Goal: Task Accomplishment & Management: Manage account settings

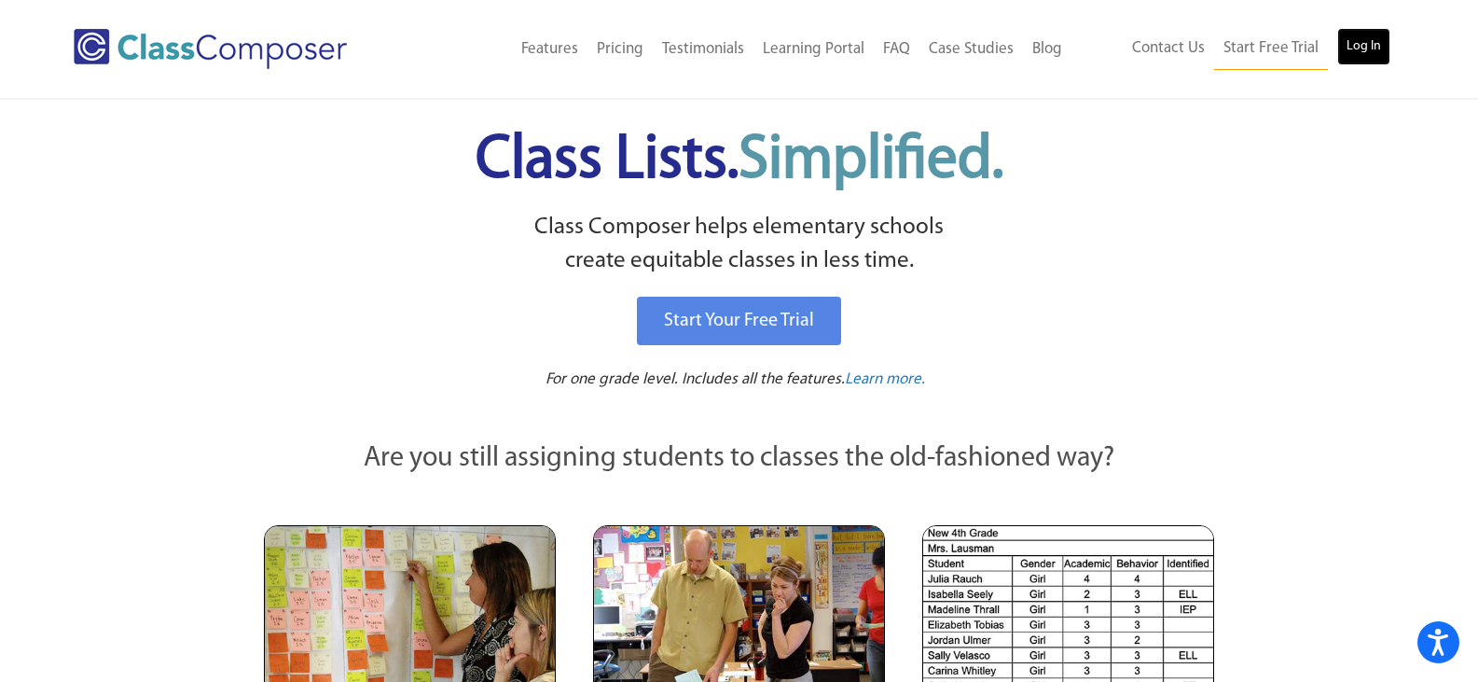
click at [1364, 45] on link "Log In" at bounding box center [1363, 46] width 53 height 37
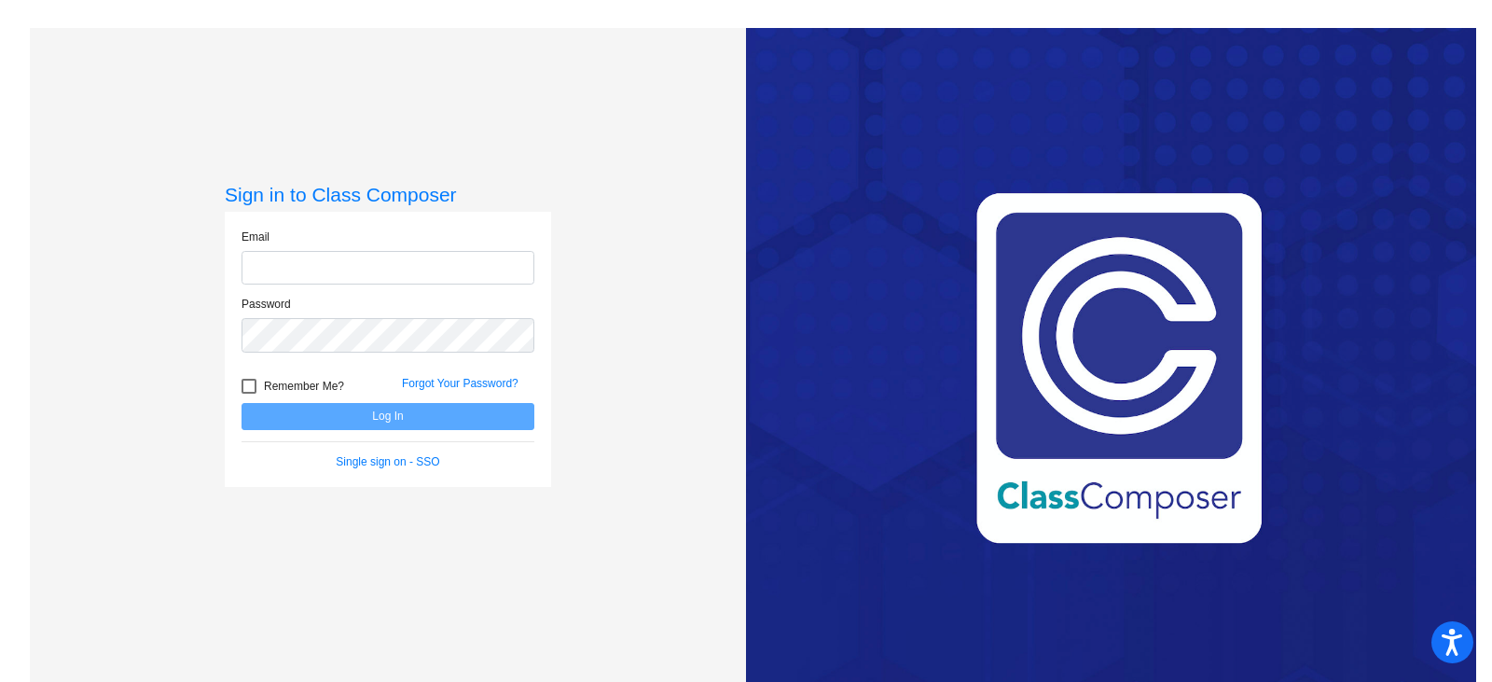
type input "[PERSON_NAME][EMAIL_ADDRESS][PERSON_NAME][DOMAIN_NAME]"
click at [376, 425] on button "Log In" at bounding box center [388, 416] width 293 height 27
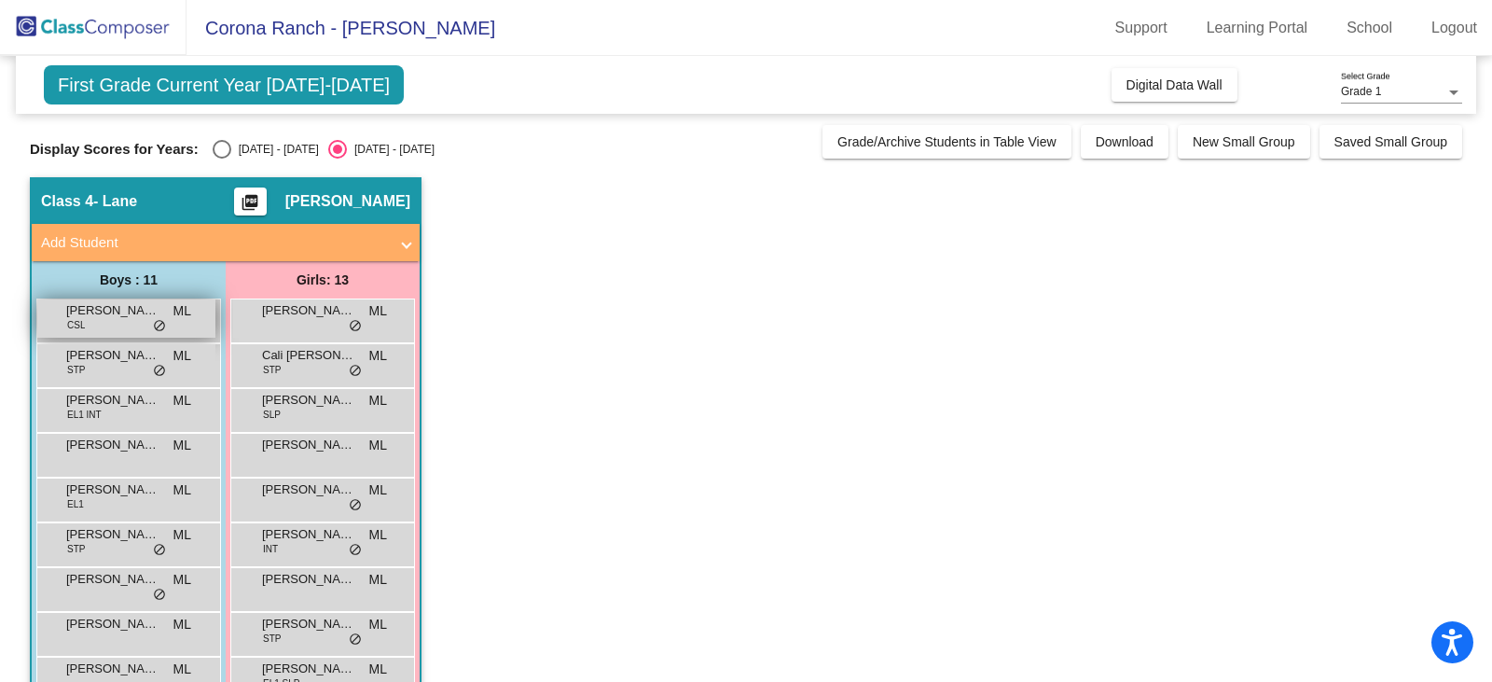
click at [94, 316] on span "[PERSON_NAME]" at bounding box center [112, 310] width 93 height 19
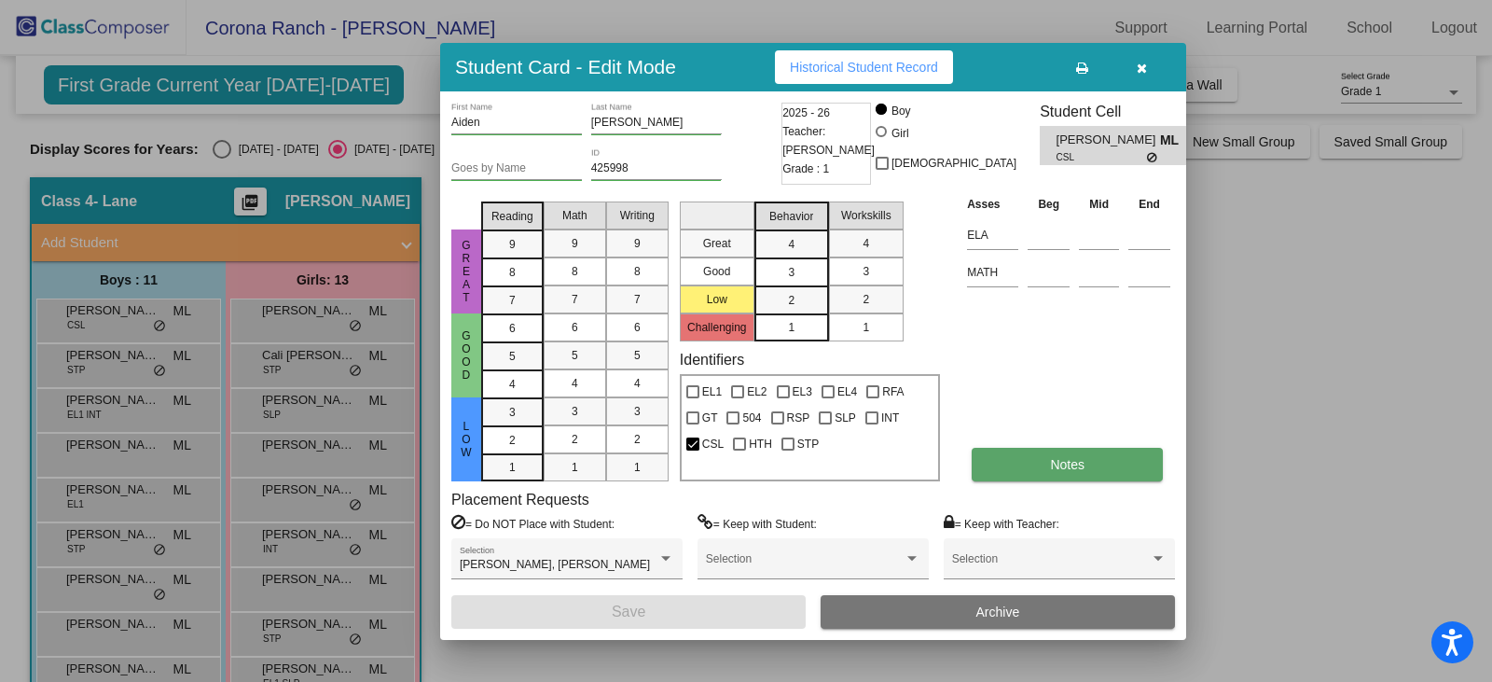
click at [1072, 463] on span "Notes" at bounding box center [1067, 464] width 35 height 15
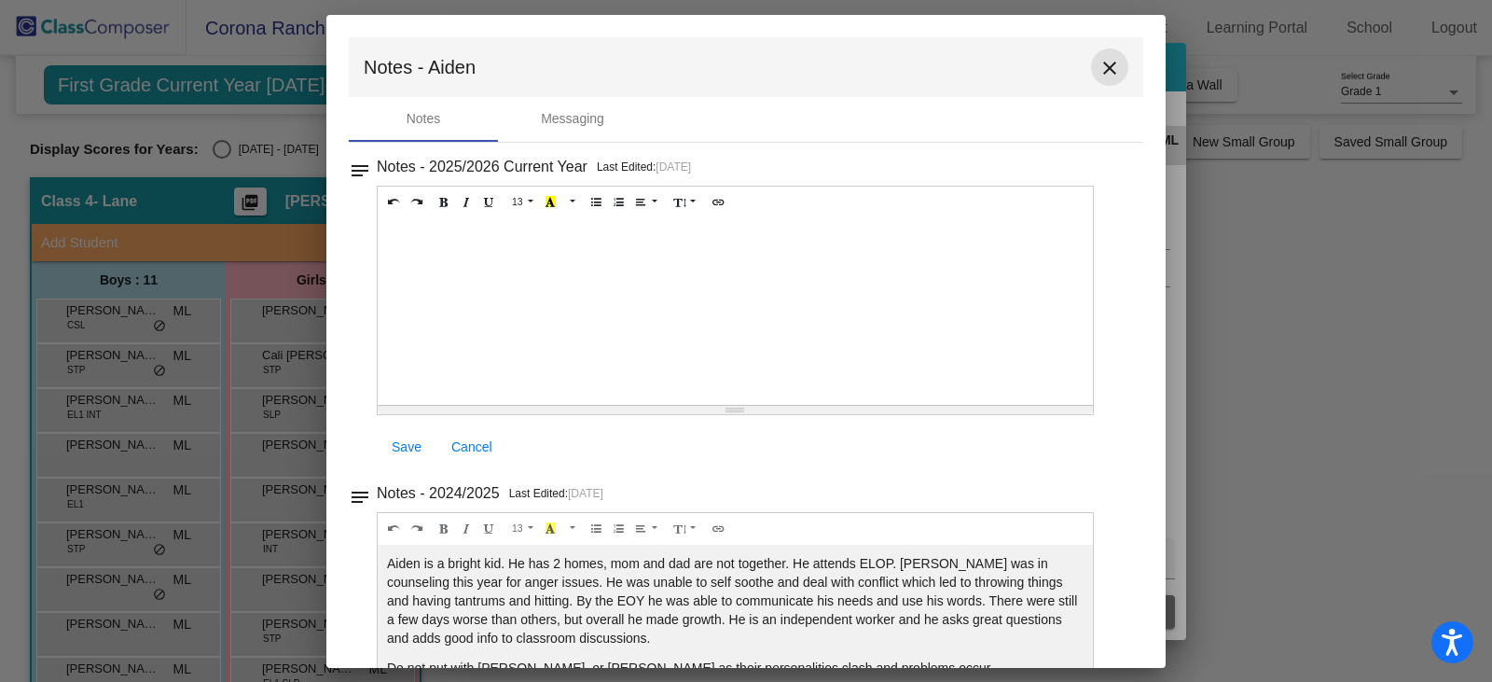
click at [1101, 68] on mat-icon "close" at bounding box center [1110, 68] width 22 height 22
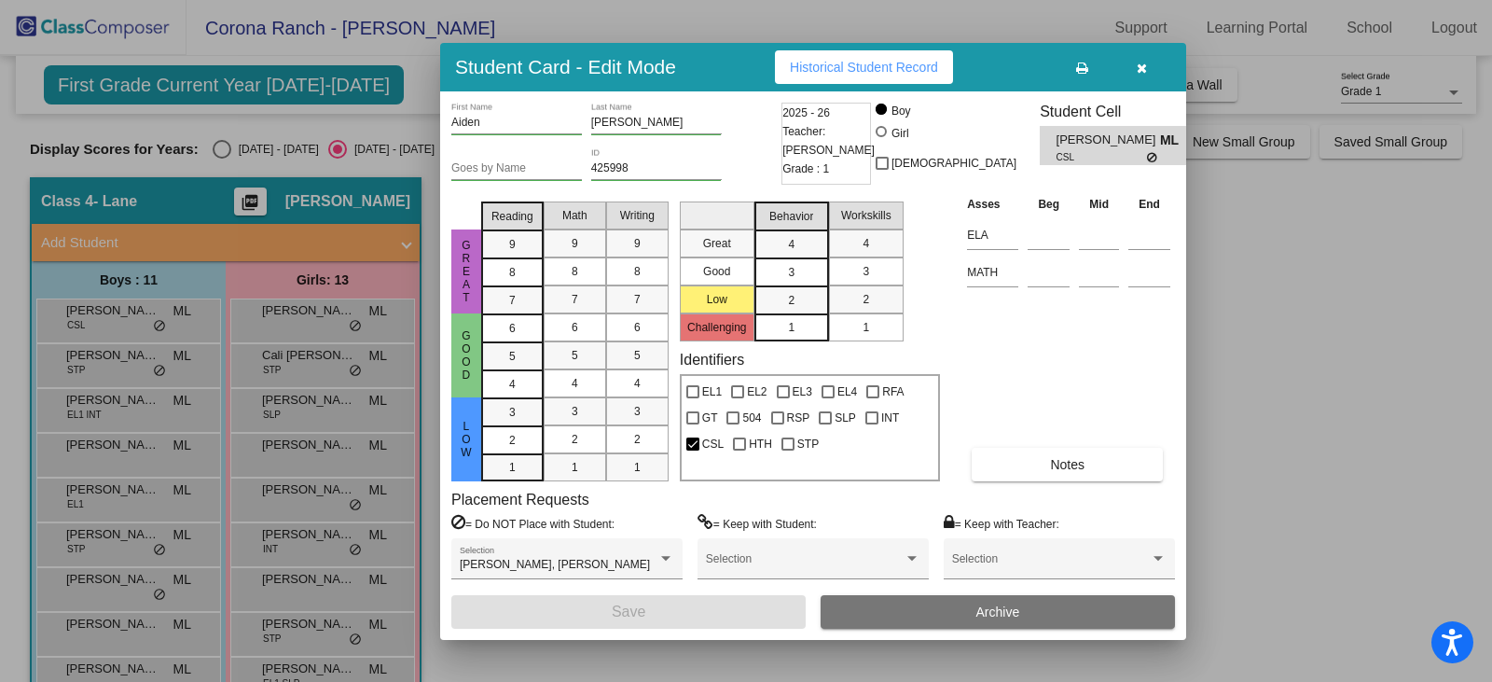
click at [1144, 75] on button "button" at bounding box center [1142, 67] width 60 height 34
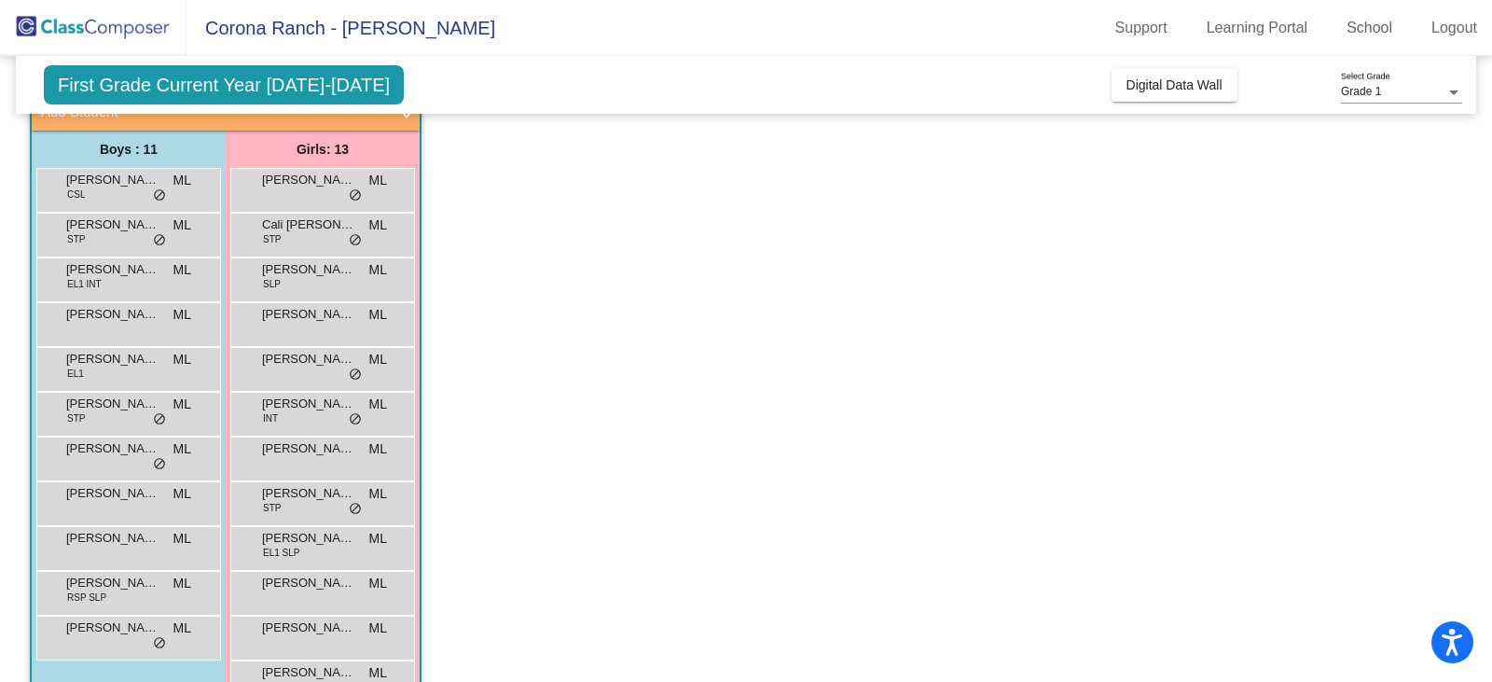
scroll to position [42, 0]
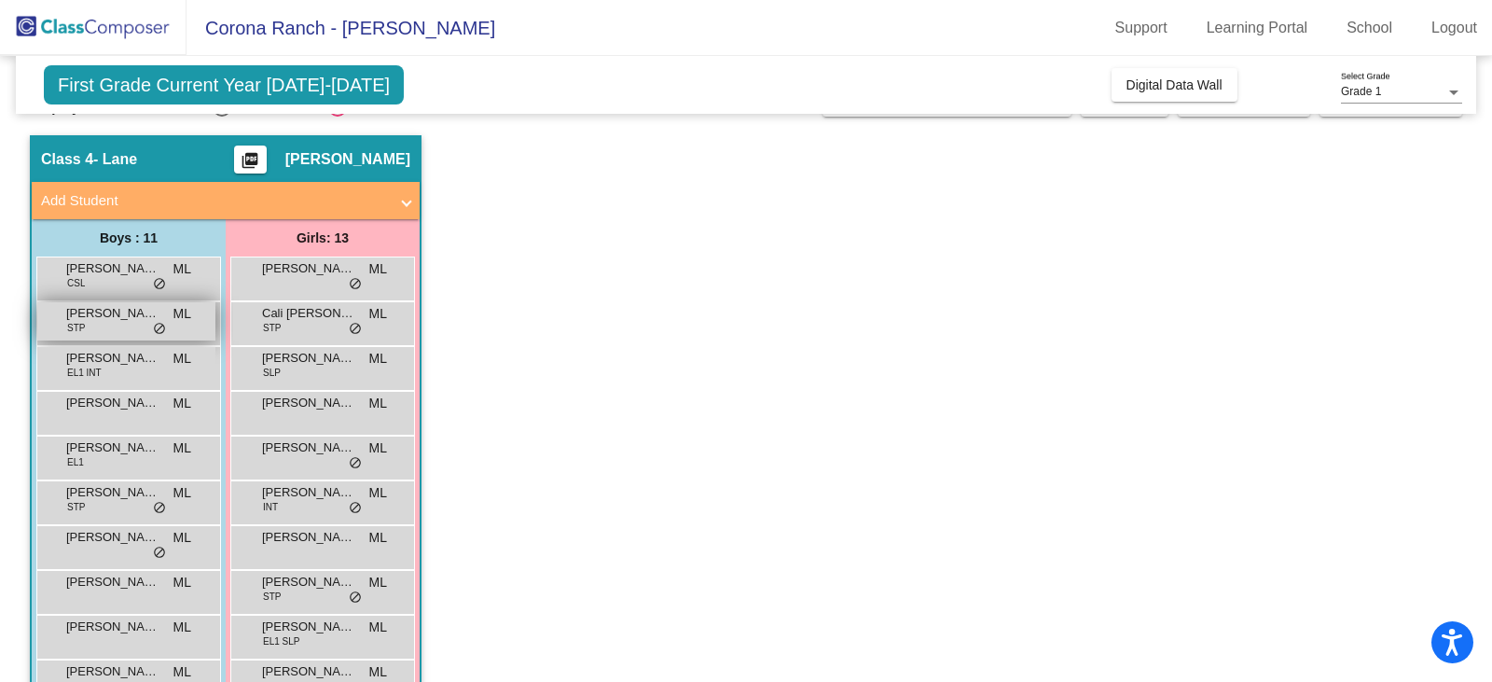
click at [109, 328] on div "[PERSON_NAME] STP ML lock do_not_disturb_alt" at bounding box center [126, 321] width 178 height 38
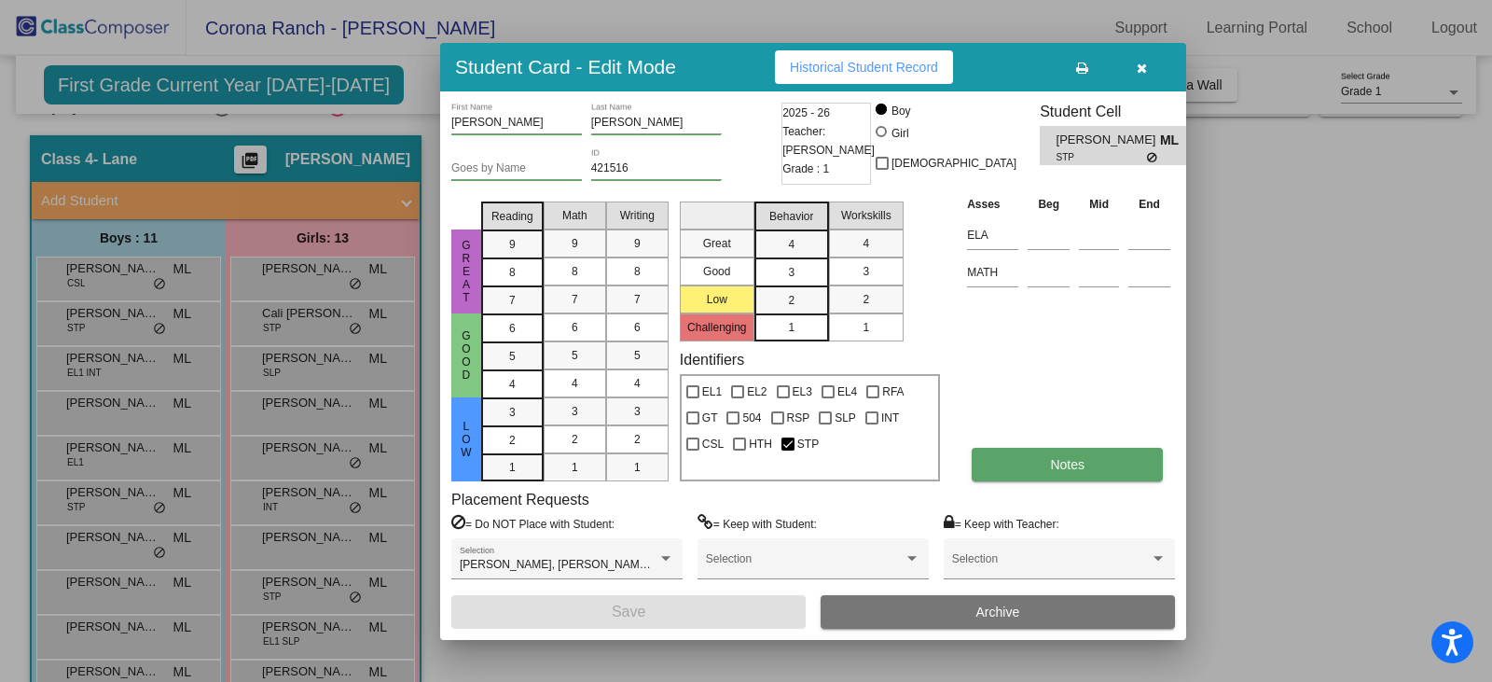
click at [1088, 458] on button "Notes" at bounding box center [1067, 465] width 191 height 34
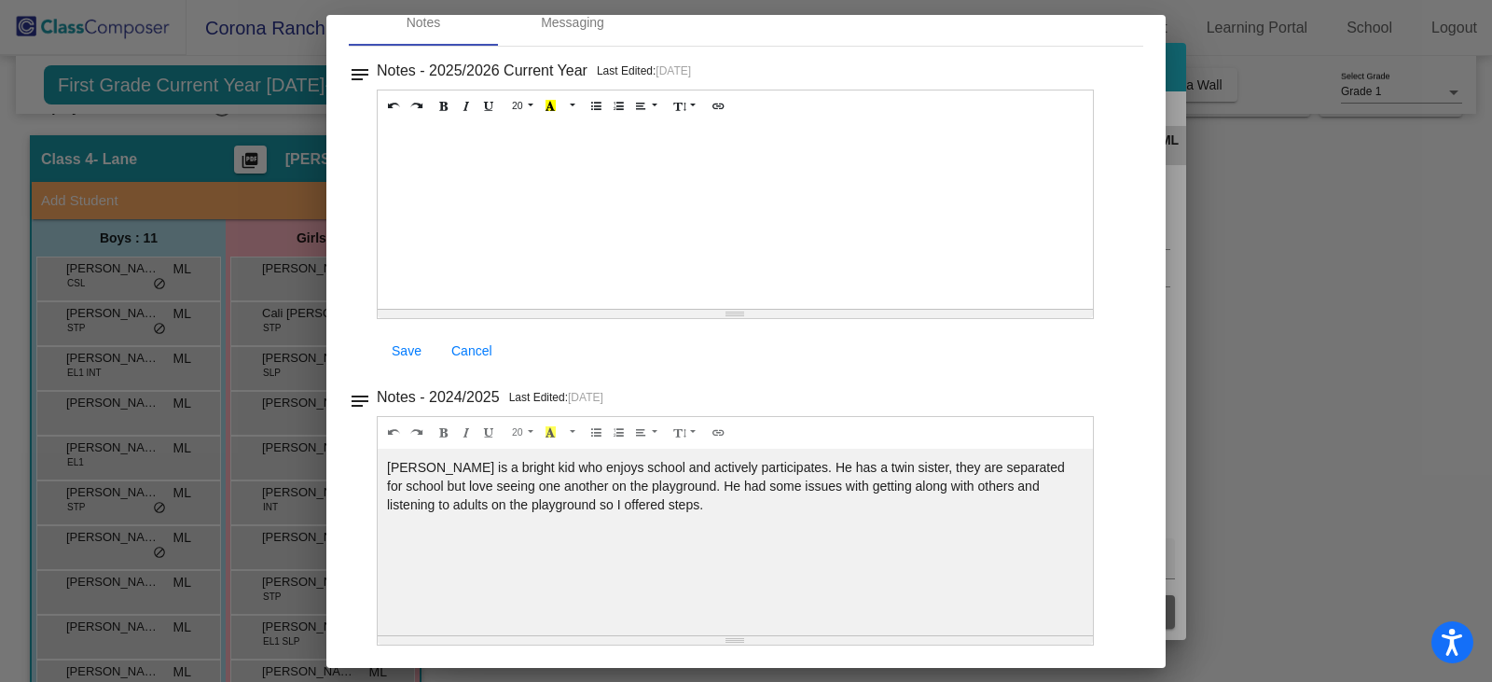
scroll to position [0, 0]
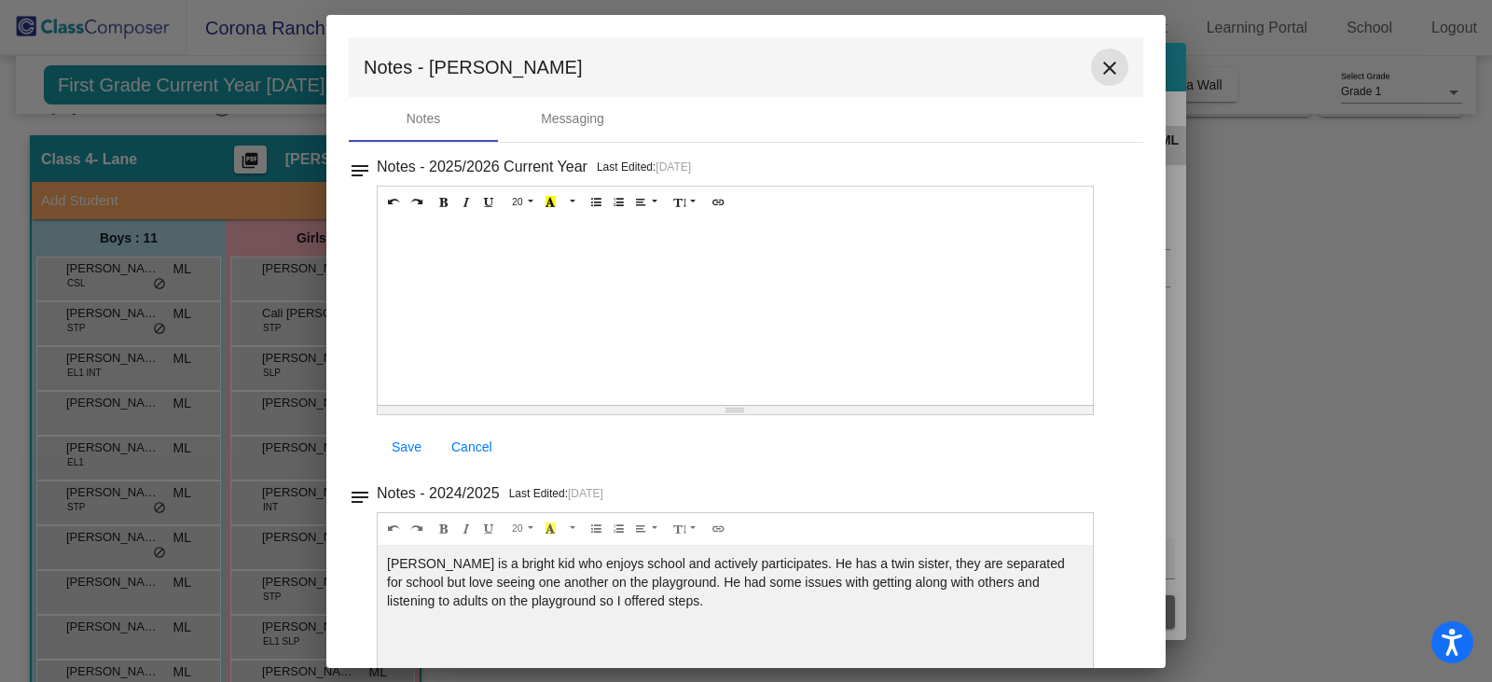
click at [1105, 68] on mat-icon "close" at bounding box center [1110, 68] width 22 height 22
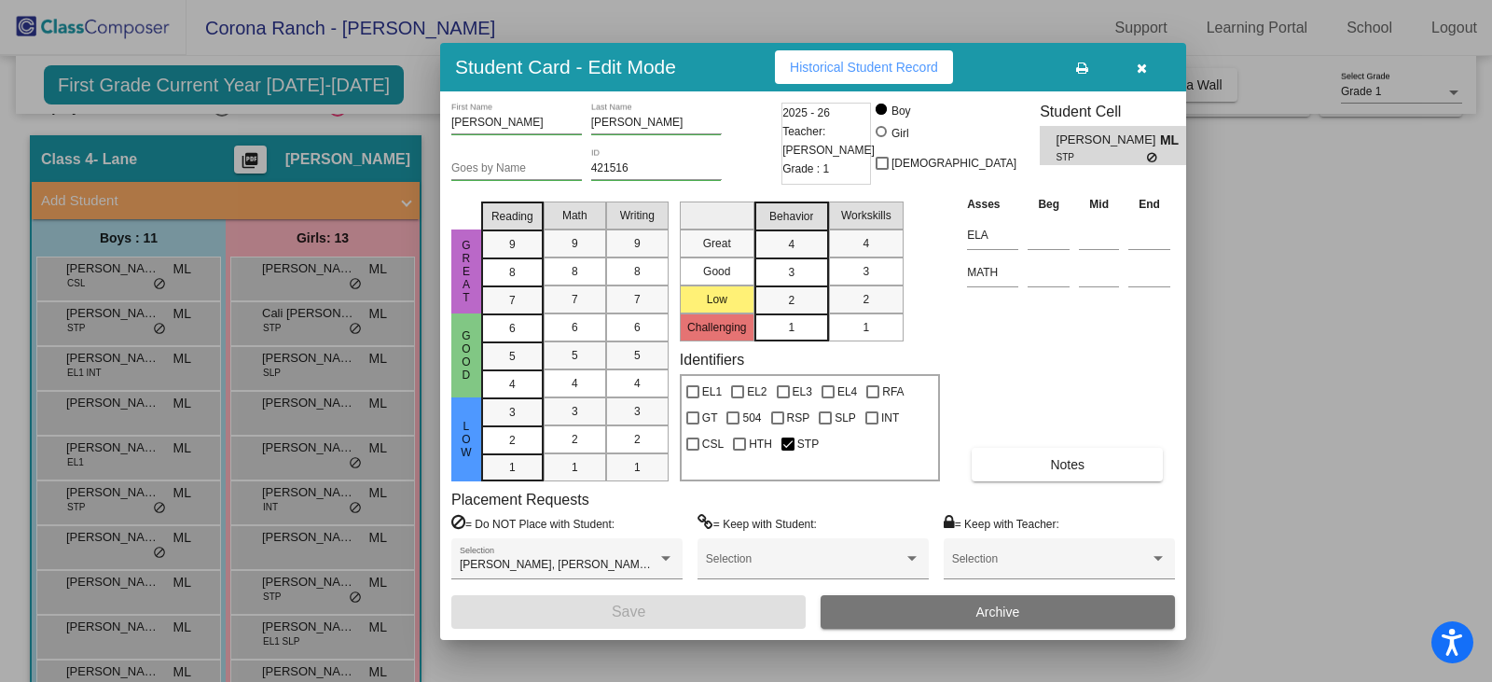
click at [1141, 71] on icon "button" at bounding box center [1142, 68] width 10 height 13
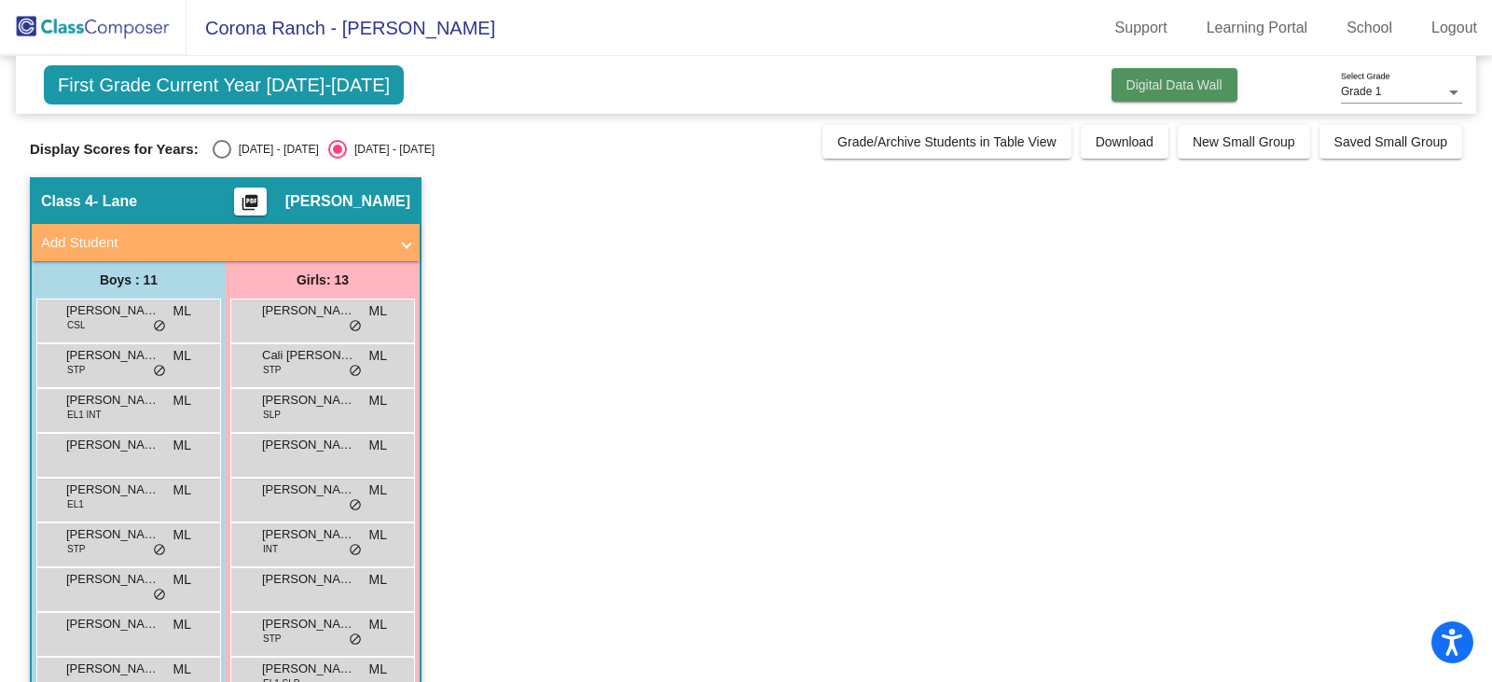
click at [1129, 94] on button "Digital Data Wall" at bounding box center [1175, 85] width 126 height 34
click at [141, 409] on div "[PERSON_NAME] [PERSON_NAME] EL1 INT ML lock do_not_disturb_alt" at bounding box center [126, 408] width 178 height 38
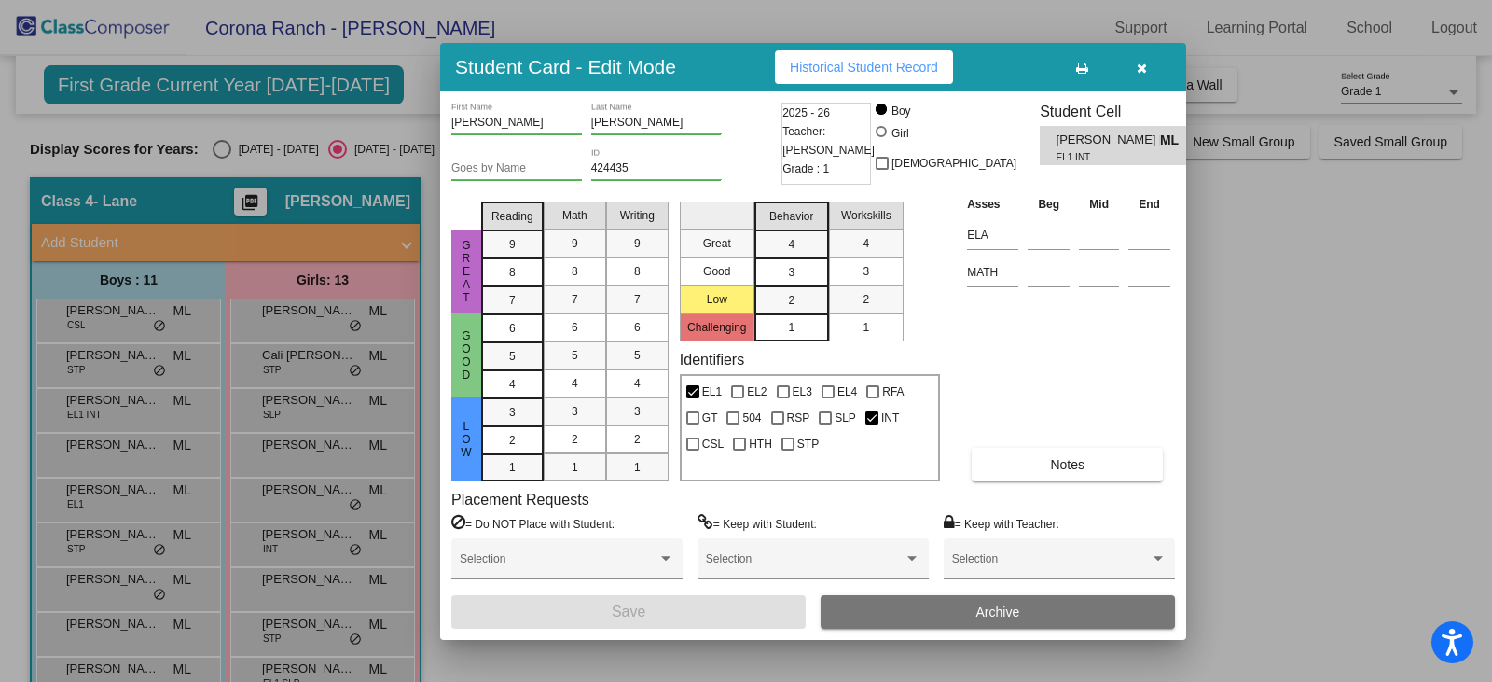
click at [1143, 63] on icon "button" at bounding box center [1142, 68] width 10 height 13
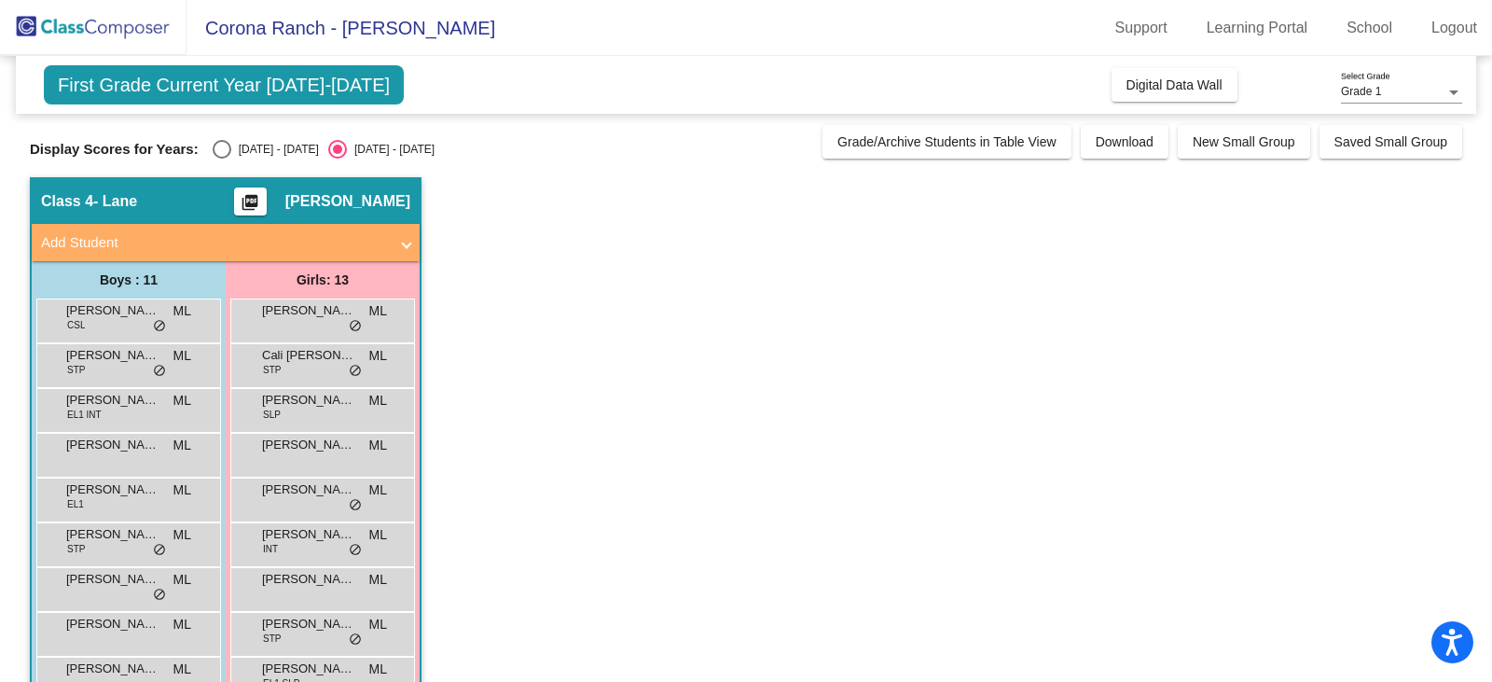
click at [226, 151] on div "Select an option" at bounding box center [222, 149] width 19 height 19
click at [222, 159] on input "[DATE] - [DATE]" at bounding box center [221, 159] width 1 height 1
radio input "true"
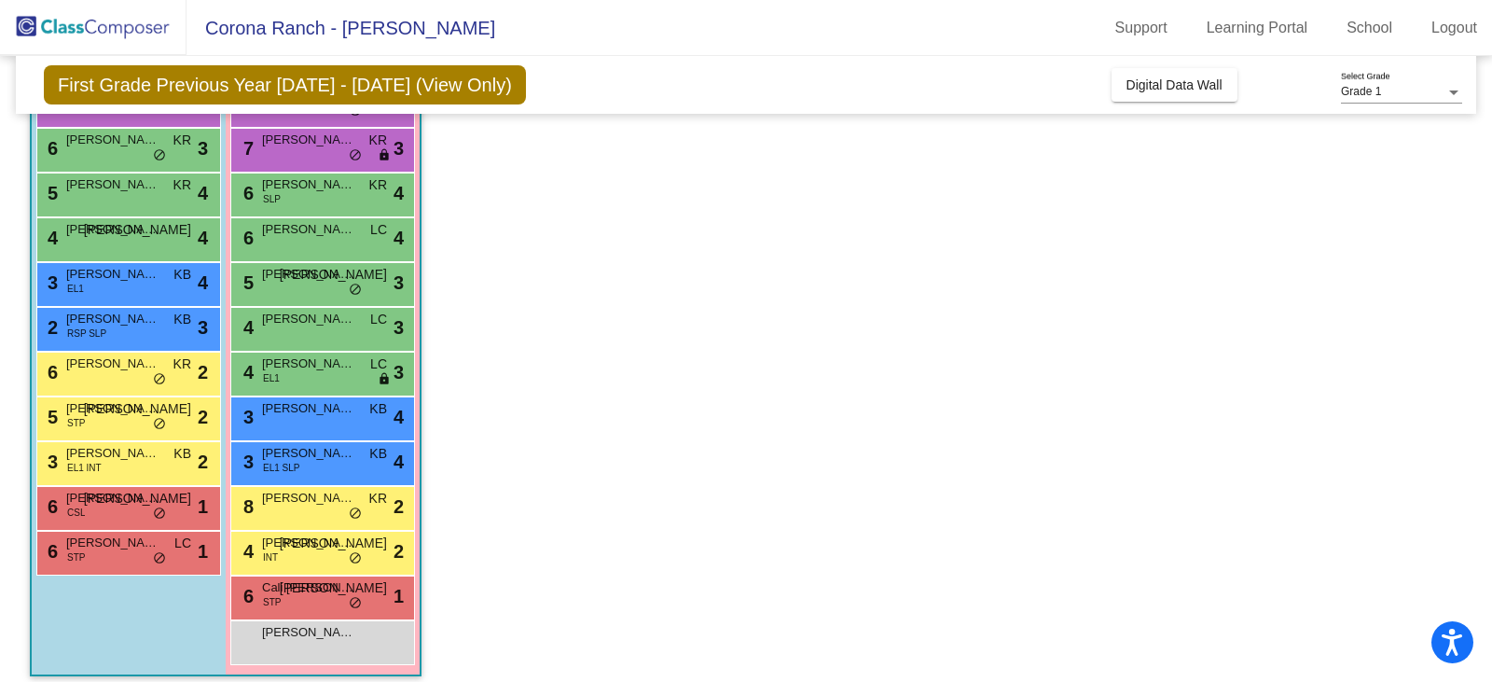
scroll to position [229, 0]
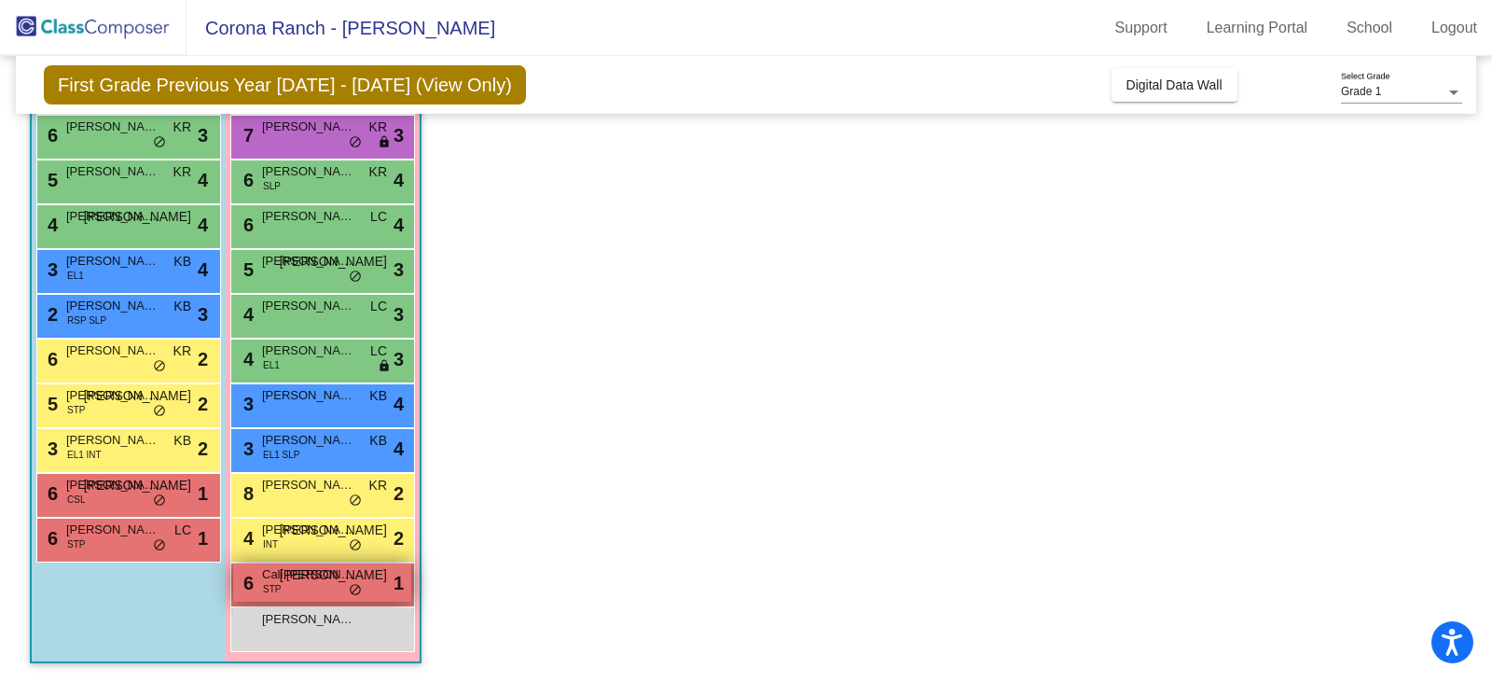
click at [318, 586] on div "6 Cali [PERSON_NAME] STP JA lock do_not_disturb_alt 1" at bounding box center [322, 582] width 178 height 38
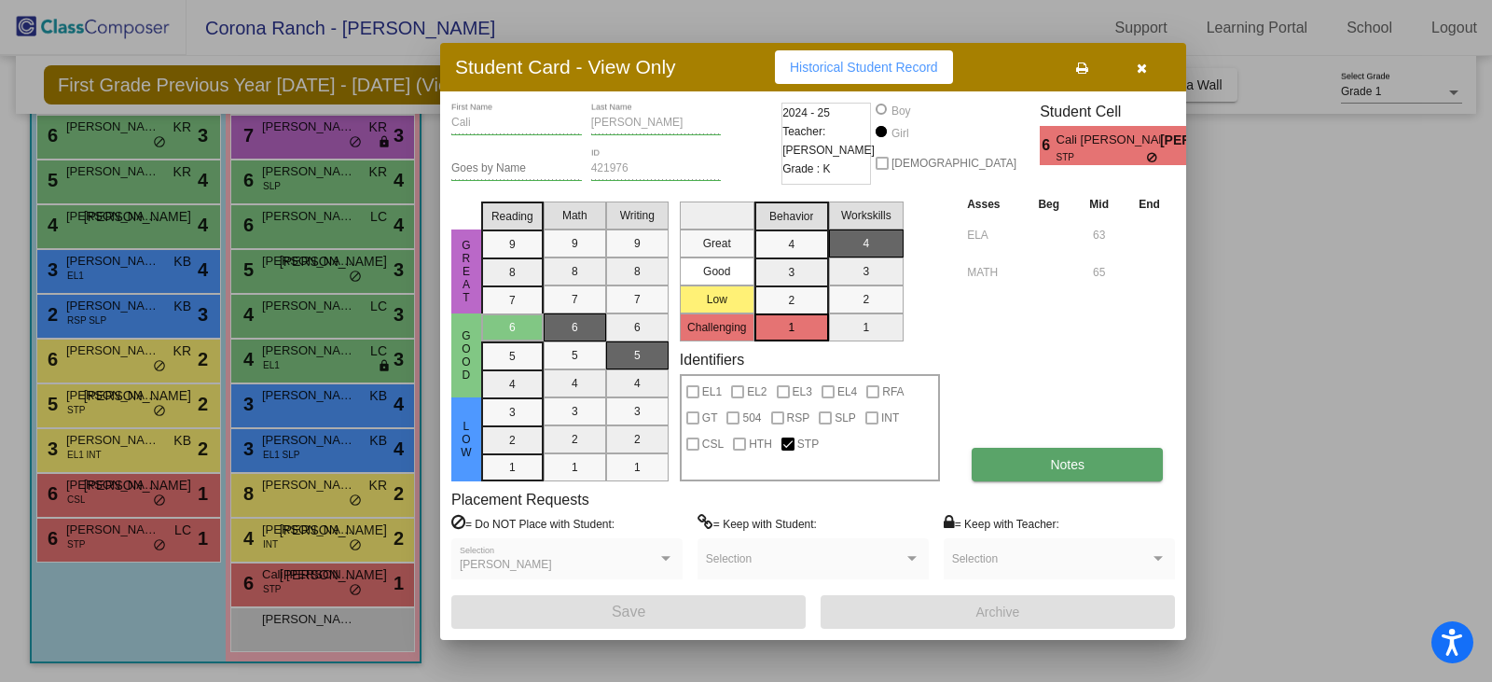
click at [1119, 464] on button "Notes" at bounding box center [1067, 465] width 191 height 34
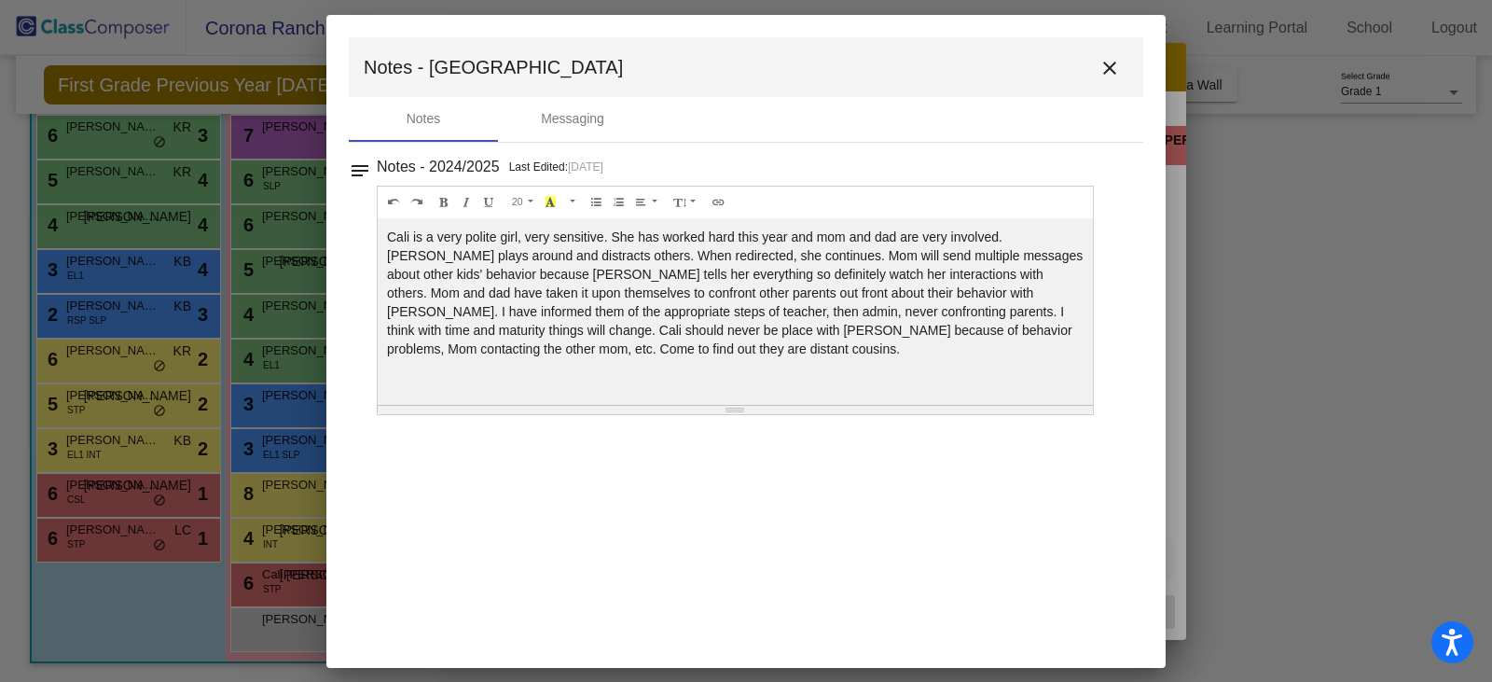
click at [1110, 69] on mat-icon "close" at bounding box center [1110, 68] width 22 height 22
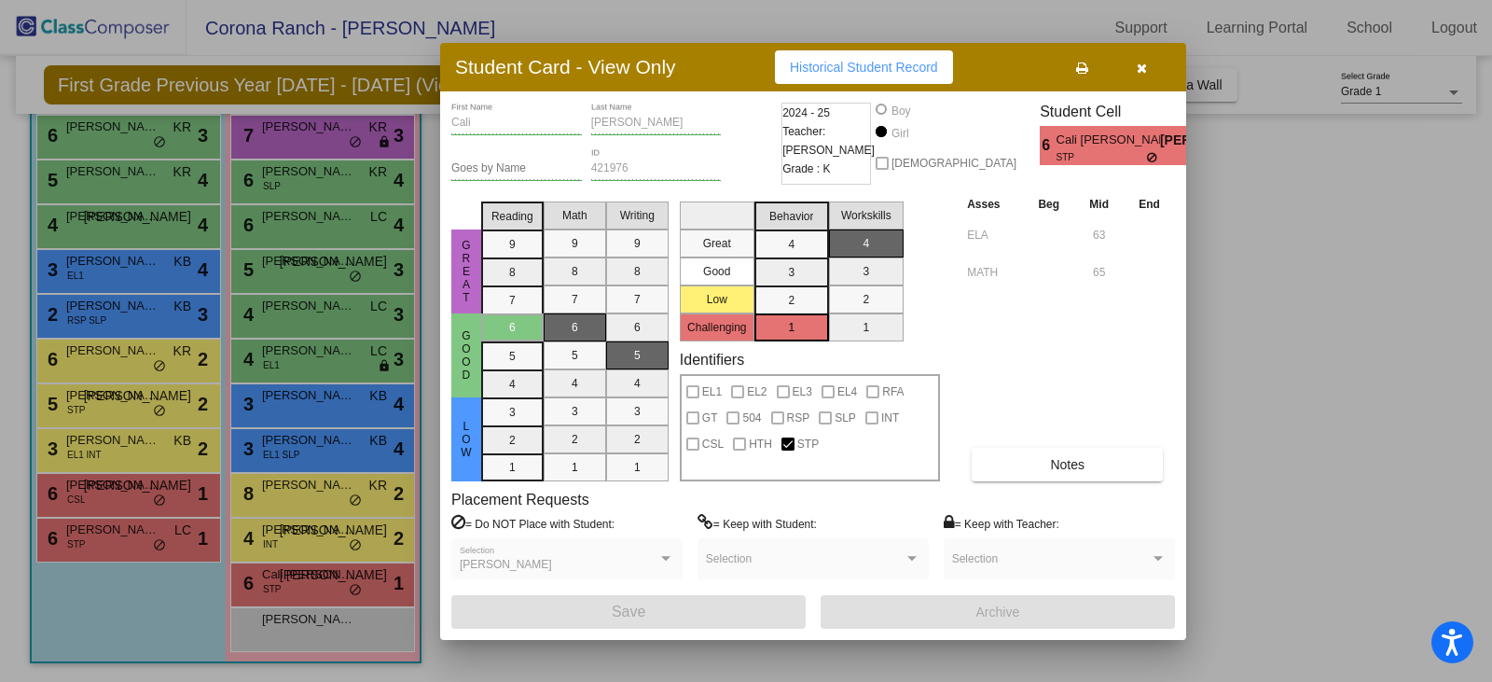
click at [1344, 297] on div at bounding box center [746, 341] width 1492 height 682
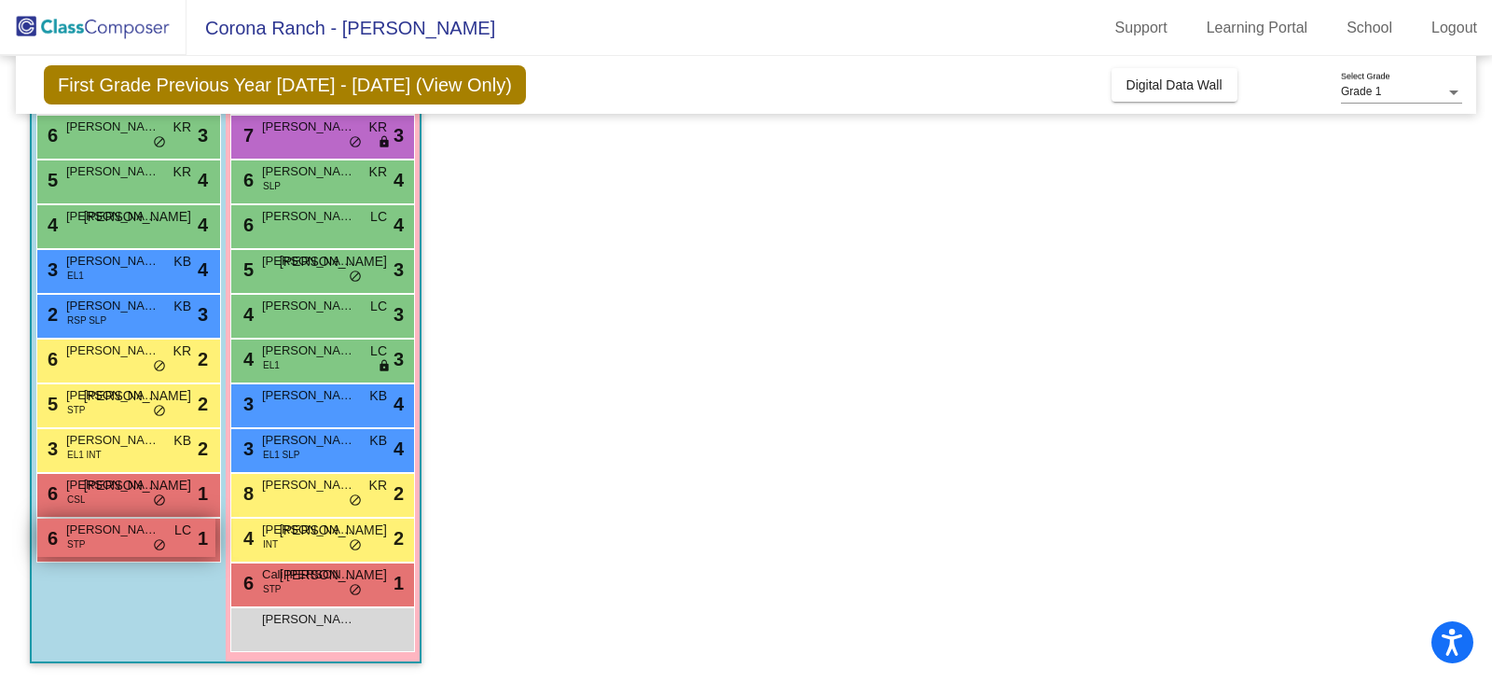
click at [106, 545] on div "6 [PERSON_NAME] STP LC lock do_not_disturb_alt 1" at bounding box center [126, 538] width 178 height 38
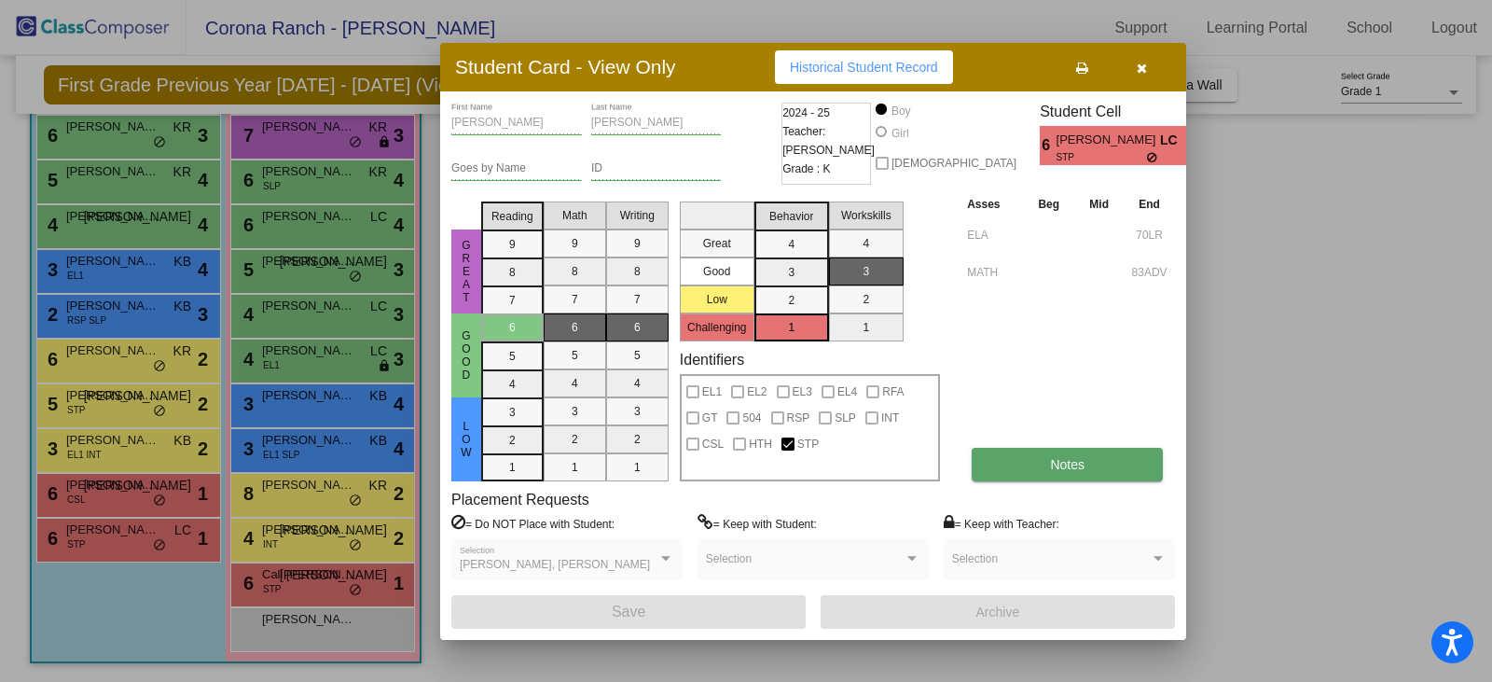
click at [1094, 461] on button "Notes" at bounding box center [1067, 465] width 191 height 34
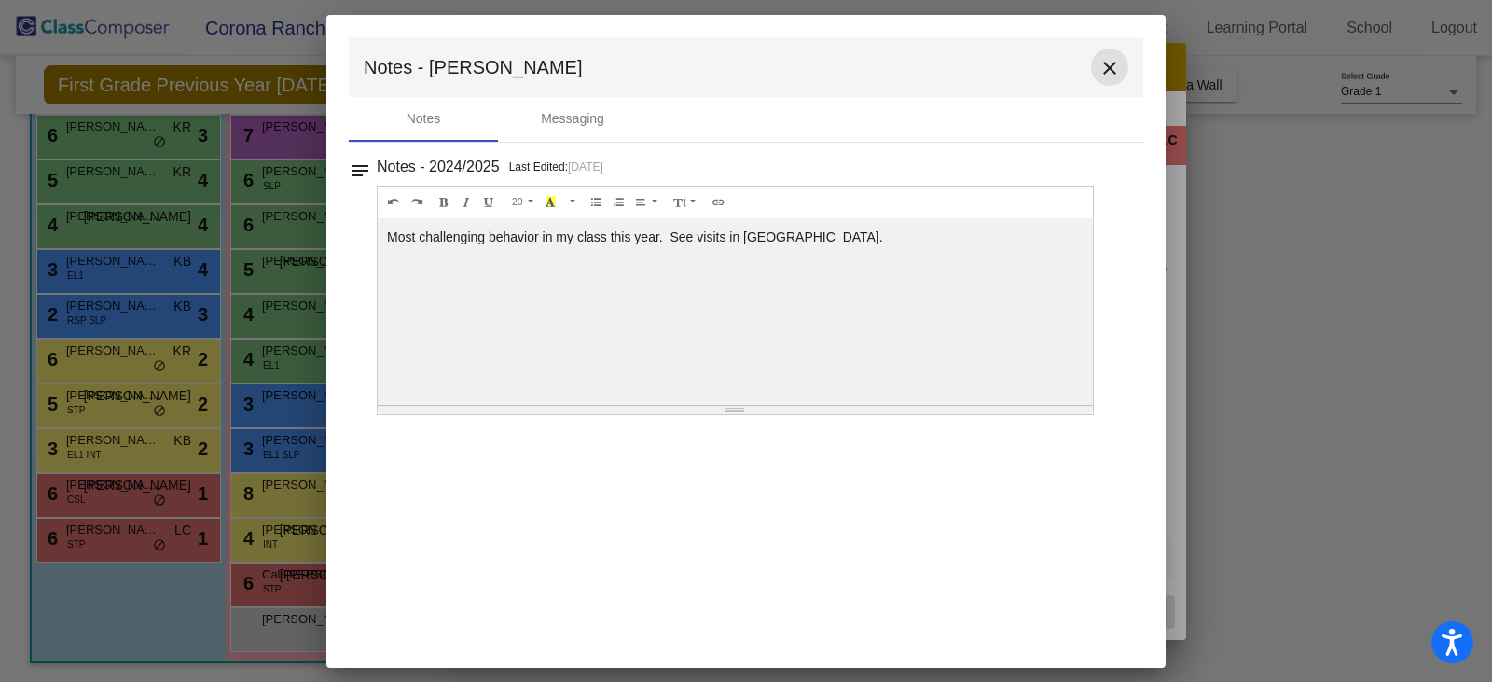
click at [1110, 69] on mat-icon "close" at bounding box center [1110, 68] width 22 height 22
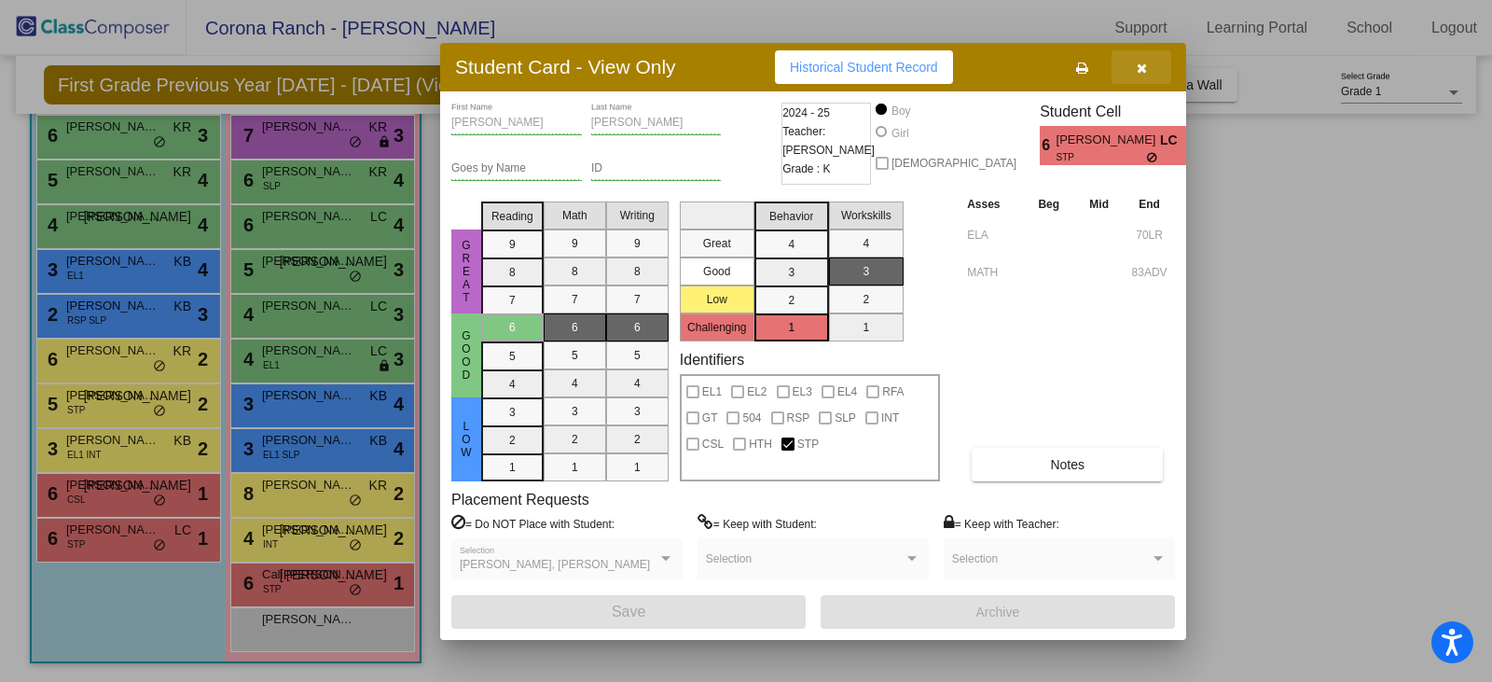
drag, startPoint x: 1143, startPoint y: 69, endPoint x: 1065, endPoint y: 169, distance: 126.9
click at [1143, 69] on icon "button" at bounding box center [1142, 68] width 10 height 13
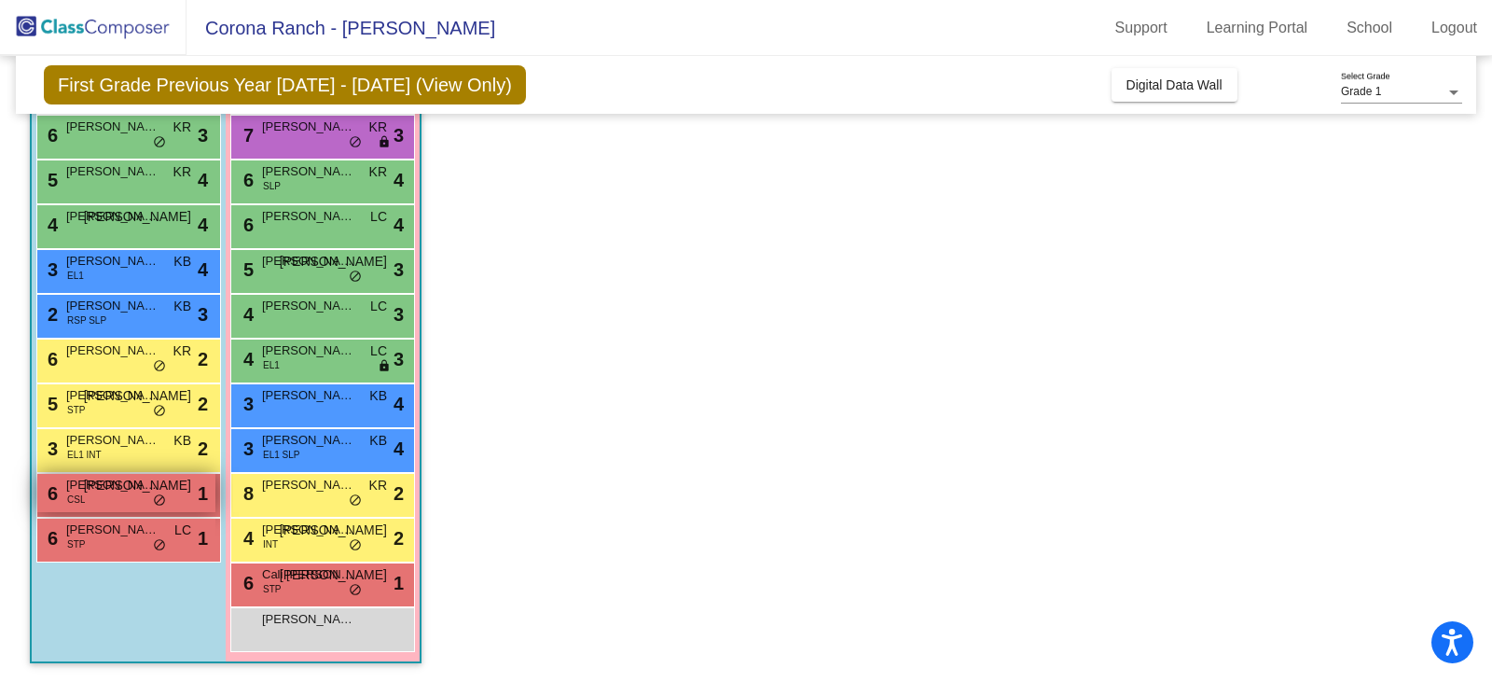
click at [127, 494] on div "6 [PERSON_NAME] CSL JA lock do_not_disturb_alt 1" at bounding box center [126, 493] width 178 height 38
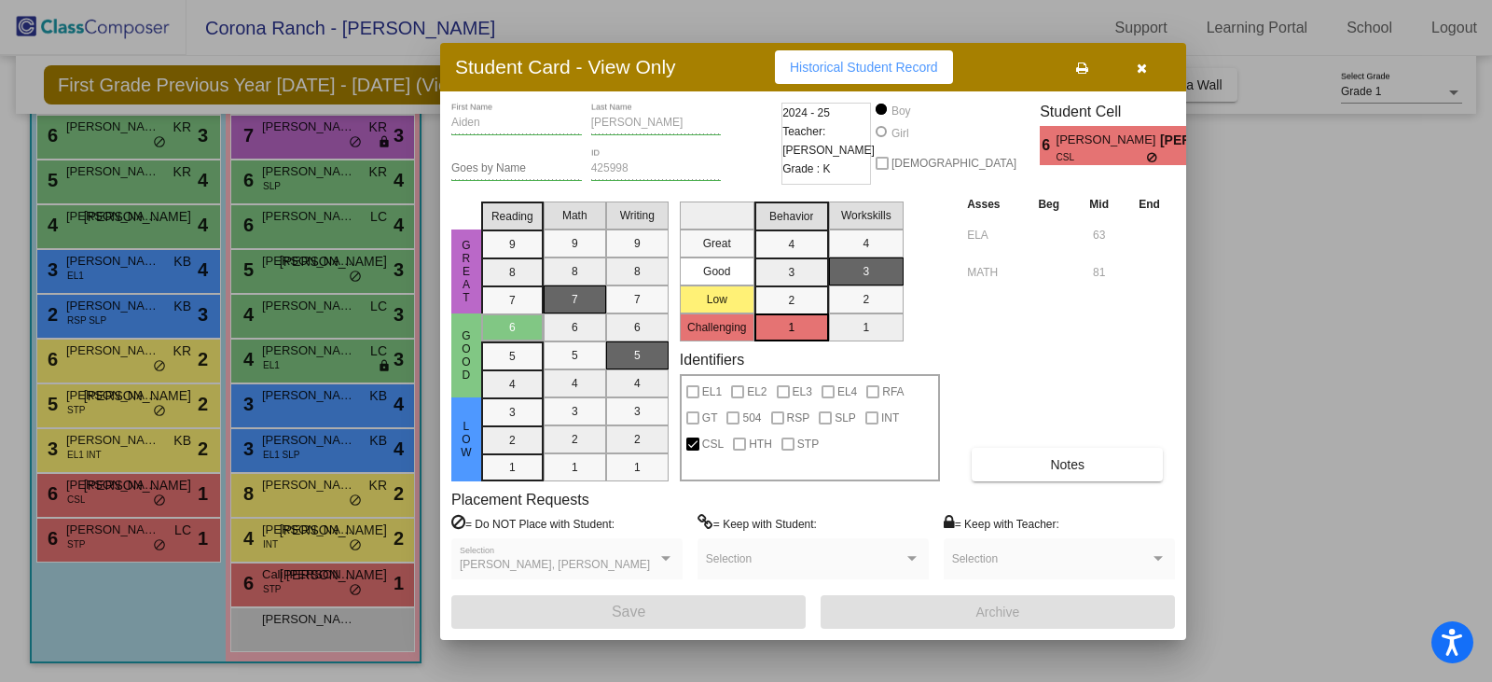
click at [1144, 73] on icon "button" at bounding box center [1142, 68] width 10 height 13
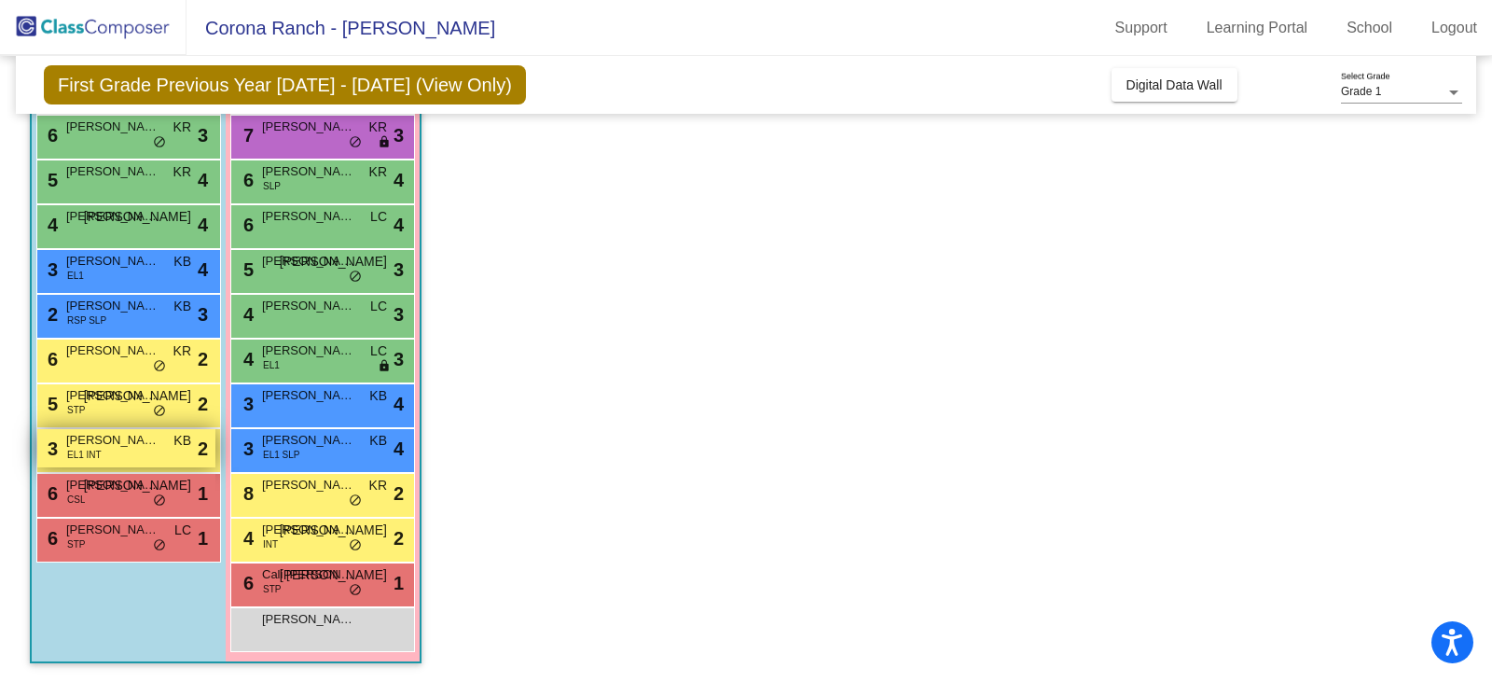
click at [102, 452] on div "3 [PERSON_NAME] [PERSON_NAME] EL1 INT KB lock do_not_disturb_alt 2" at bounding box center [126, 448] width 178 height 38
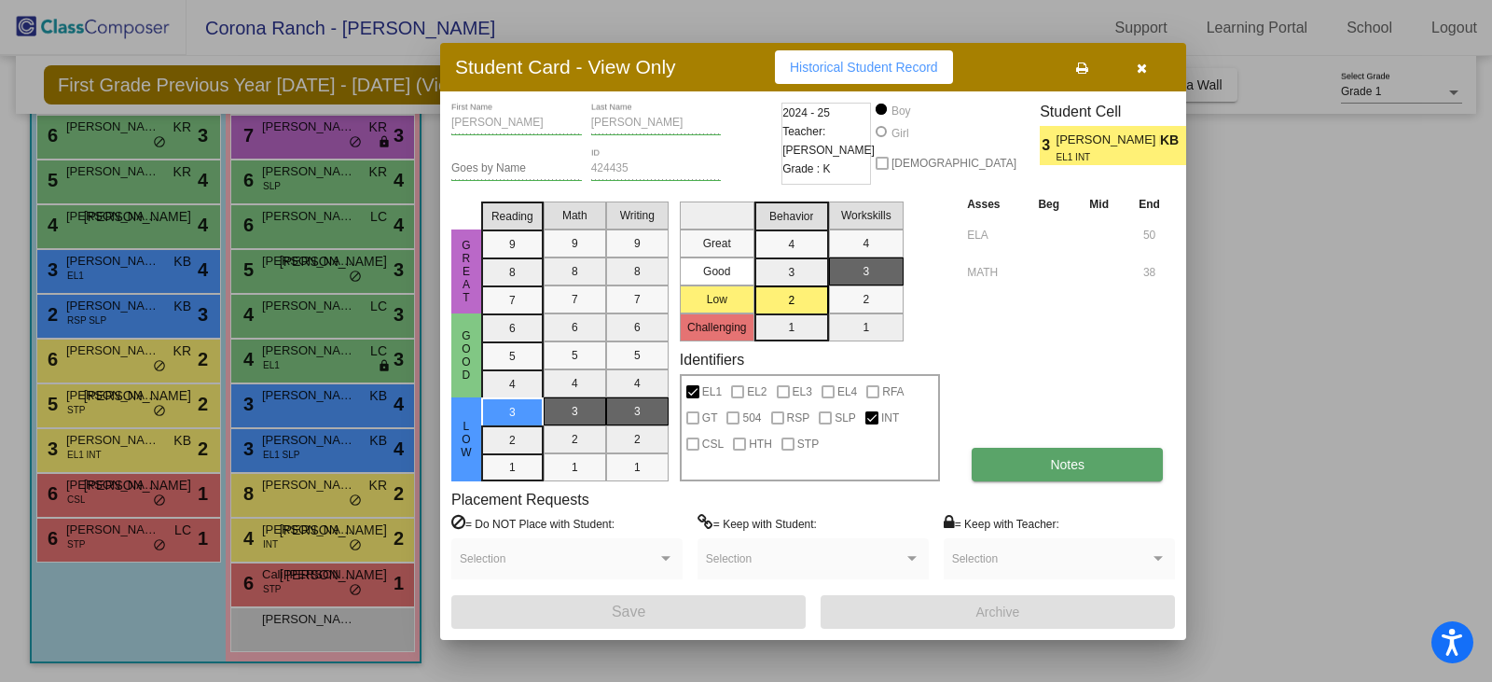
click at [1077, 457] on span "Notes" at bounding box center [1067, 464] width 35 height 15
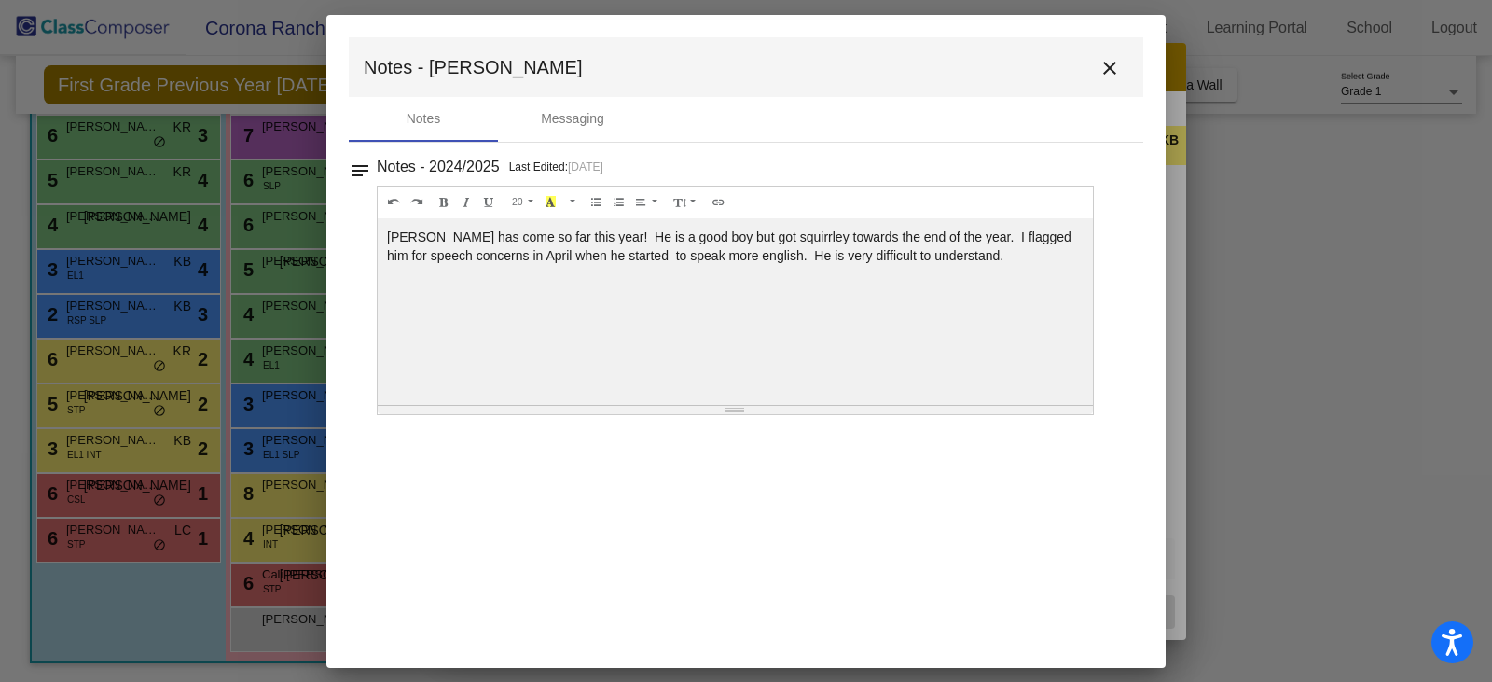
click at [1104, 66] on mat-icon "close" at bounding box center [1110, 68] width 22 height 22
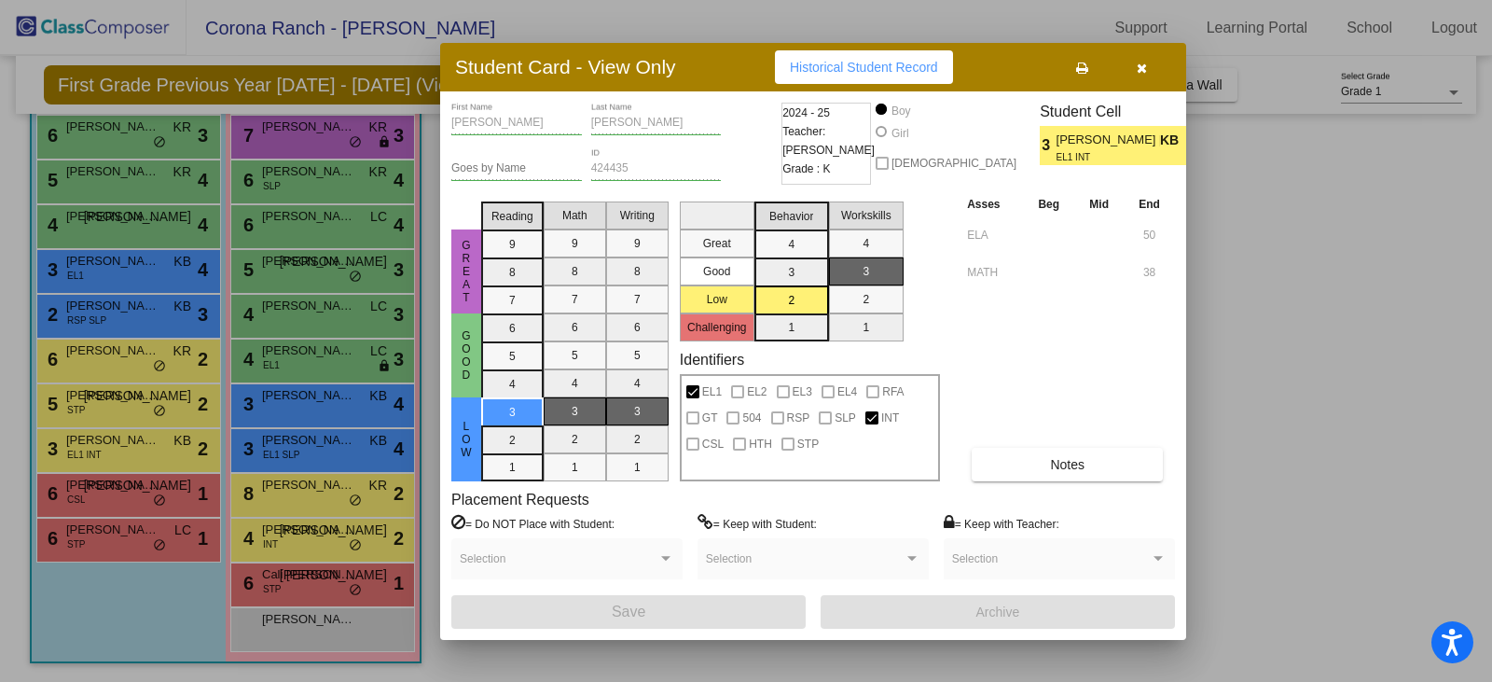
click at [1138, 76] on button "button" at bounding box center [1142, 67] width 60 height 34
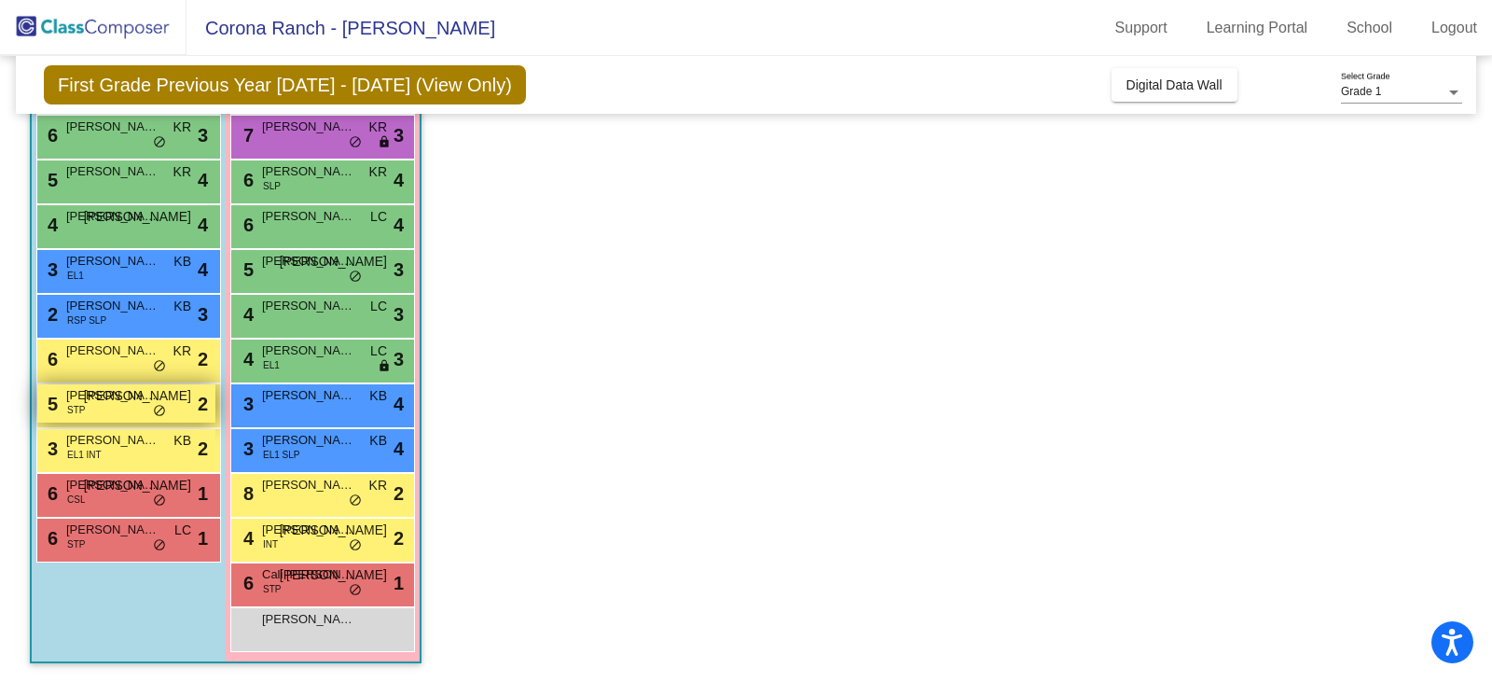
click at [93, 397] on span "[PERSON_NAME]" at bounding box center [112, 395] width 93 height 19
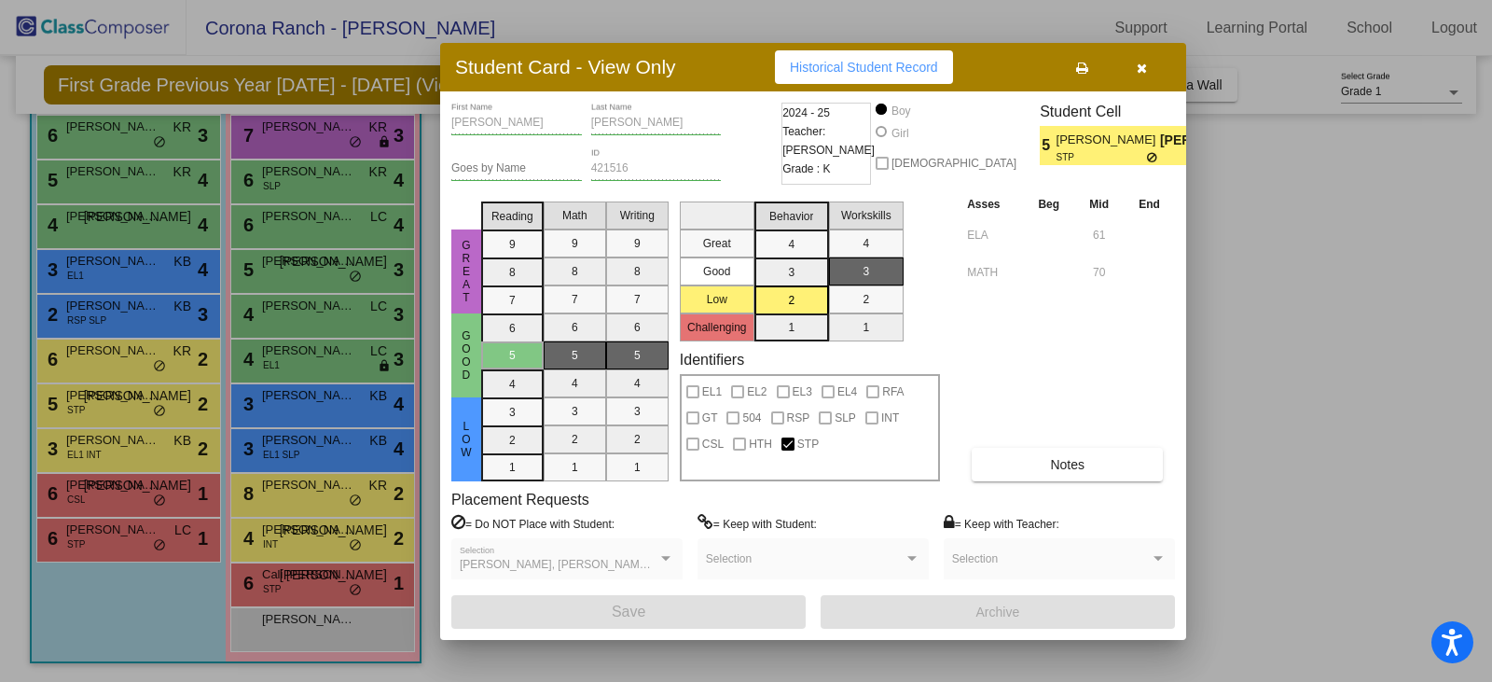
click at [1141, 72] on icon "button" at bounding box center [1142, 68] width 10 height 13
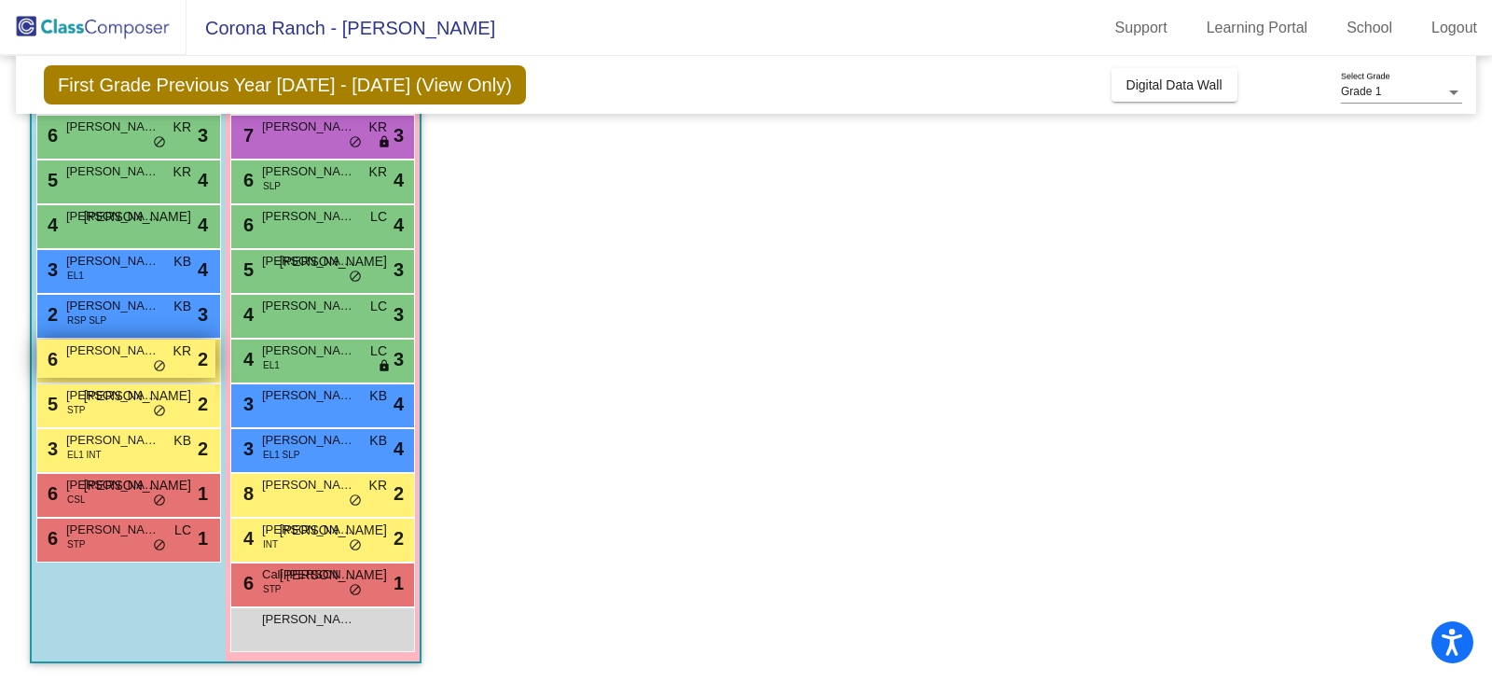
click at [109, 365] on div "6 [PERSON_NAME] KR lock do_not_disturb_alt 2" at bounding box center [126, 358] width 178 height 38
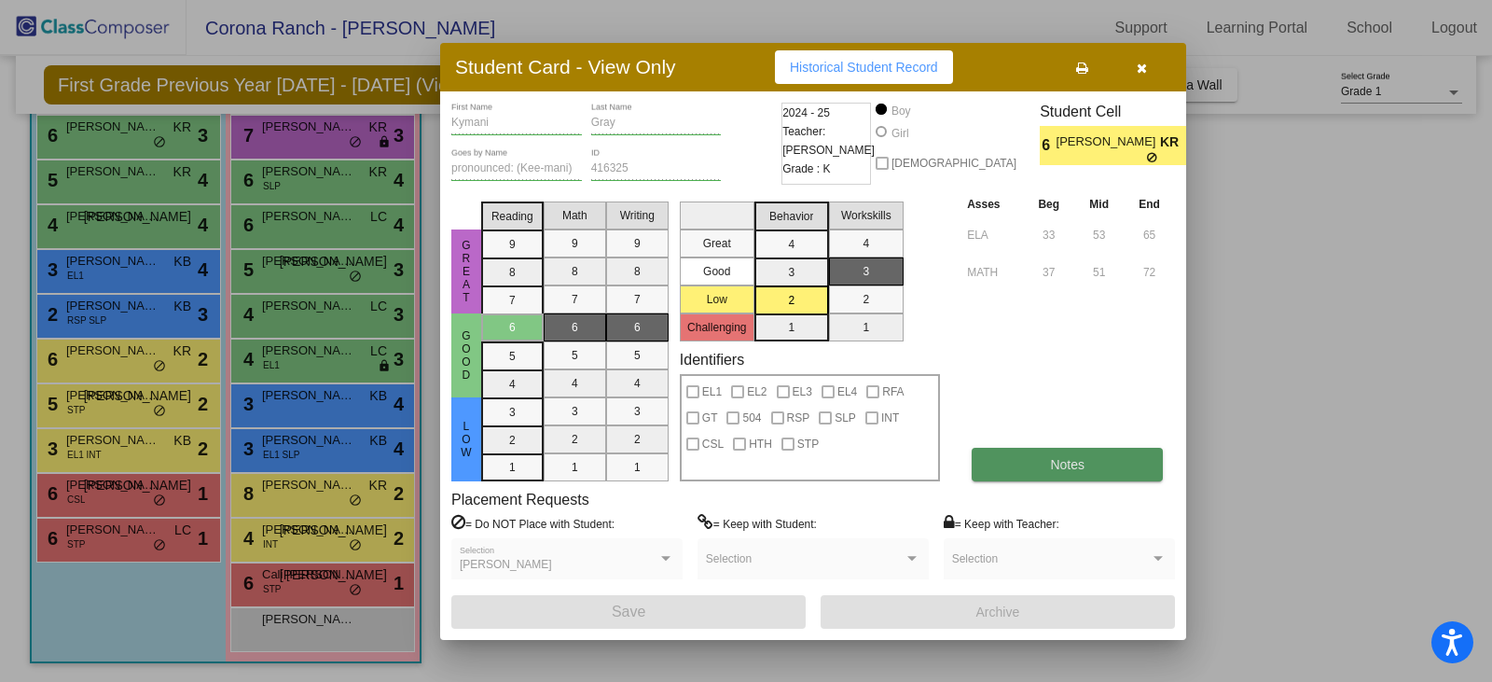
click at [1037, 473] on button "Notes" at bounding box center [1067, 465] width 191 height 34
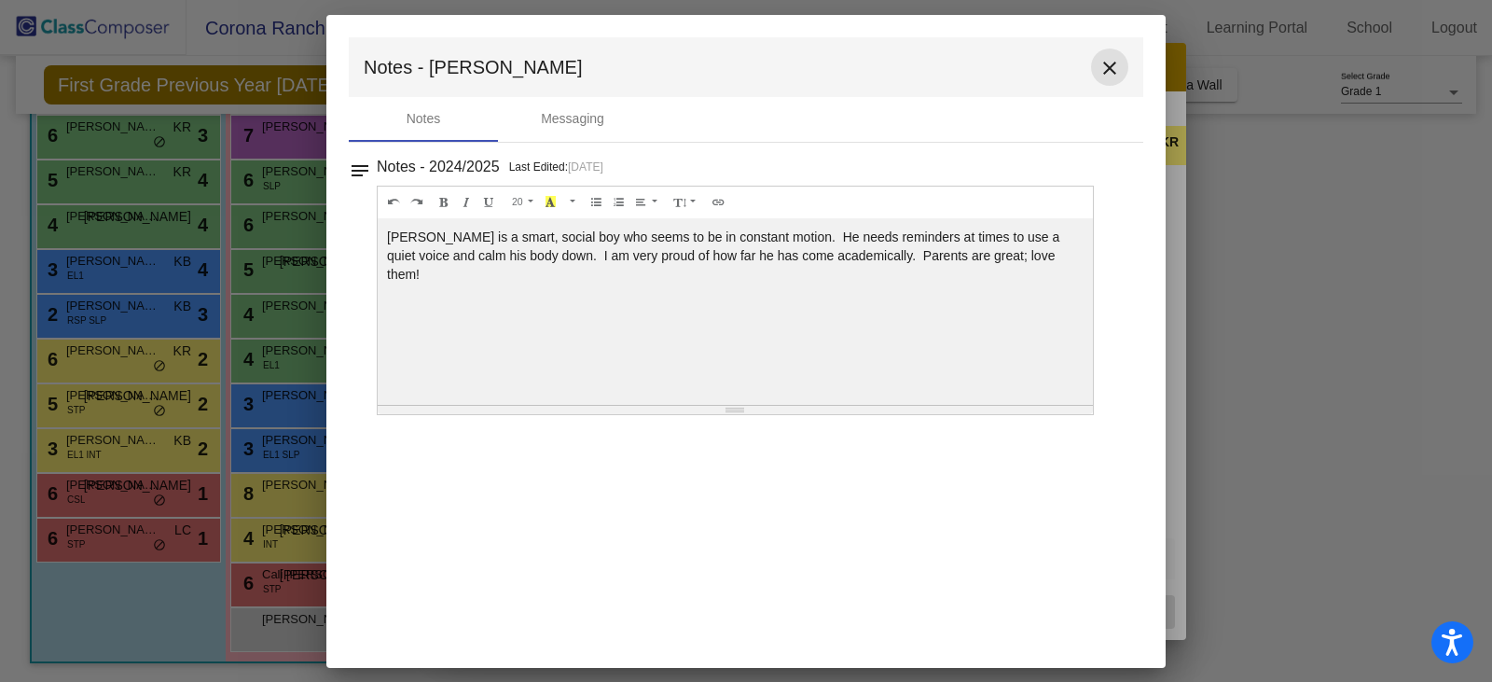
click at [1109, 73] on mat-icon "close" at bounding box center [1110, 68] width 22 height 22
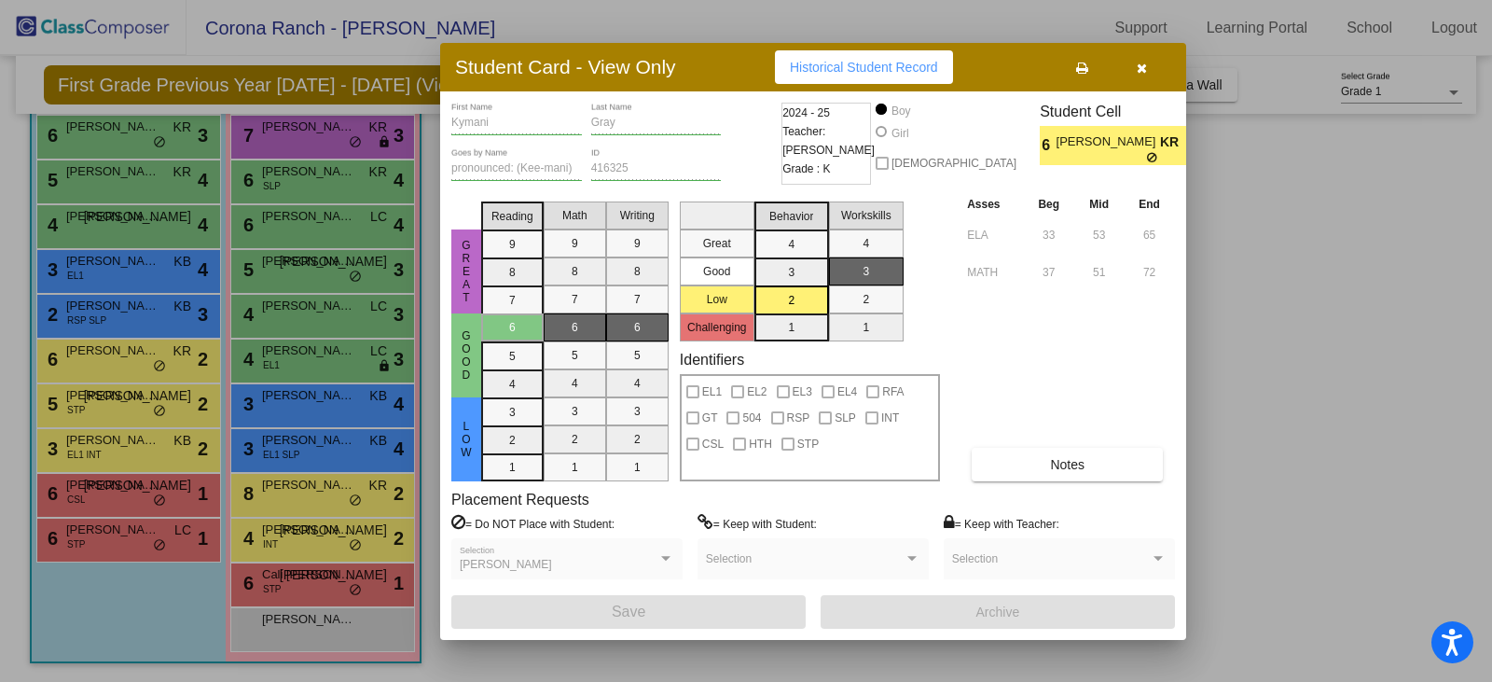
click at [1139, 65] on icon "button" at bounding box center [1142, 68] width 10 height 13
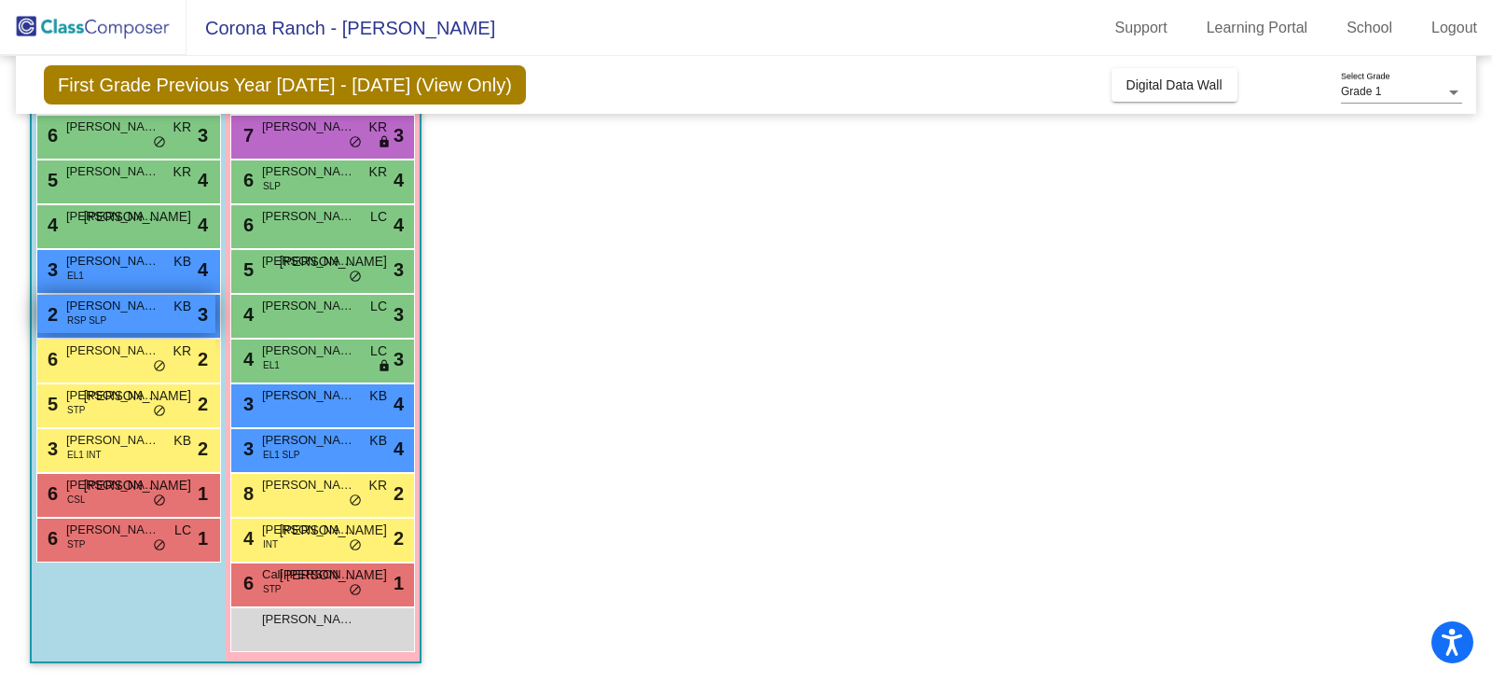
click at [118, 314] on span "[PERSON_NAME]" at bounding box center [112, 306] width 93 height 19
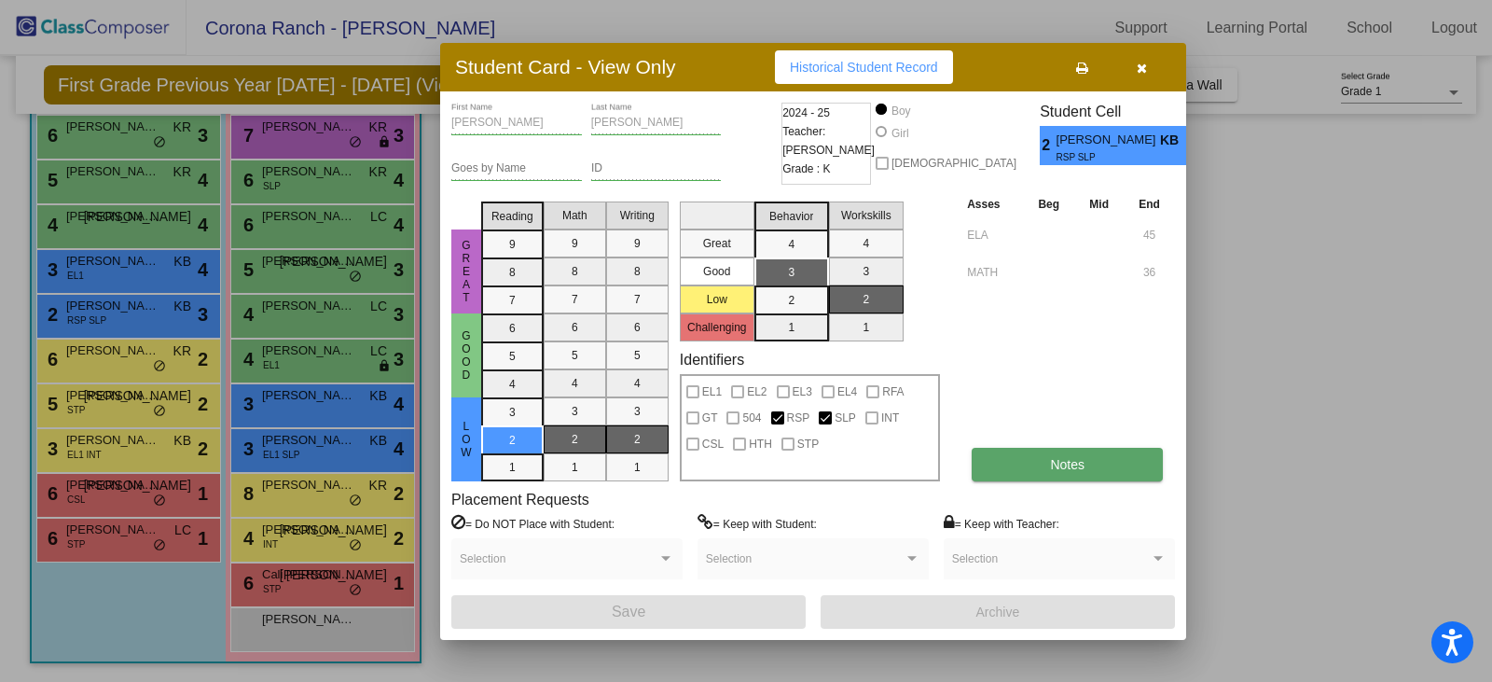
click at [1083, 463] on span "Notes" at bounding box center [1067, 464] width 35 height 15
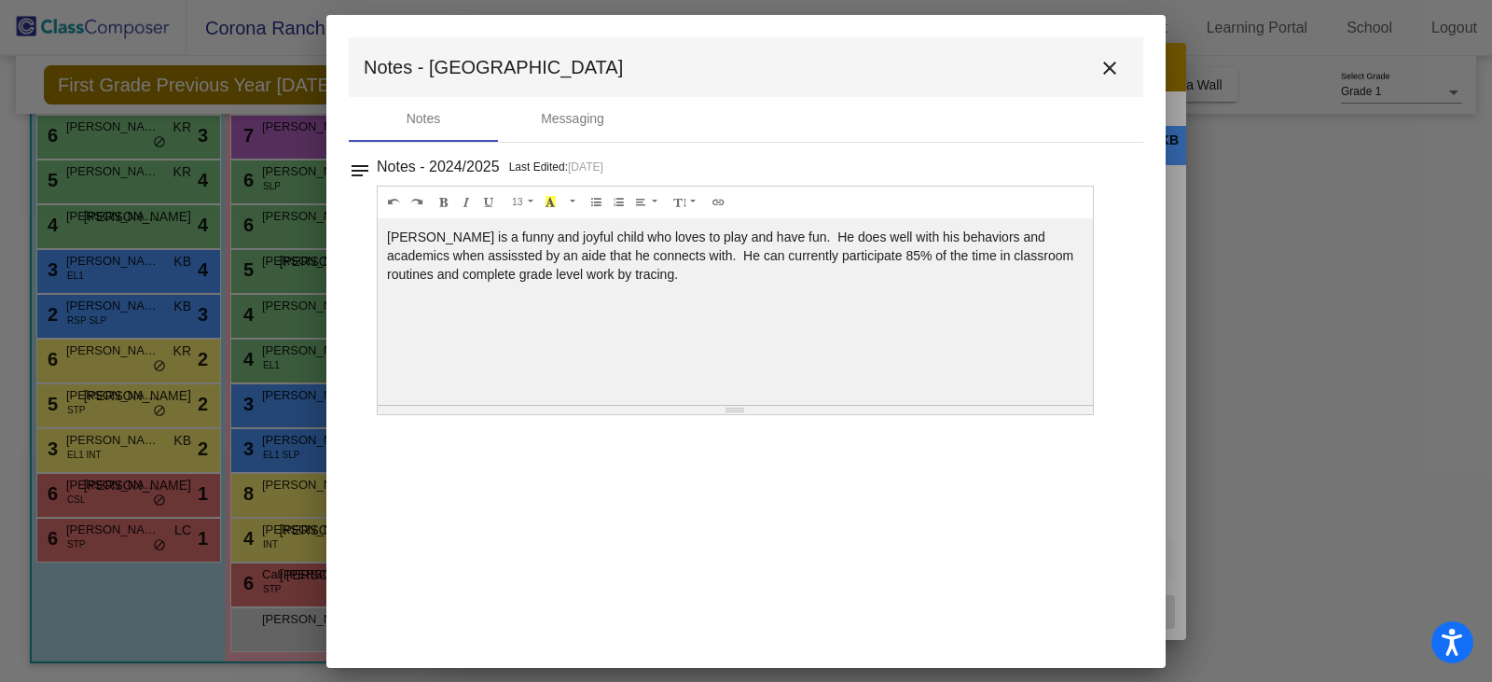
click at [1113, 69] on mat-icon "close" at bounding box center [1110, 68] width 22 height 22
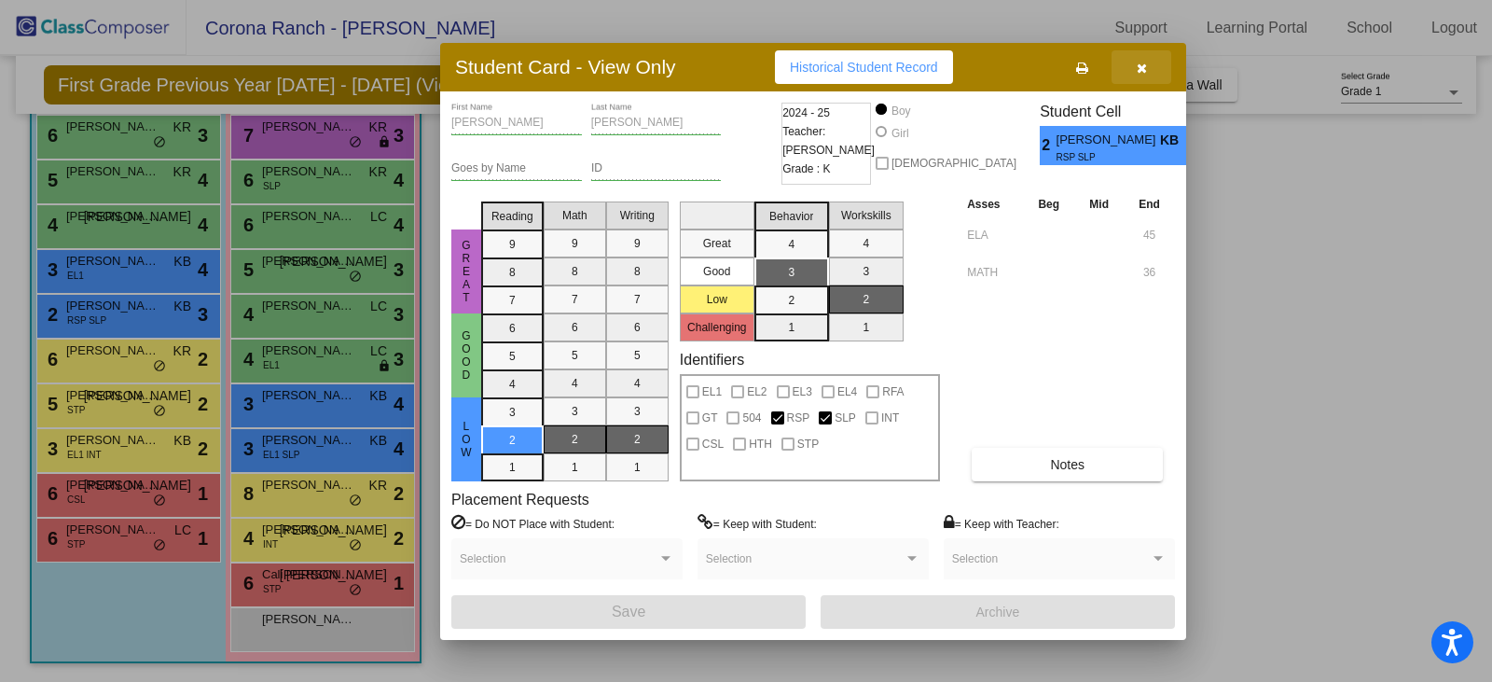
click at [1145, 64] on icon "button" at bounding box center [1142, 68] width 10 height 13
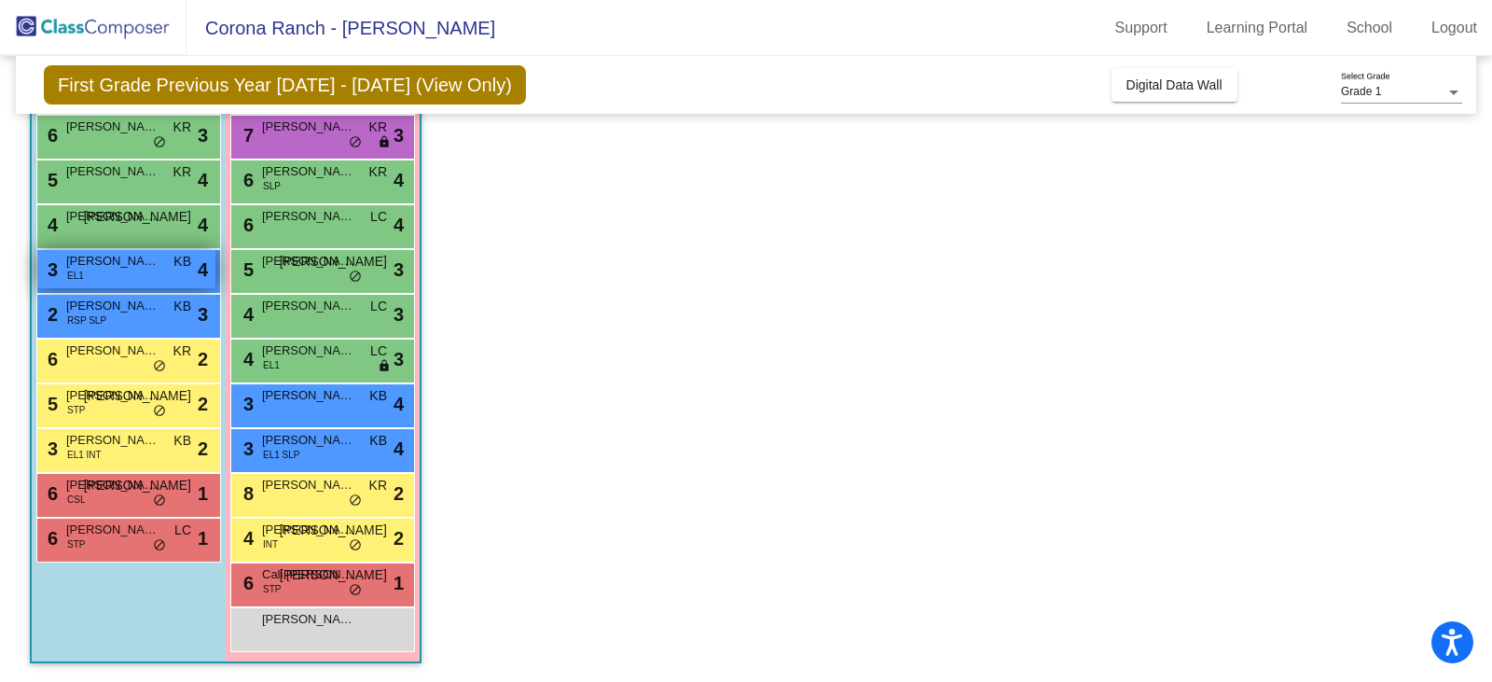
click at [116, 264] on span "[PERSON_NAME]" at bounding box center [112, 261] width 93 height 19
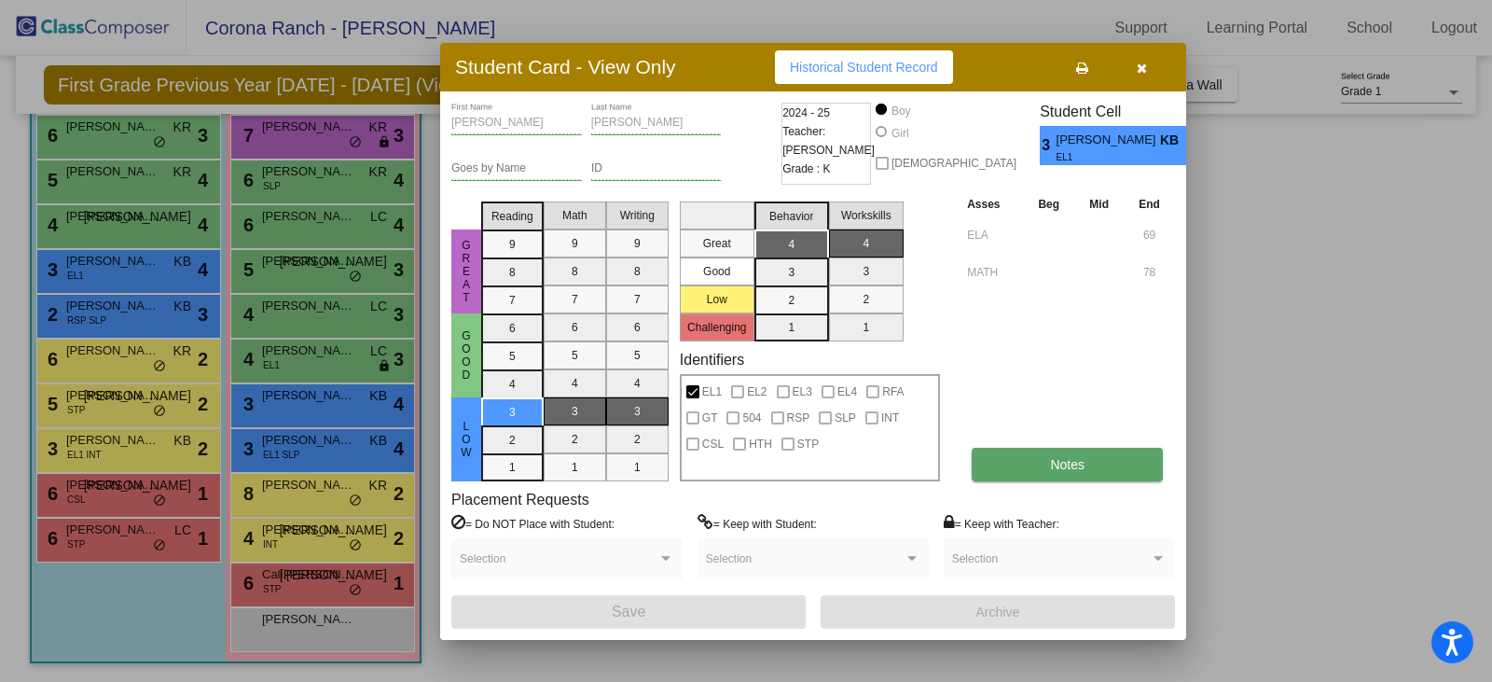
click at [1071, 464] on span "Notes" at bounding box center [1067, 464] width 35 height 15
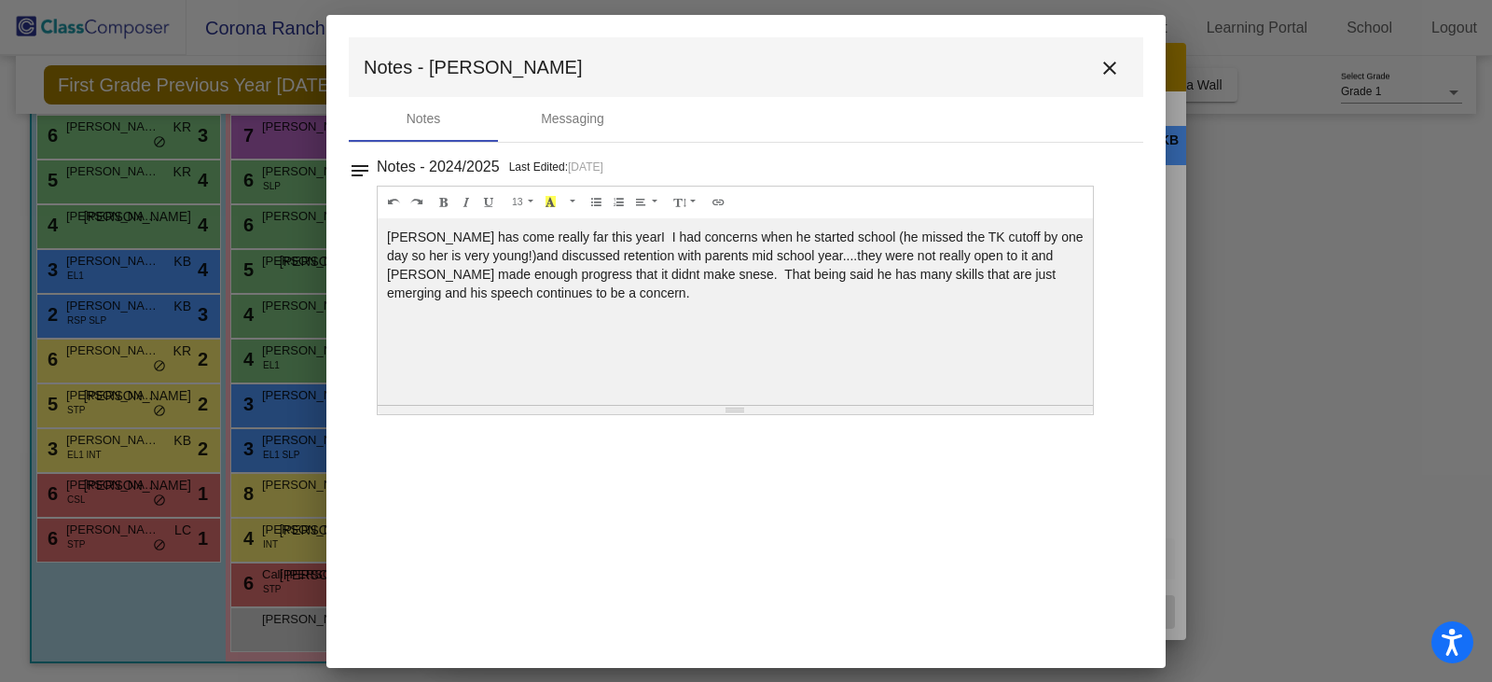
click at [1107, 71] on mat-icon "close" at bounding box center [1110, 68] width 22 height 22
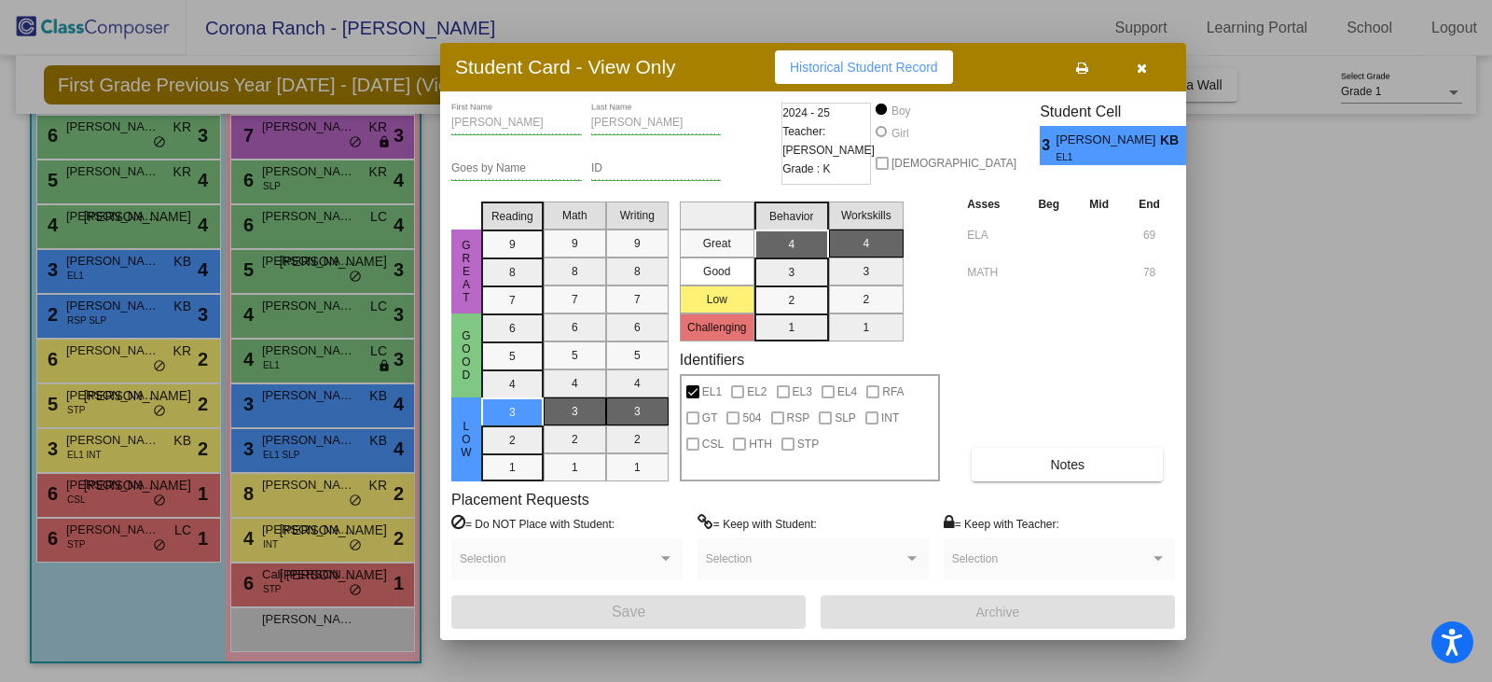
click at [1139, 73] on icon "button" at bounding box center [1142, 68] width 10 height 13
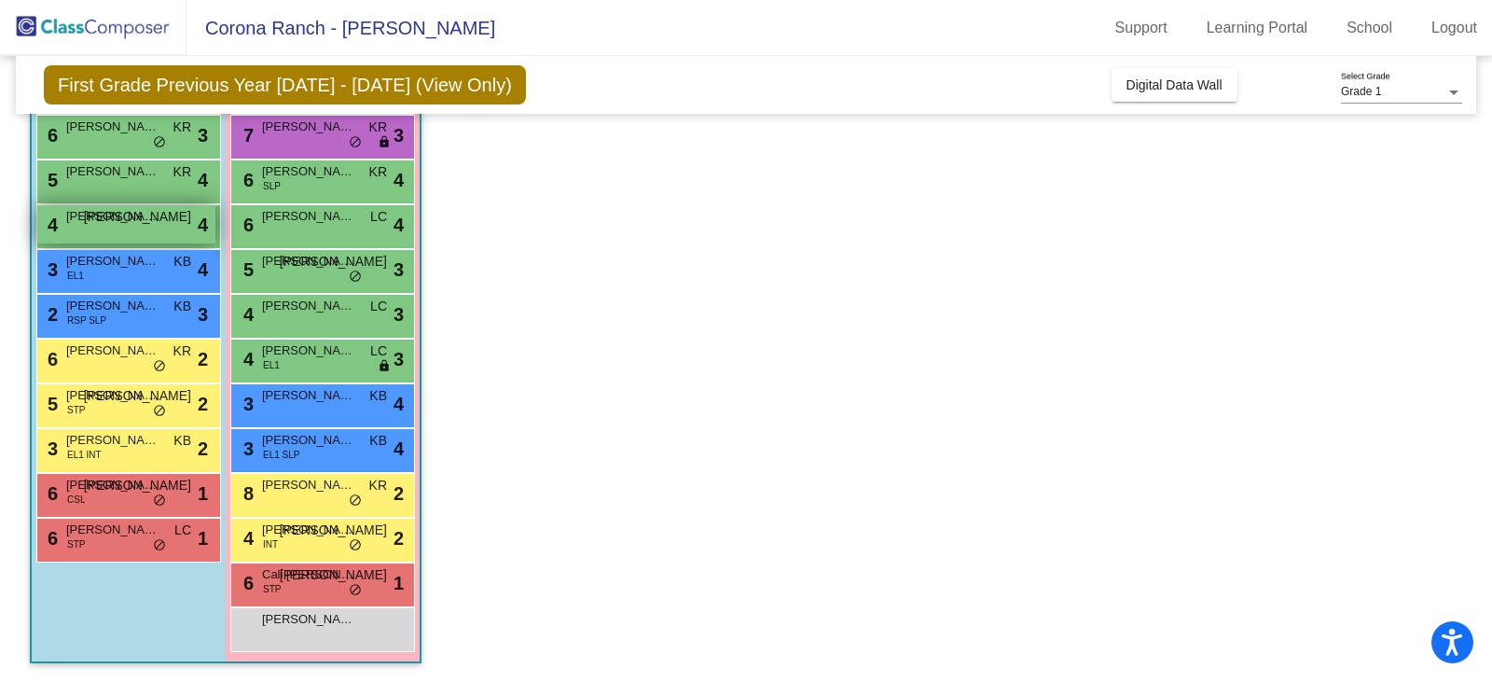
click at [84, 224] on span "[PERSON_NAME]" at bounding box center [112, 216] width 93 height 19
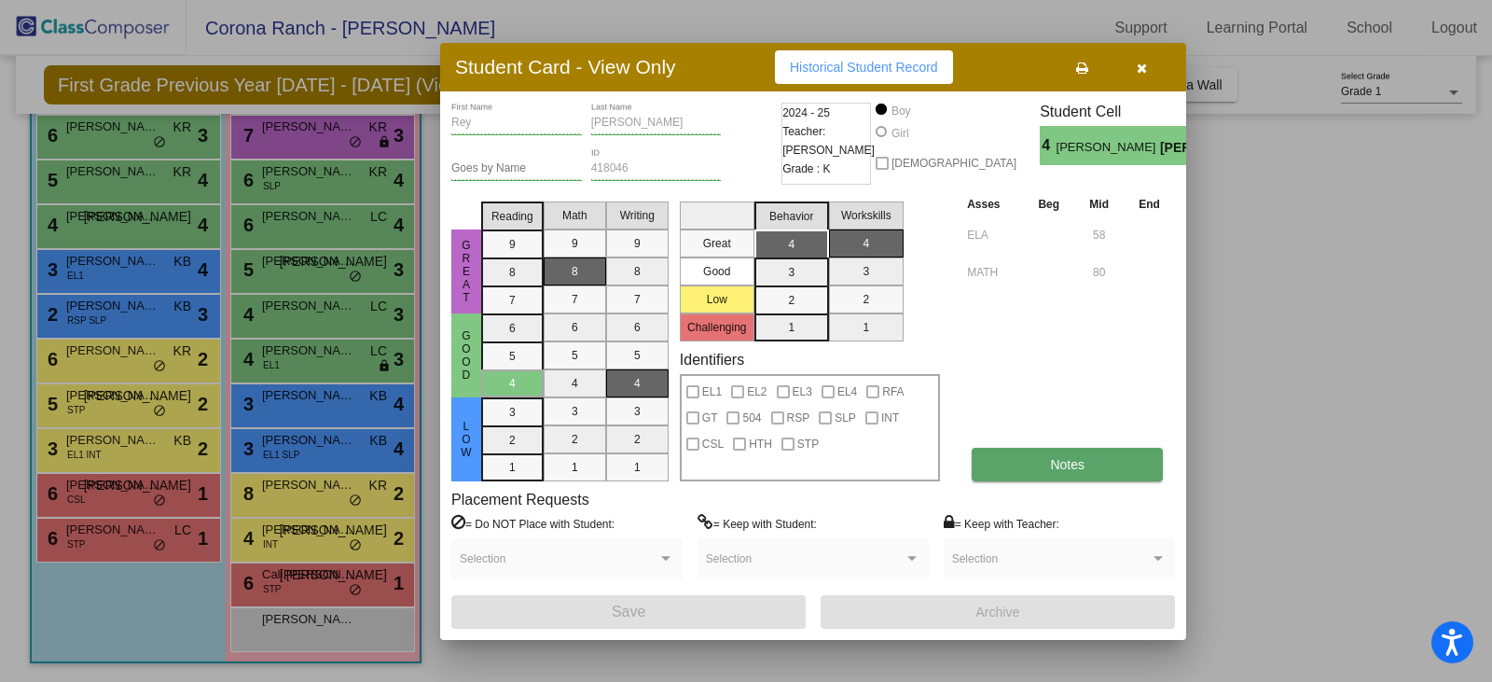
click at [1065, 452] on button "Notes" at bounding box center [1067, 465] width 191 height 34
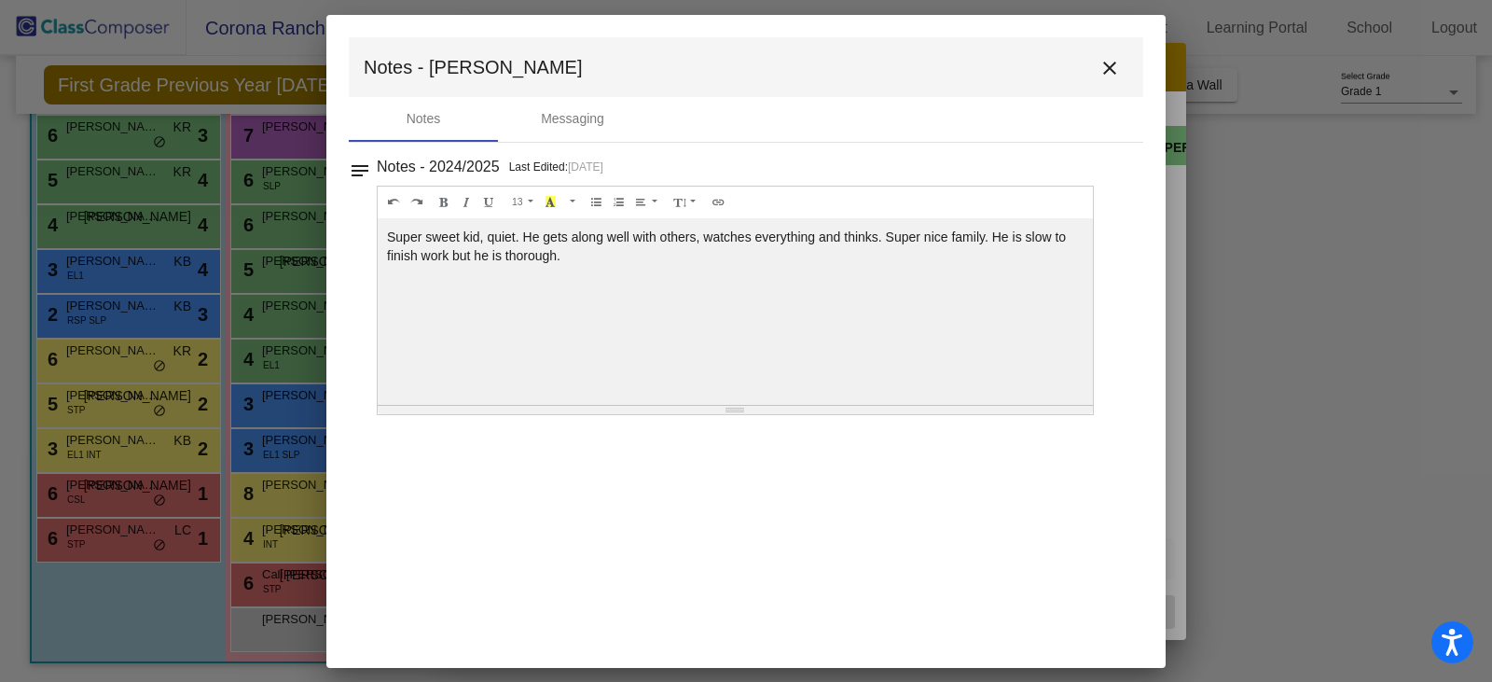
click at [1108, 68] on mat-icon "close" at bounding box center [1110, 68] width 22 height 22
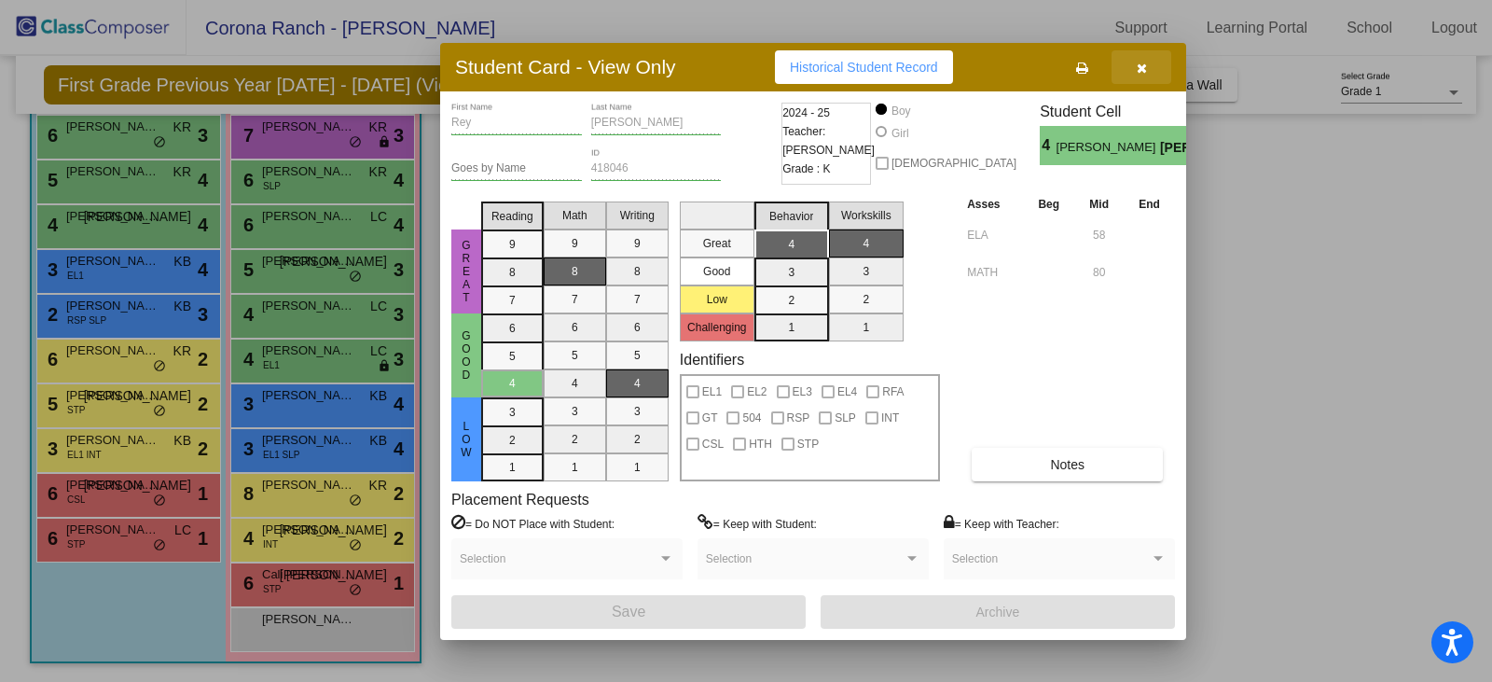
click at [1144, 66] on icon "button" at bounding box center [1142, 68] width 10 height 13
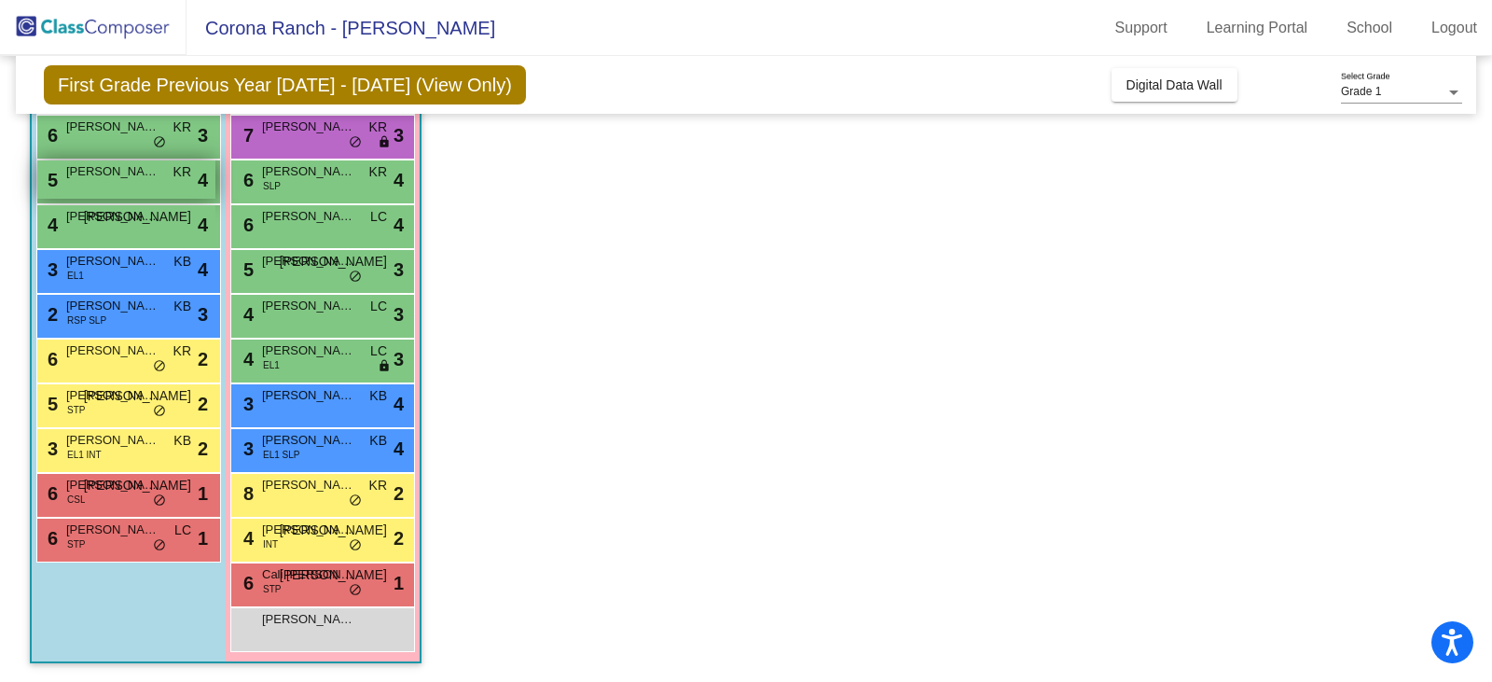
click at [116, 185] on div "5 [PERSON_NAME] KR lock do_not_disturb_alt 4" at bounding box center [126, 179] width 178 height 38
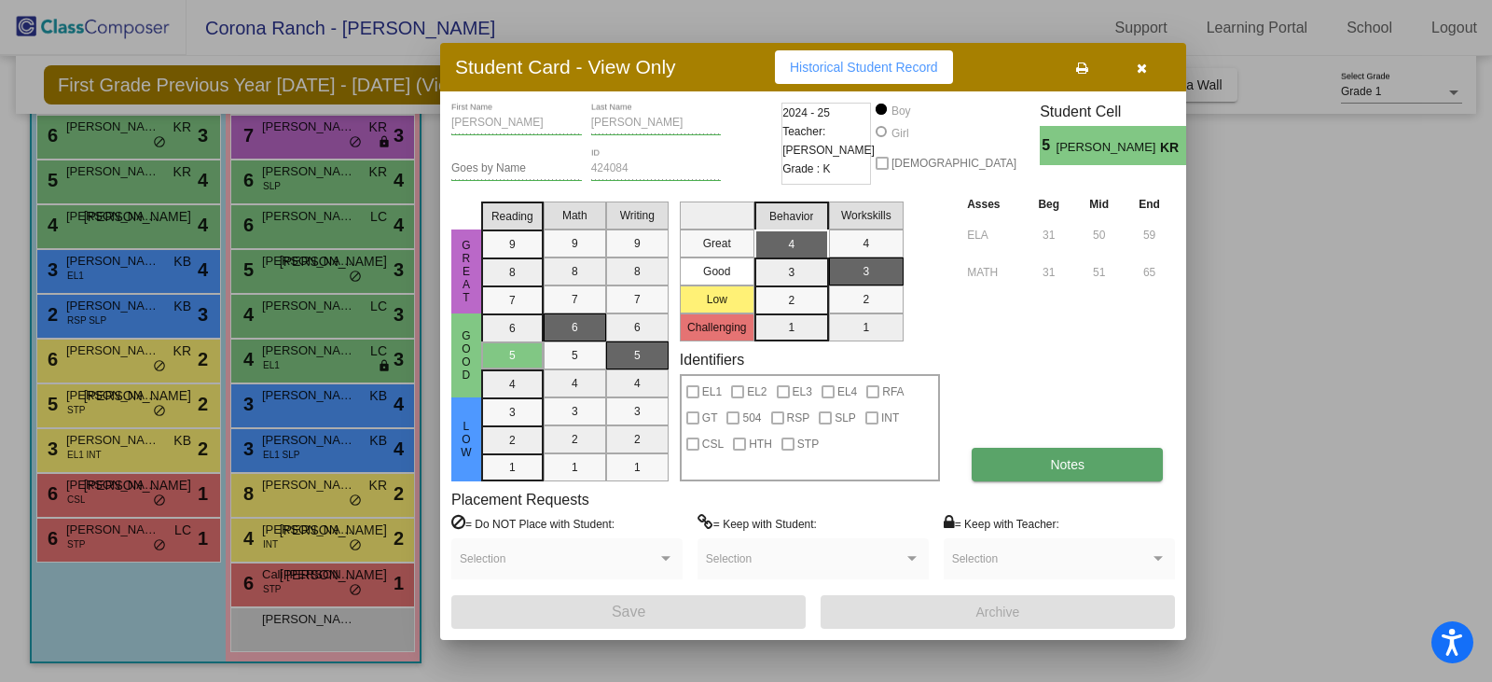
click at [1092, 454] on button "Notes" at bounding box center [1067, 465] width 191 height 34
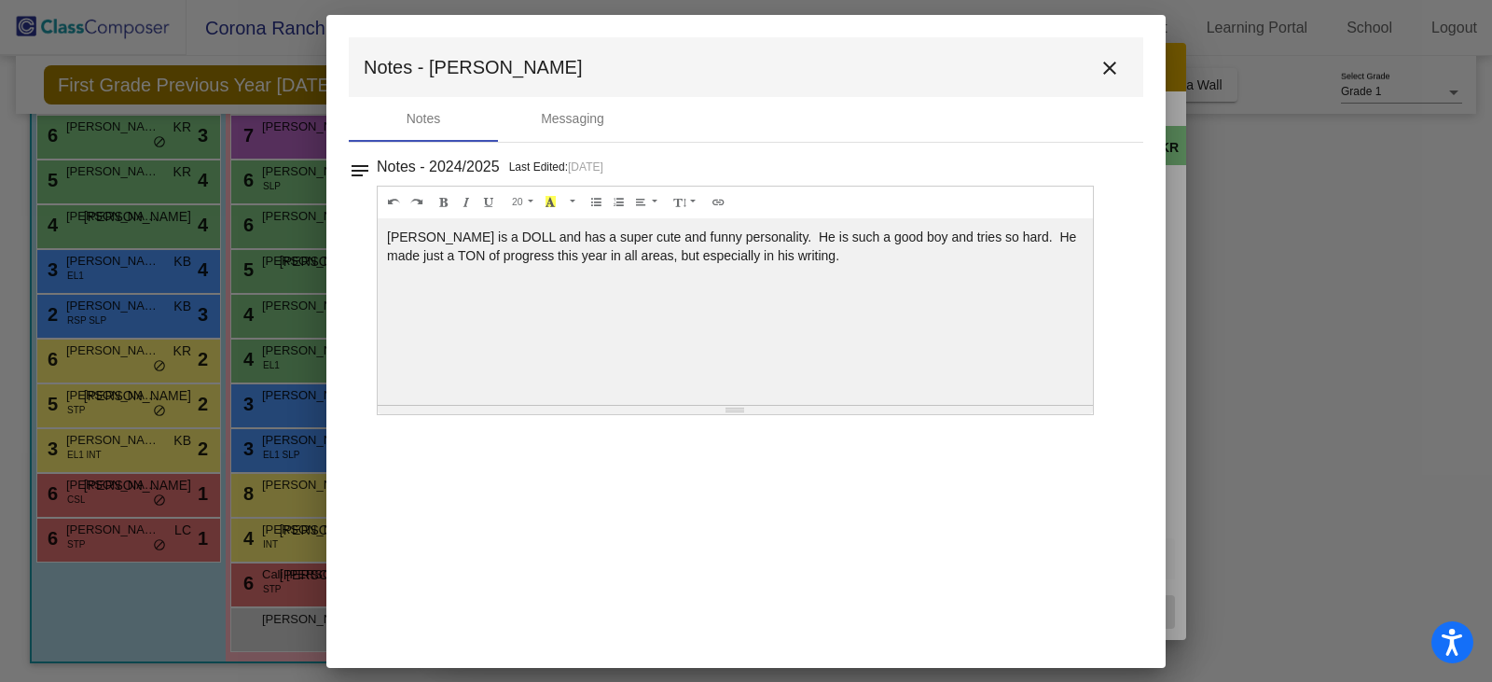
click at [1109, 67] on mat-icon "close" at bounding box center [1110, 68] width 22 height 22
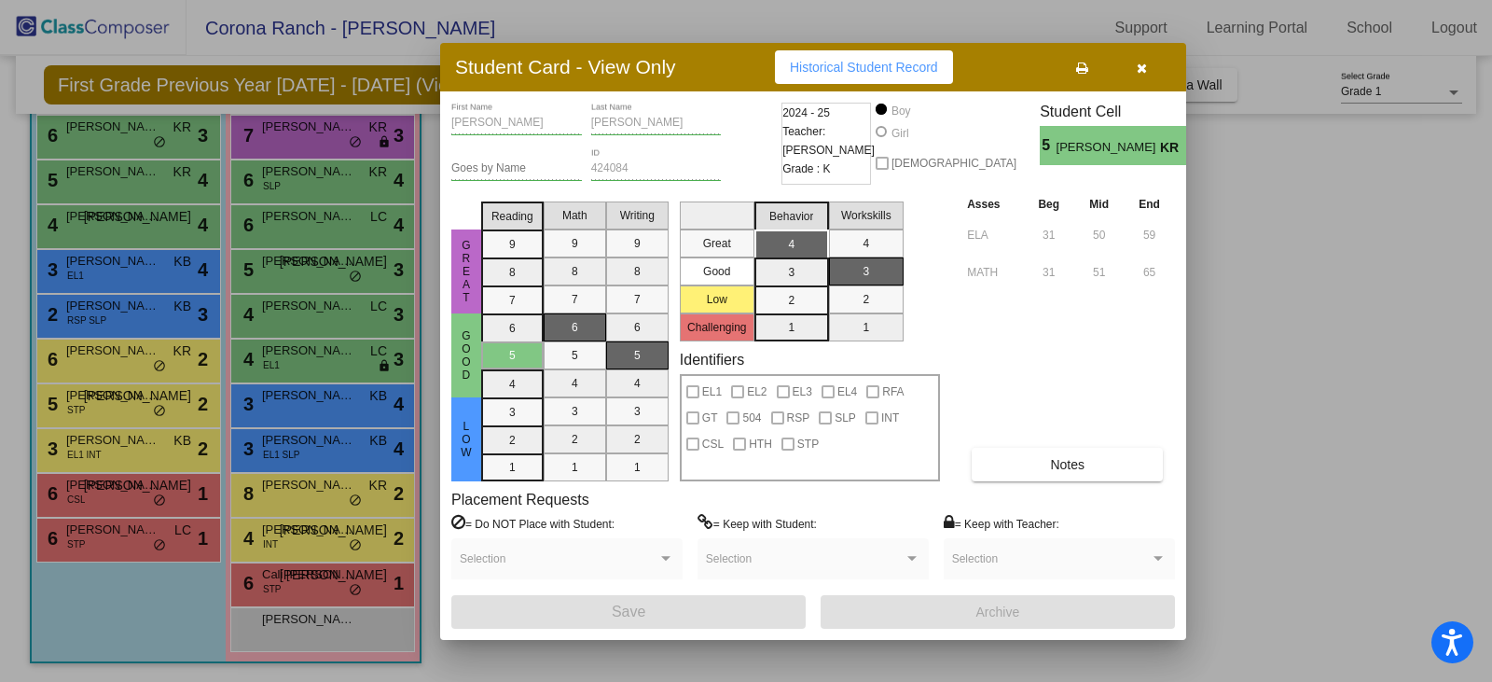
click at [1142, 67] on icon "button" at bounding box center [1142, 68] width 10 height 13
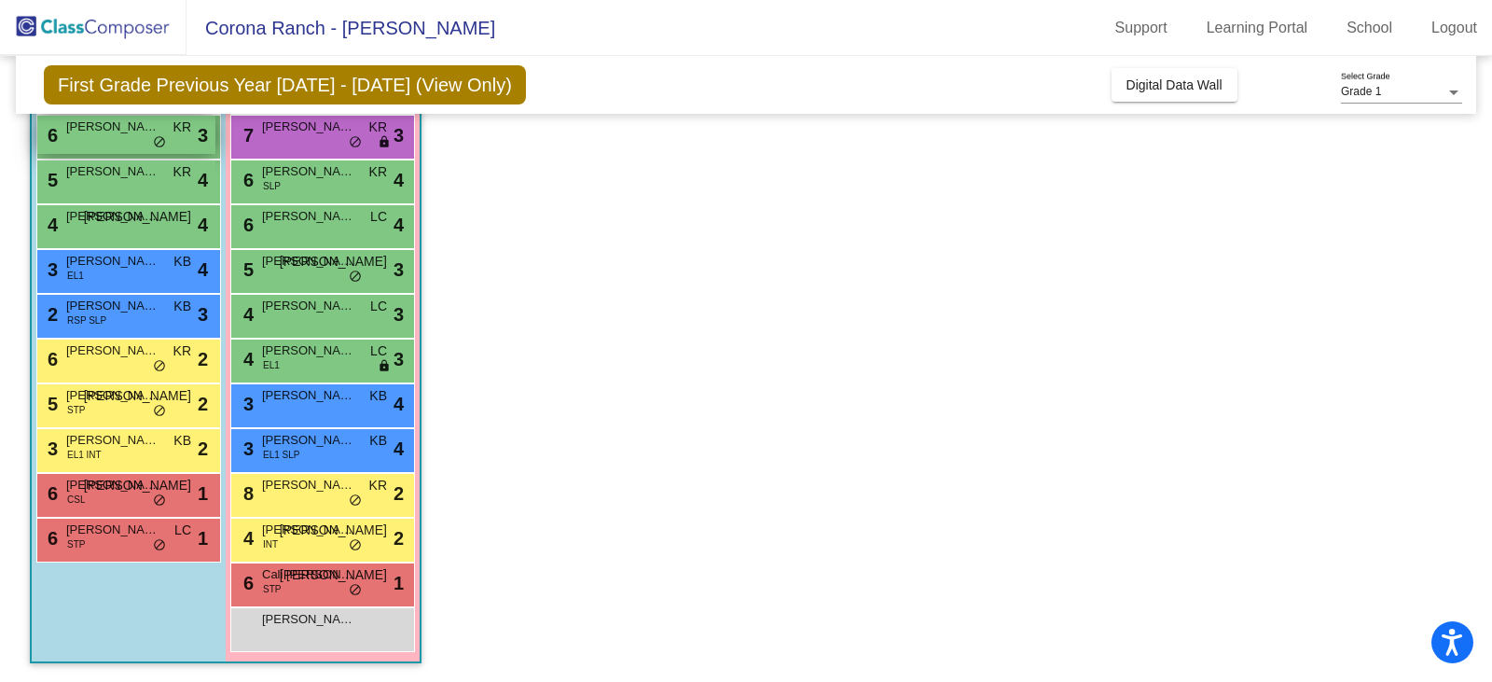
click at [128, 135] on span "[PERSON_NAME]" at bounding box center [112, 127] width 93 height 19
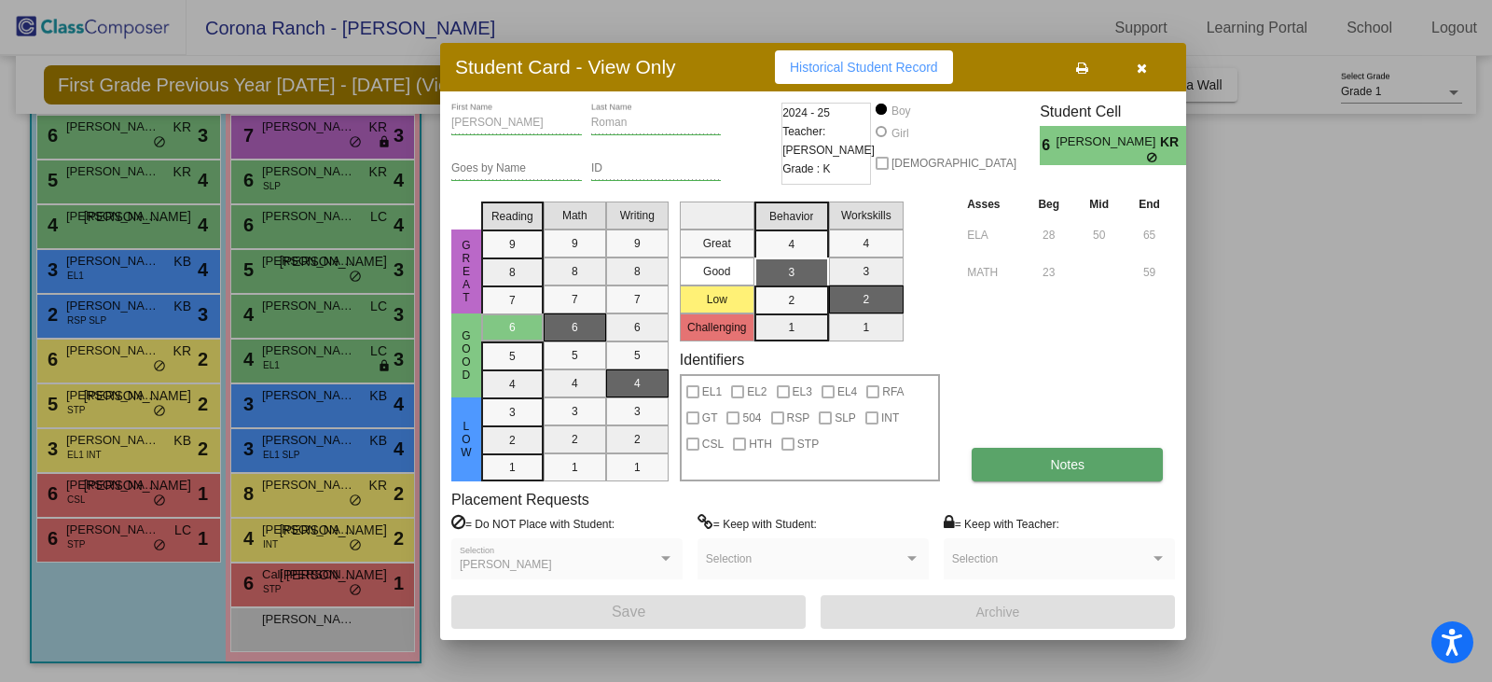
click at [1062, 466] on span "Notes" at bounding box center [1067, 464] width 35 height 15
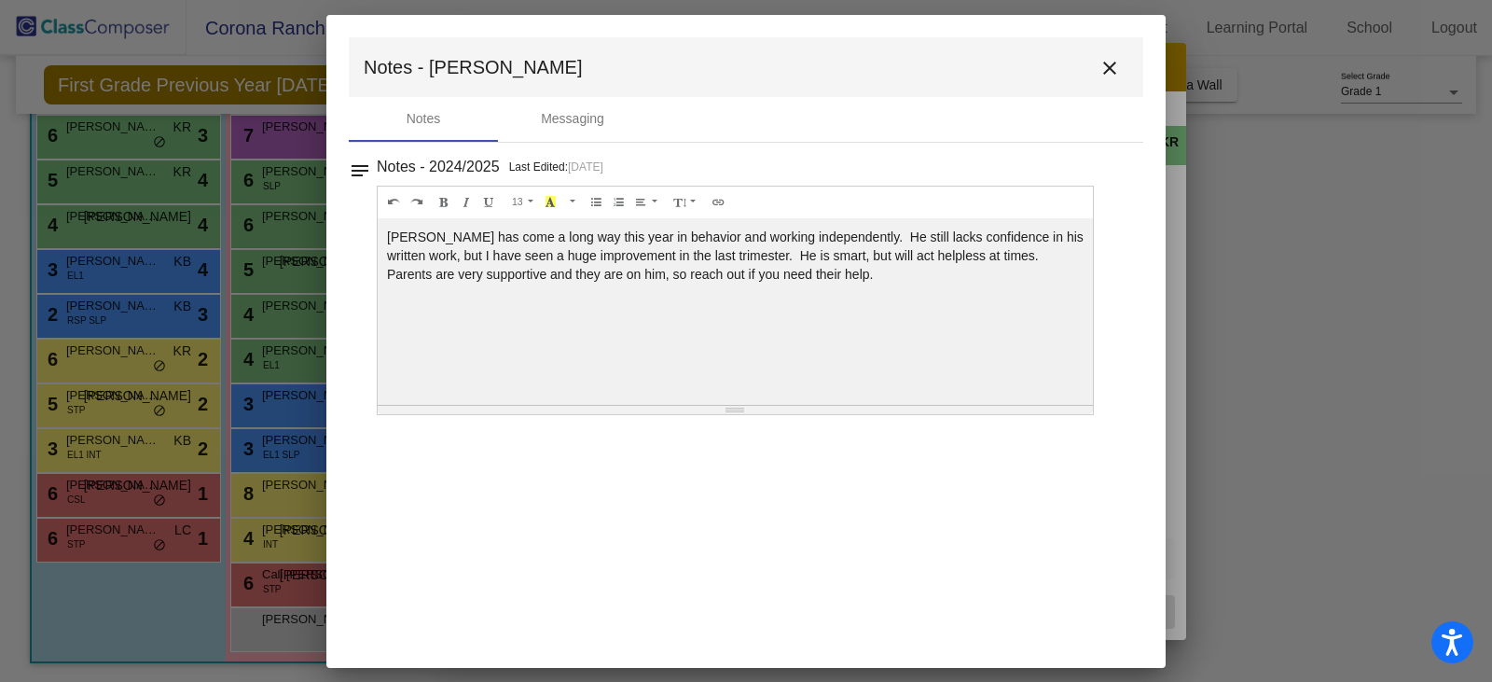
click at [1103, 73] on mat-icon "close" at bounding box center [1110, 68] width 22 height 22
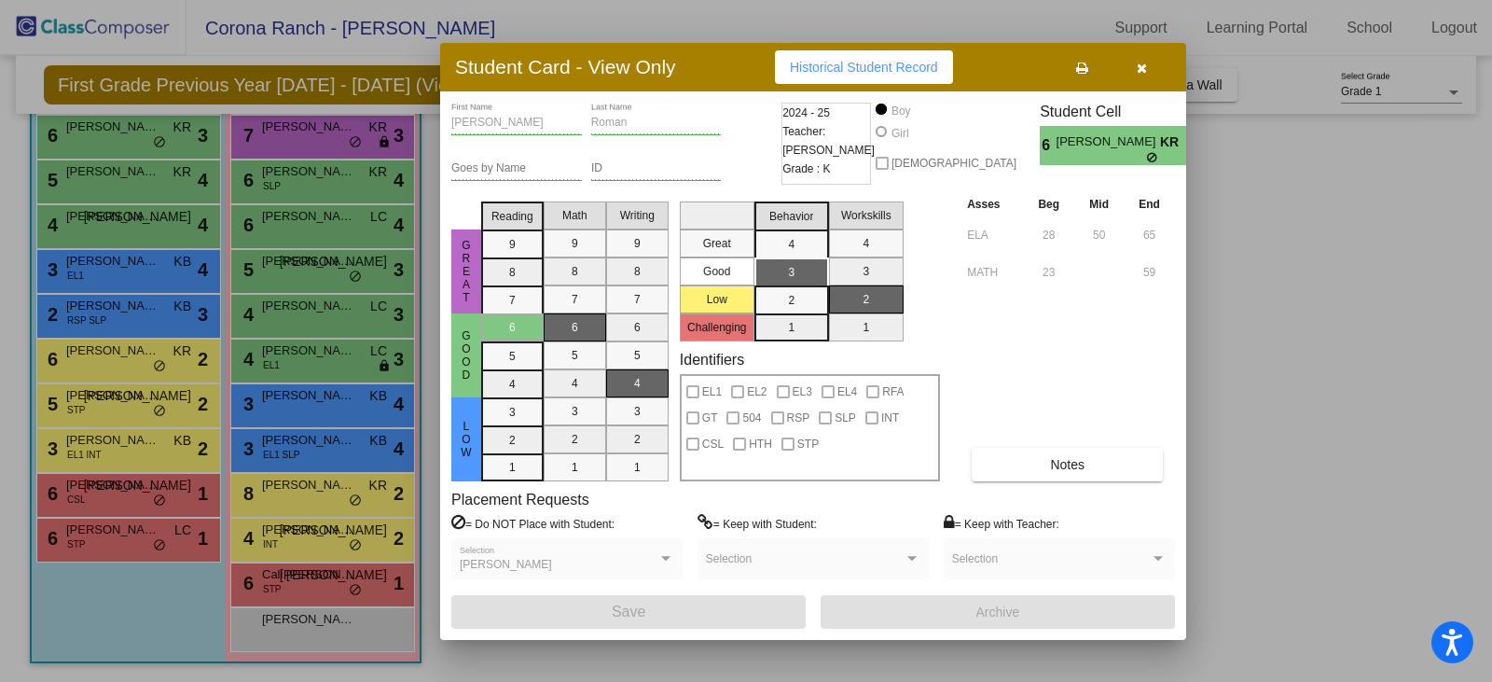
click at [1145, 69] on icon "button" at bounding box center [1142, 68] width 10 height 13
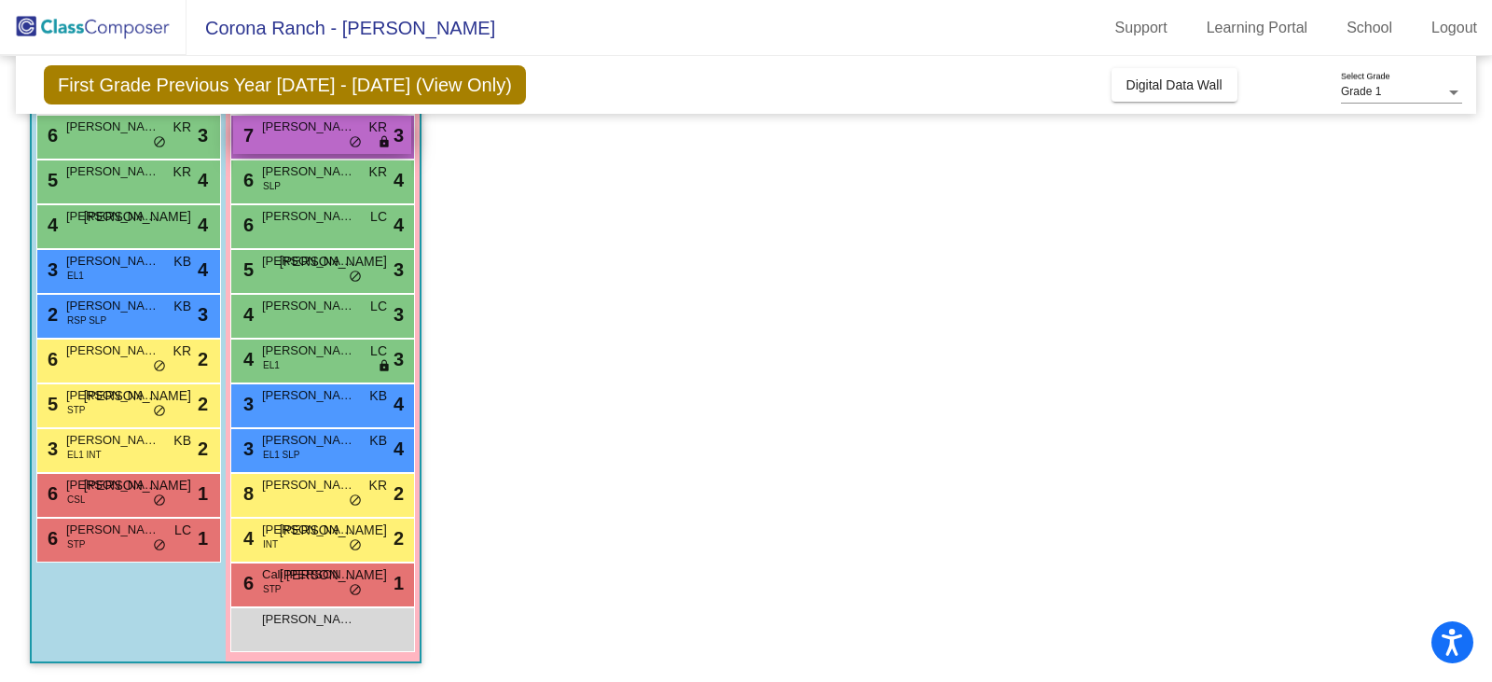
click at [323, 145] on div "7 [PERSON_NAME] KR lock do_not_disturb_alt 3" at bounding box center [322, 135] width 178 height 38
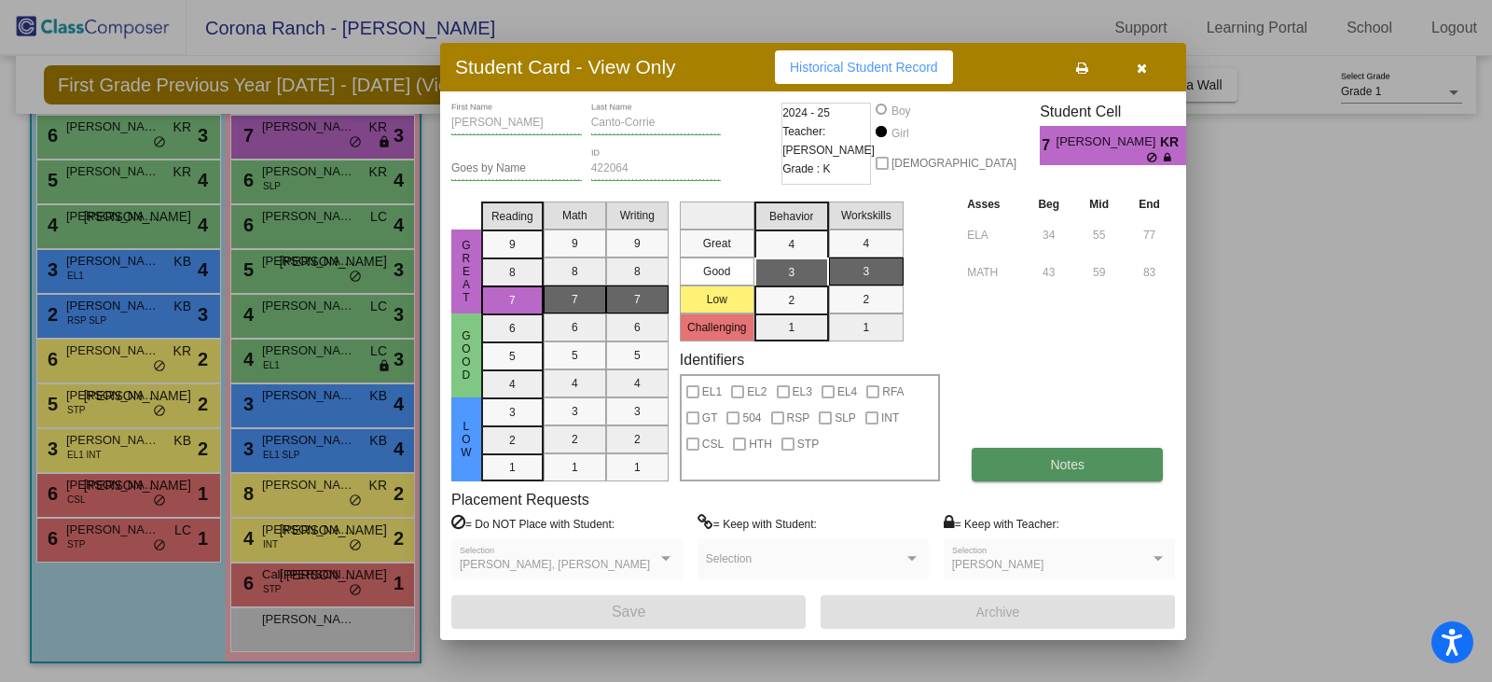
click at [1070, 463] on span "Notes" at bounding box center [1067, 464] width 35 height 15
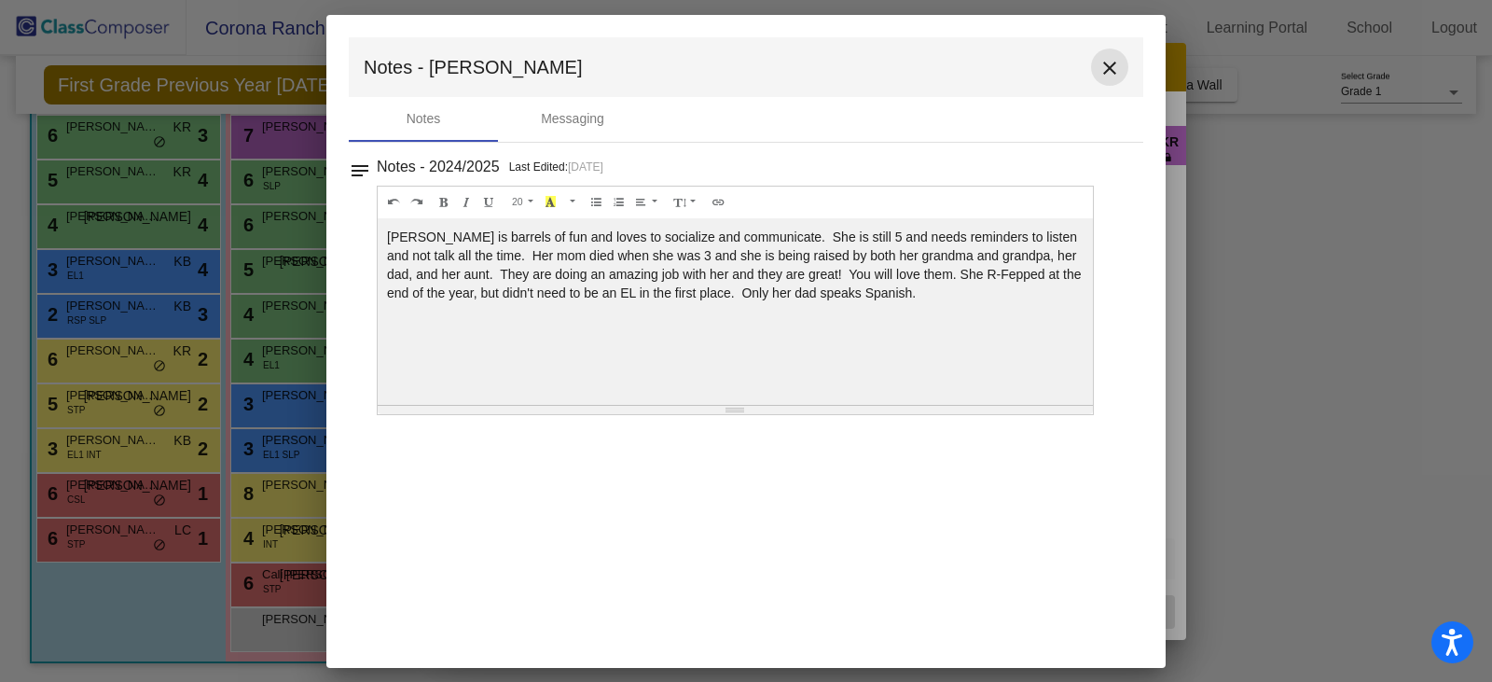
click at [1105, 69] on mat-icon "close" at bounding box center [1110, 68] width 22 height 22
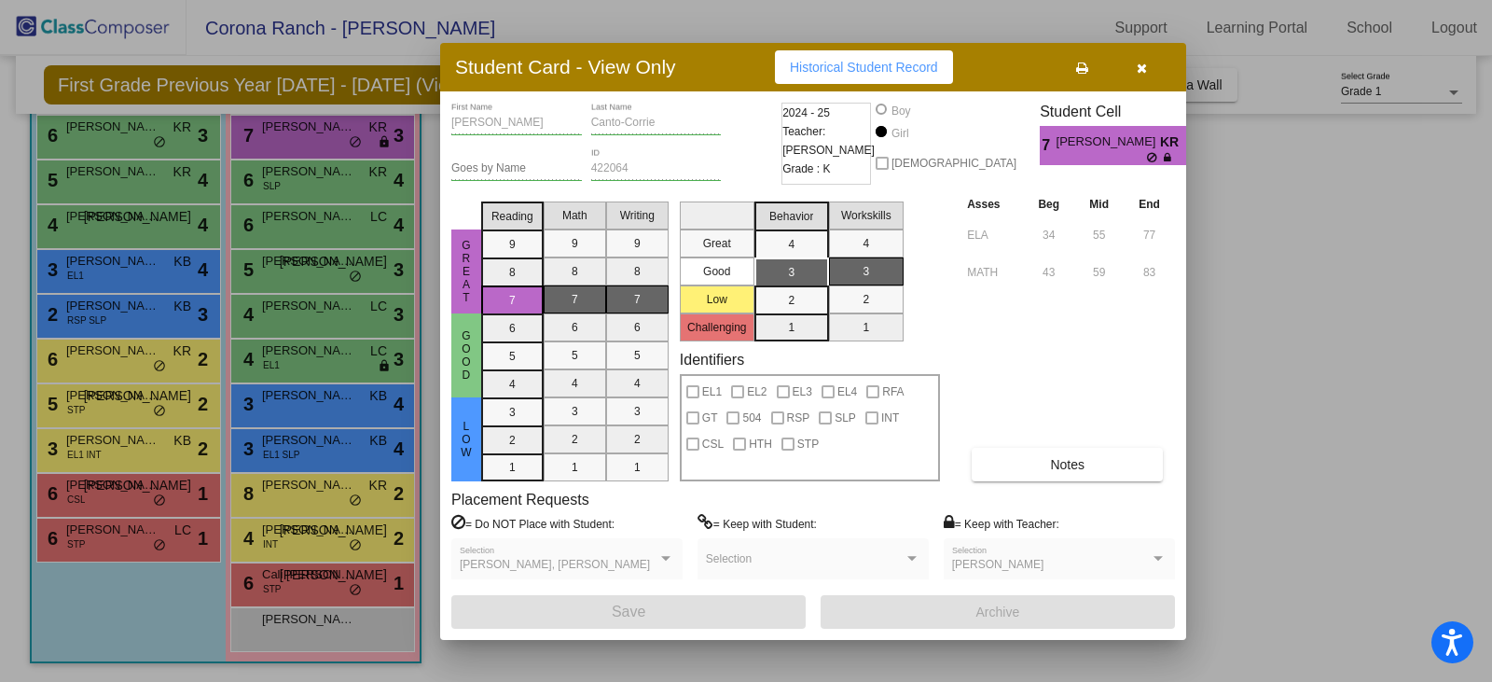
click at [1143, 71] on icon "button" at bounding box center [1142, 68] width 10 height 13
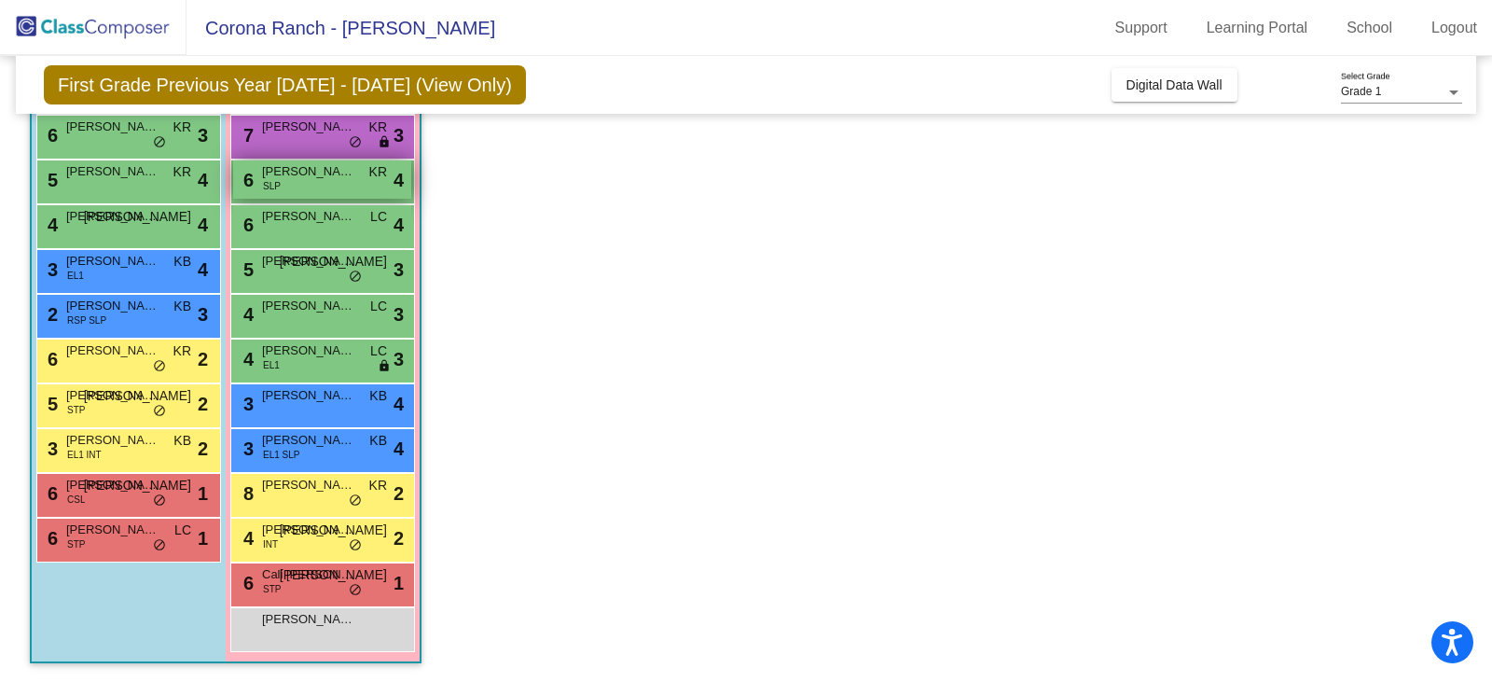
click at [309, 170] on span "[PERSON_NAME]" at bounding box center [308, 171] width 93 height 19
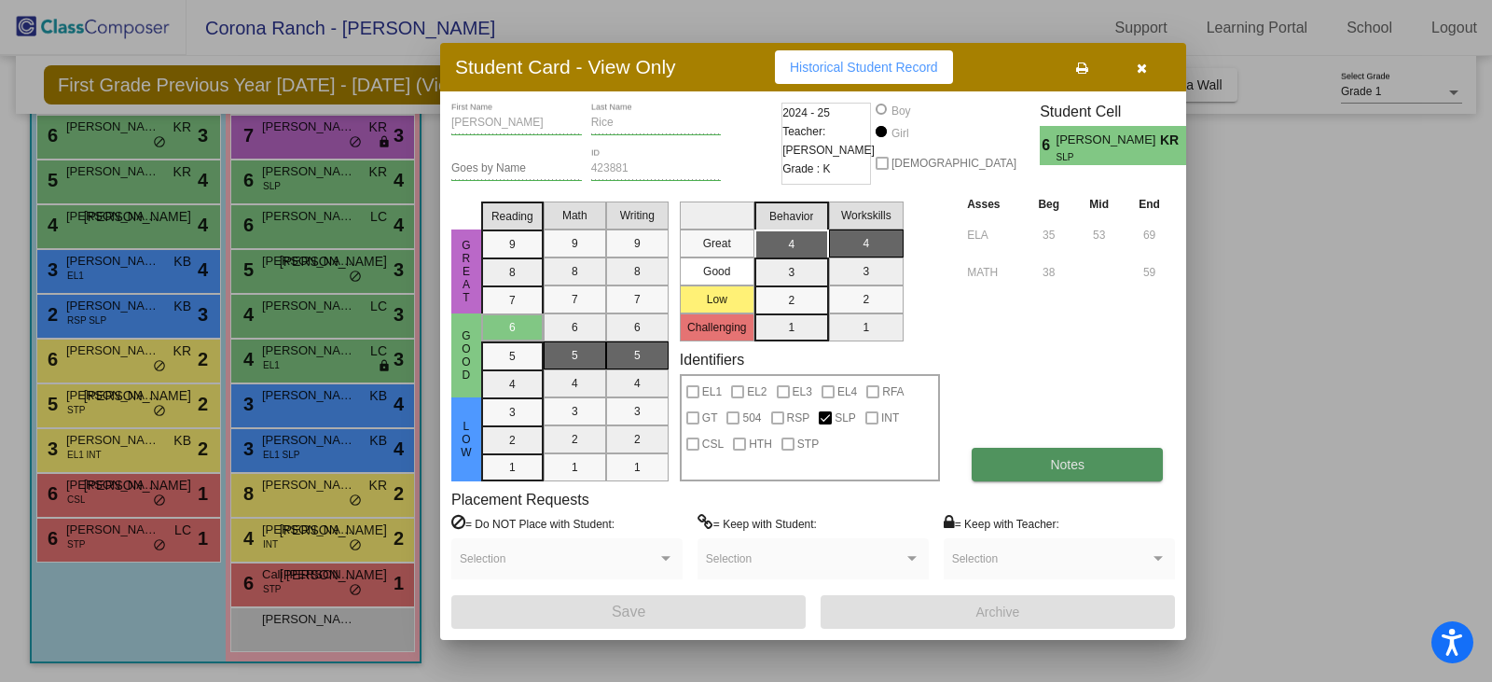
click at [1094, 470] on button "Notes" at bounding box center [1067, 465] width 191 height 34
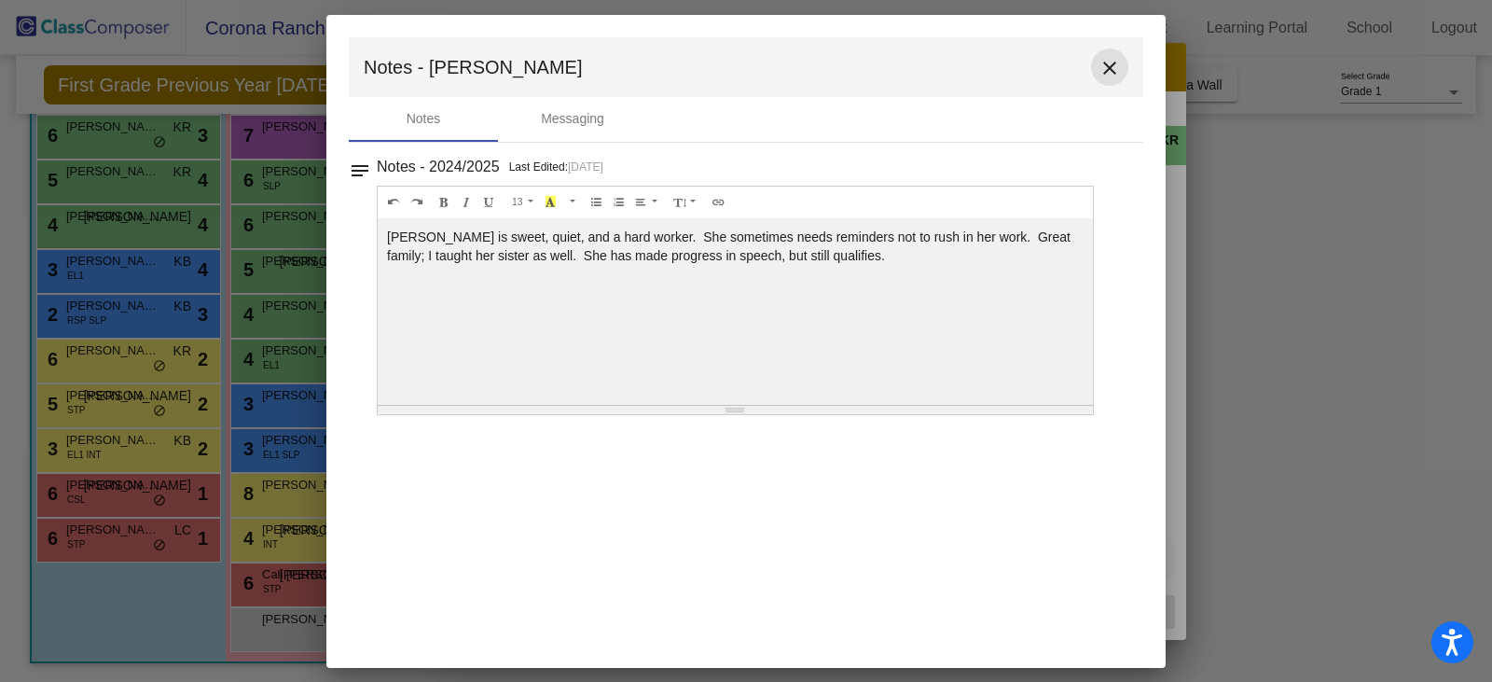
click at [1110, 69] on mat-icon "close" at bounding box center [1110, 68] width 22 height 22
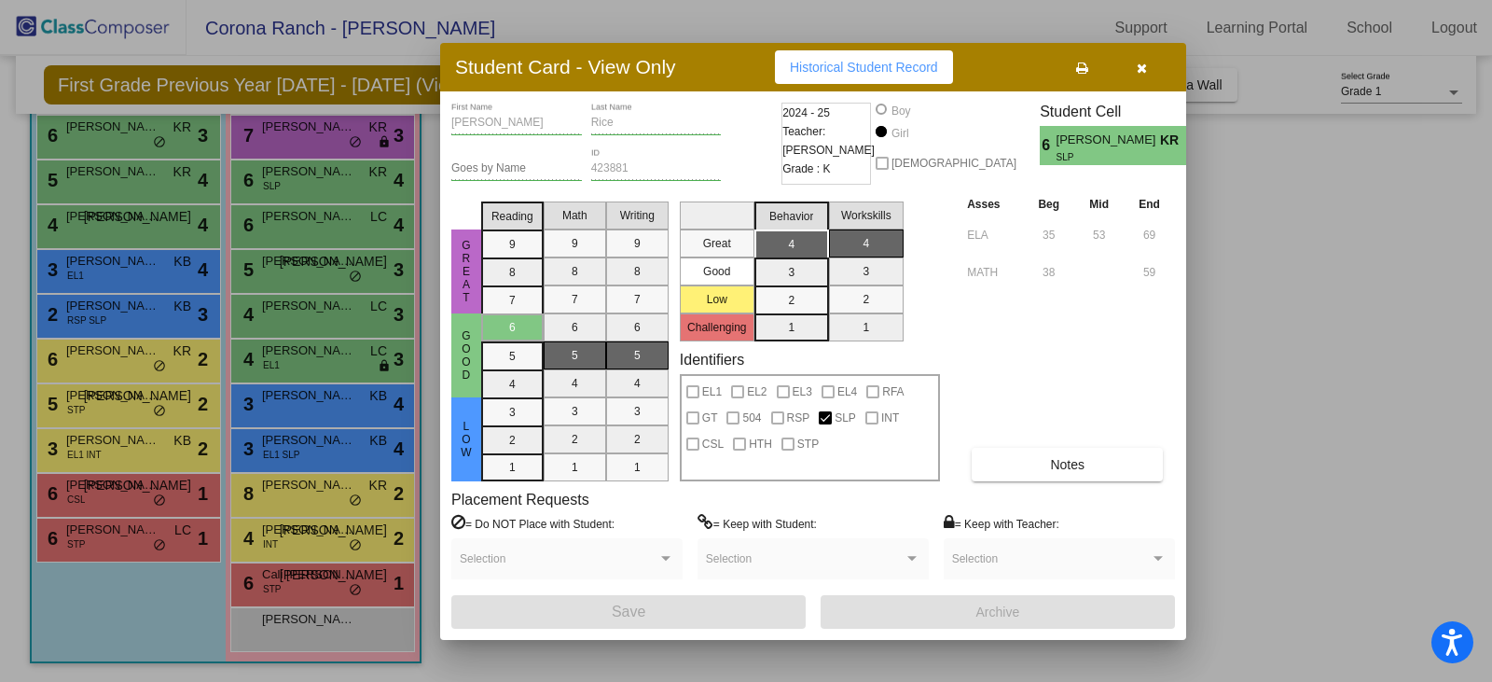
click at [1143, 70] on icon "button" at bounding box center [1142, 68] width 10 height 13
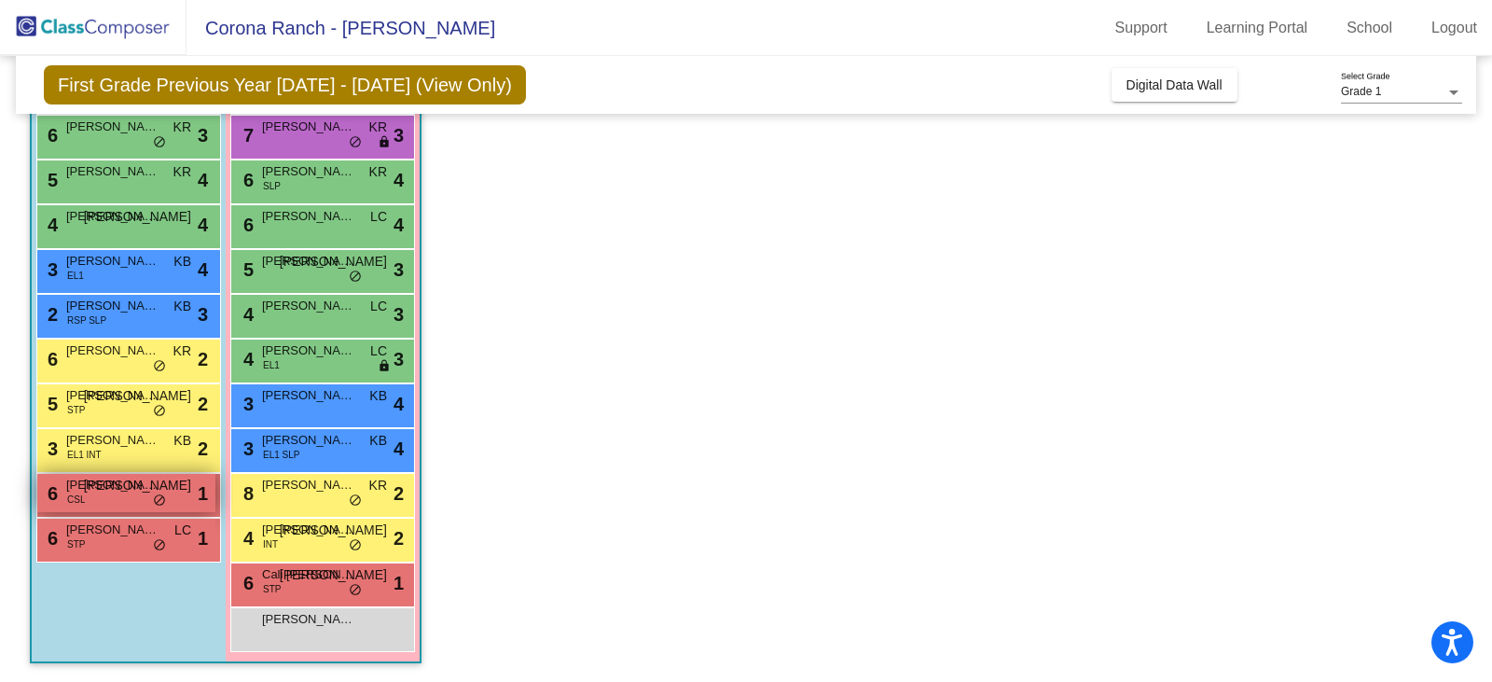
click at [105, 499] on div "6 [PERSON_NAME] CSL JA lock do_not_disturb_alt 1" at bounding box center [126, 493] width 178 height 38
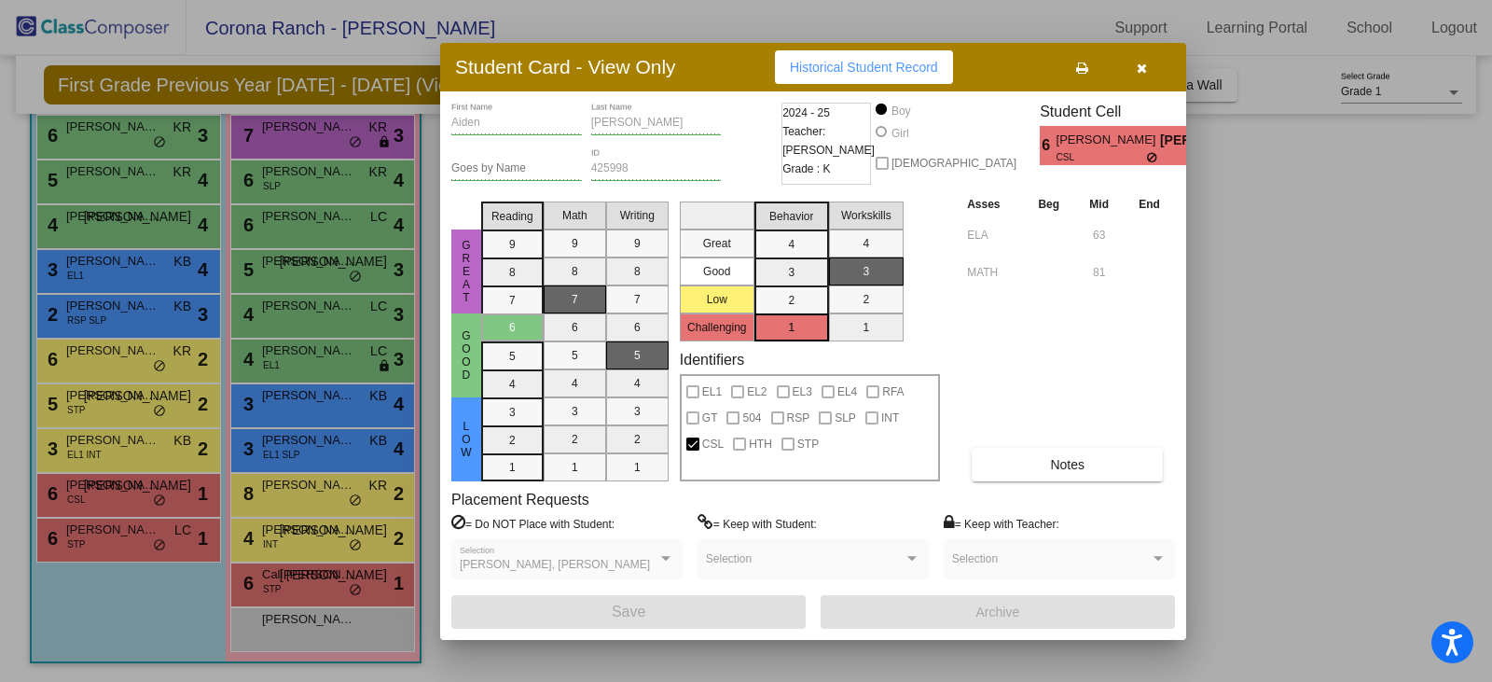
click at [1143, 70] on icon "button" at bounding box center [1142, 68] width 10 height 13
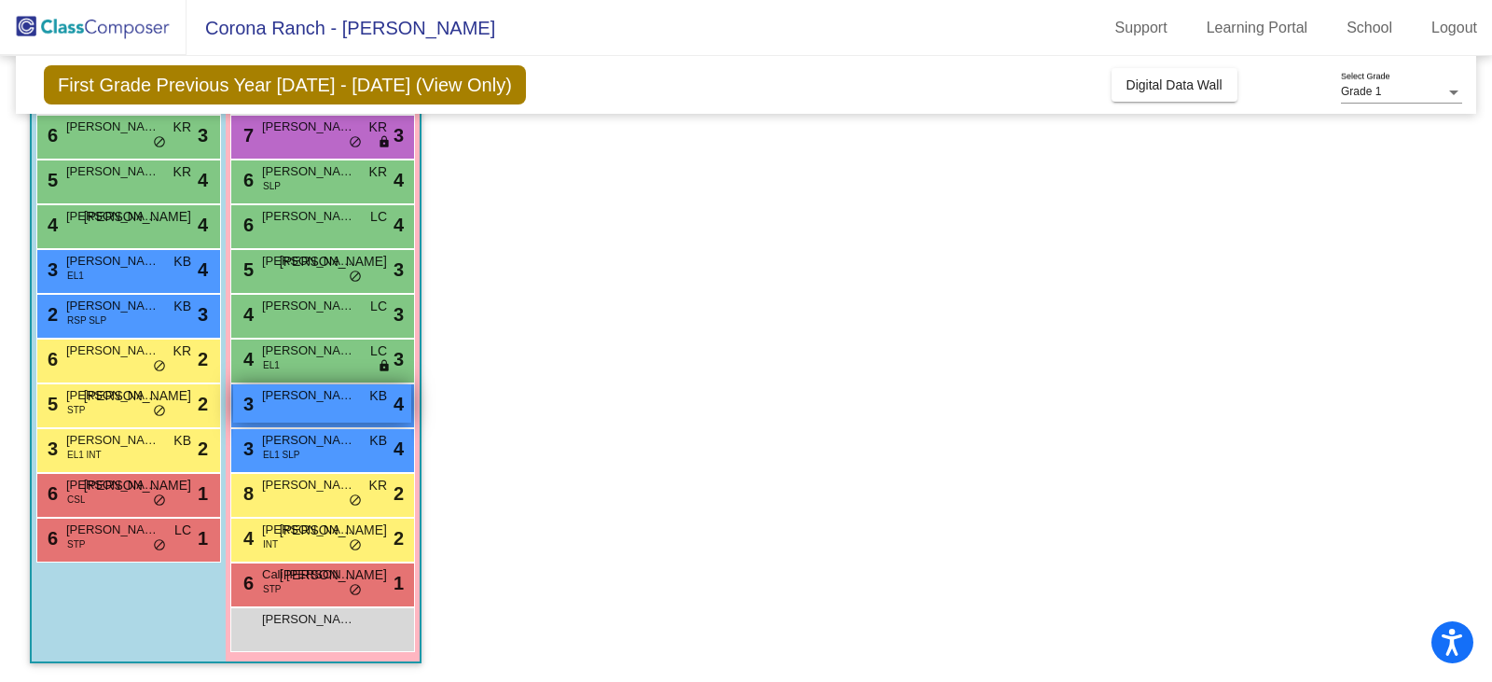
click at [318, 409] on div "3 [PERSON_NAME] KB lock do_not_disturb_alt 4" at bounding box center [322, 403] width 178 height 38
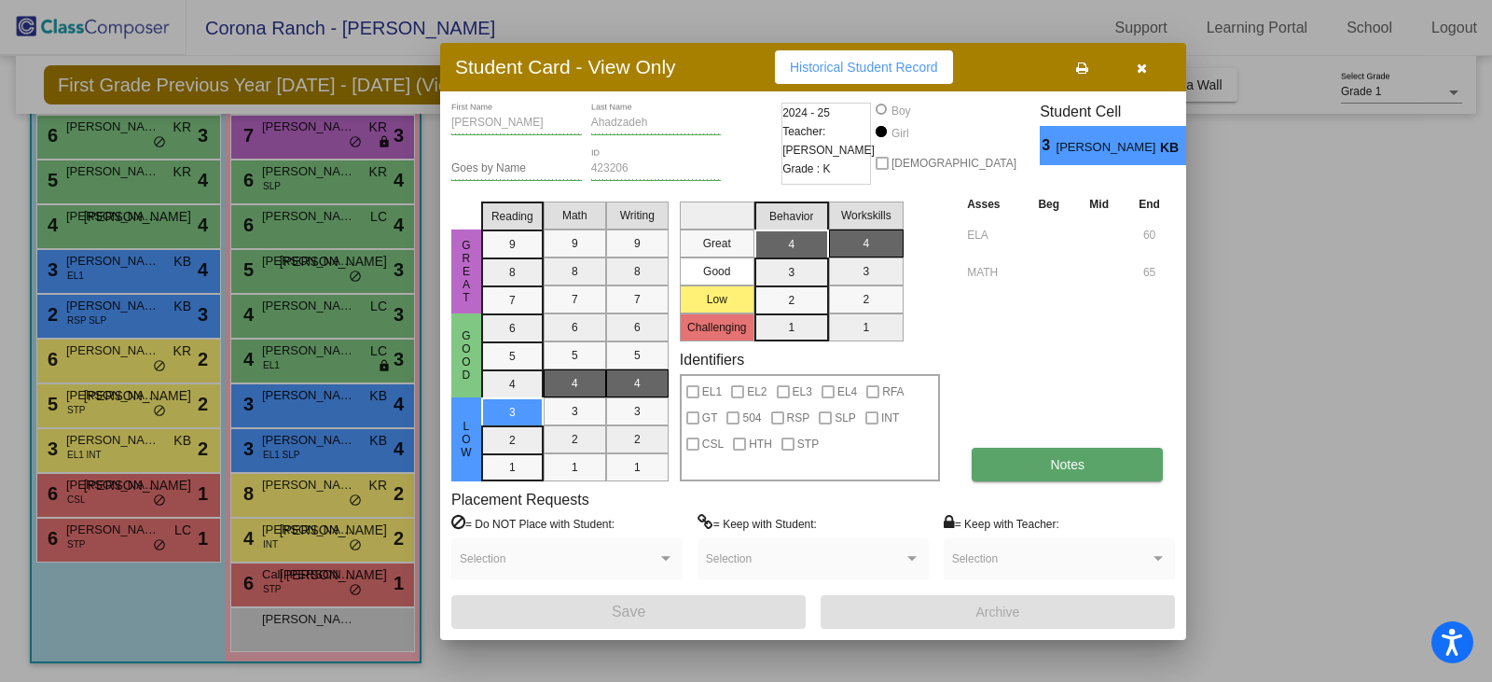
click at [1054, 464] on span "Notes" at bounding box center [1067, 464] width 35 height 15
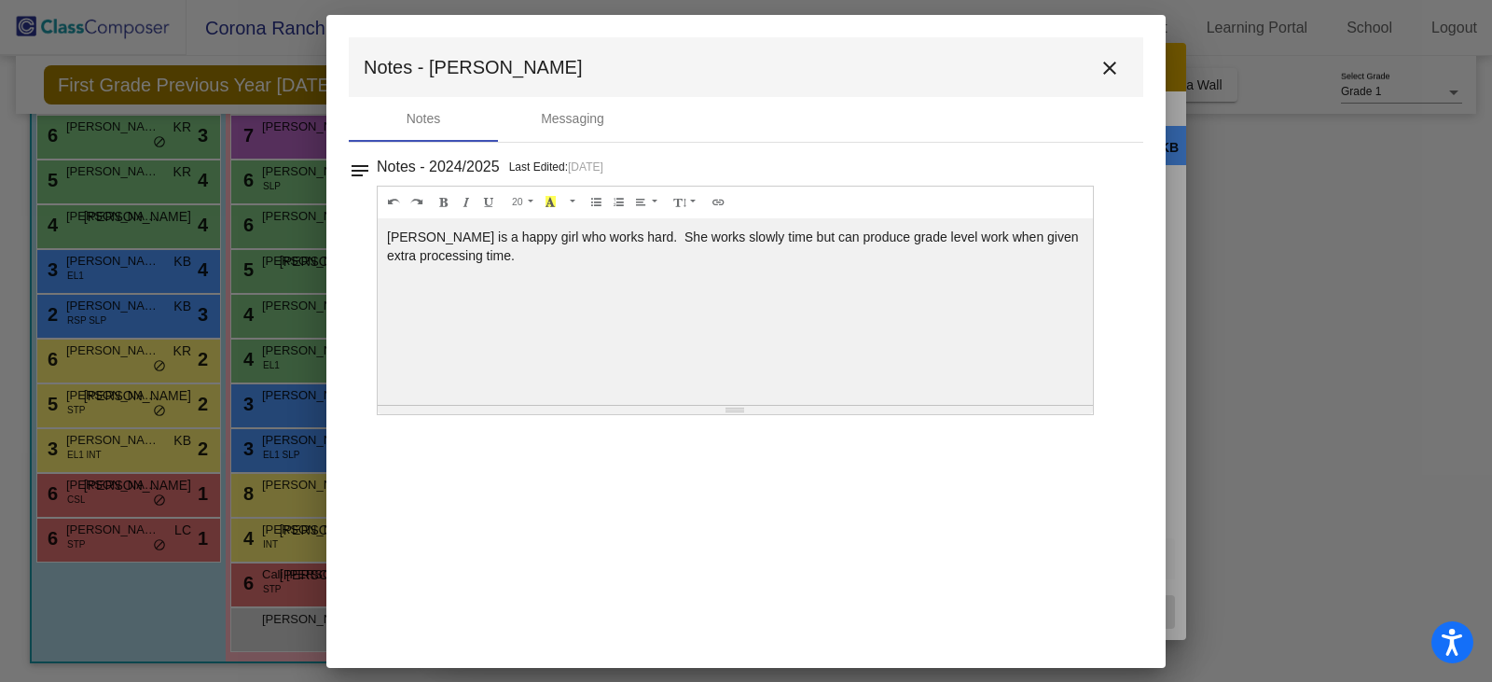
click at [1110, 68] on mat-icon "close" at bounding box center [1110, 68] width 22 height 22
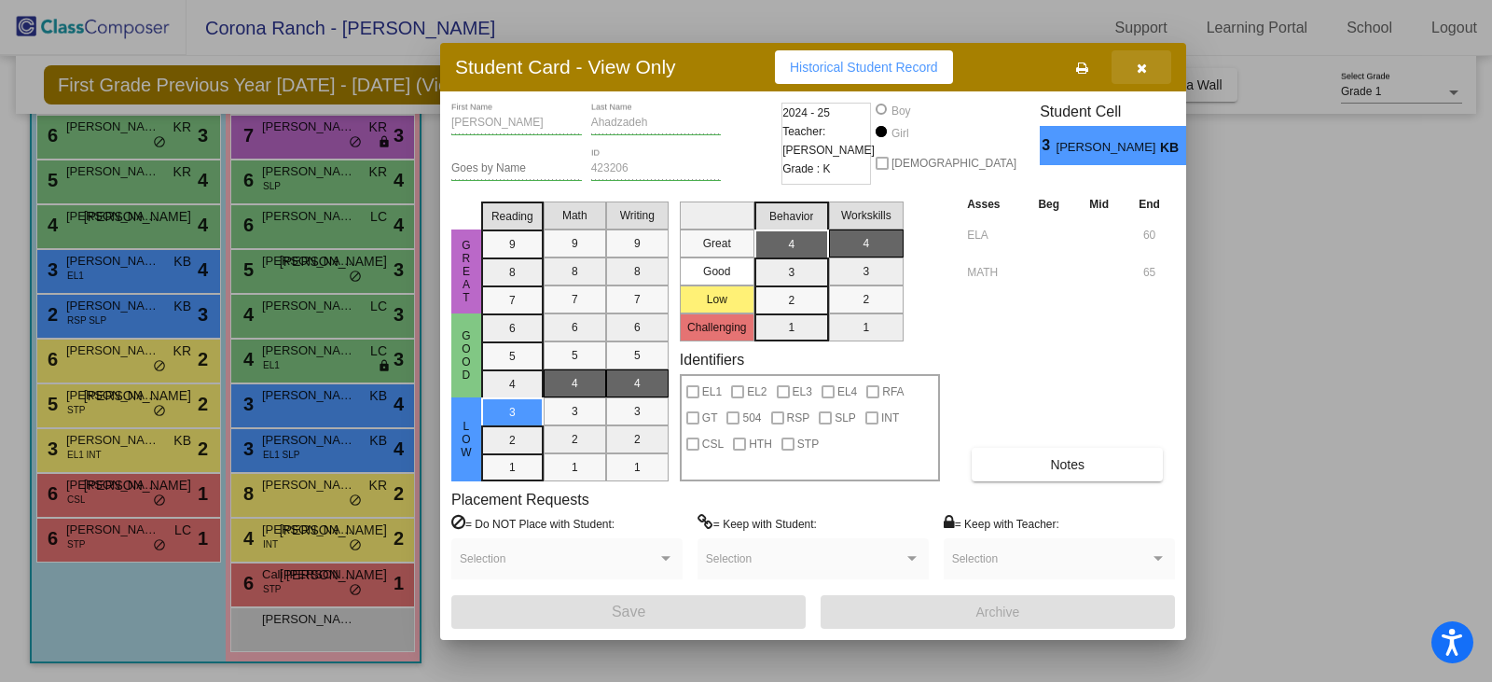
click at [1143, 68] on icon "button" at bounding box center [1142, 68] width 10 height 13
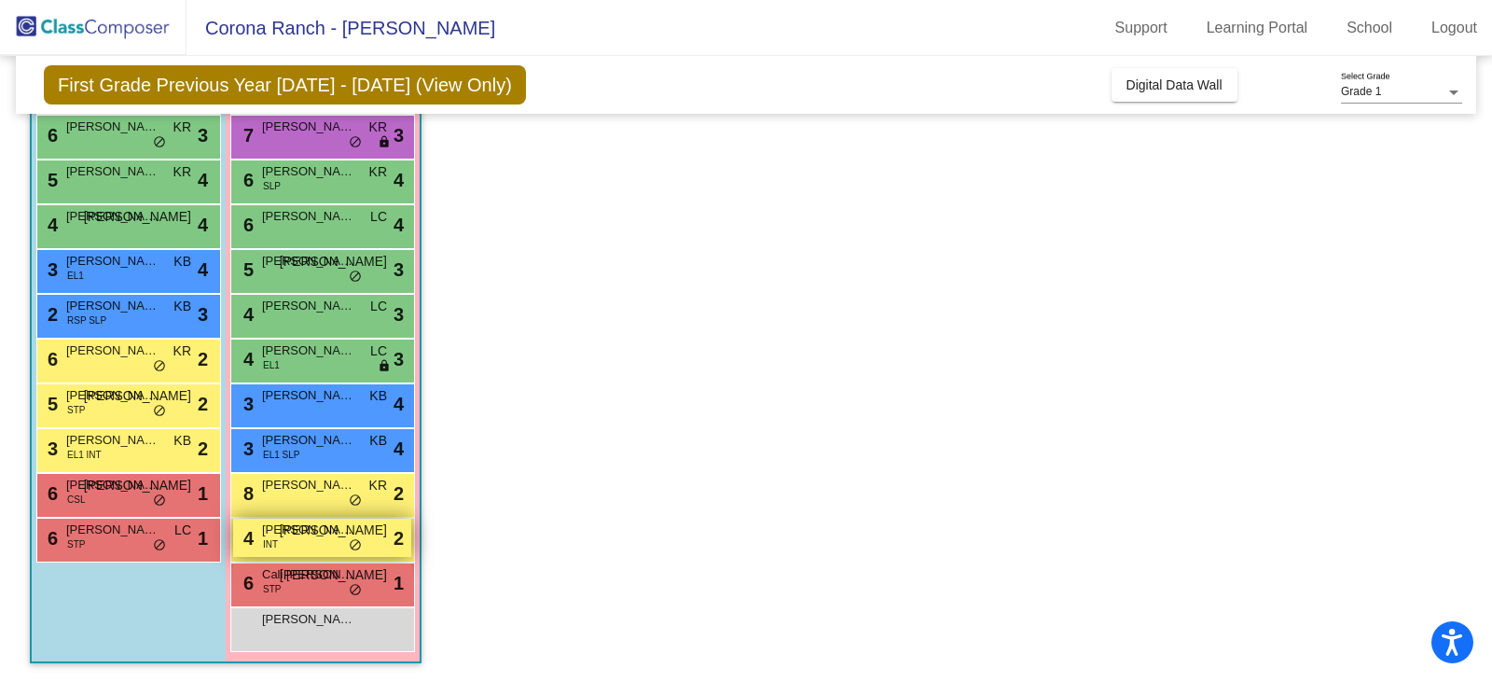
click at [284, 541] on div "4 [PERSON_NAME] INT JA lock do_not_disturb_alt 2" at bounding box center [322, 538] width 178 height 38
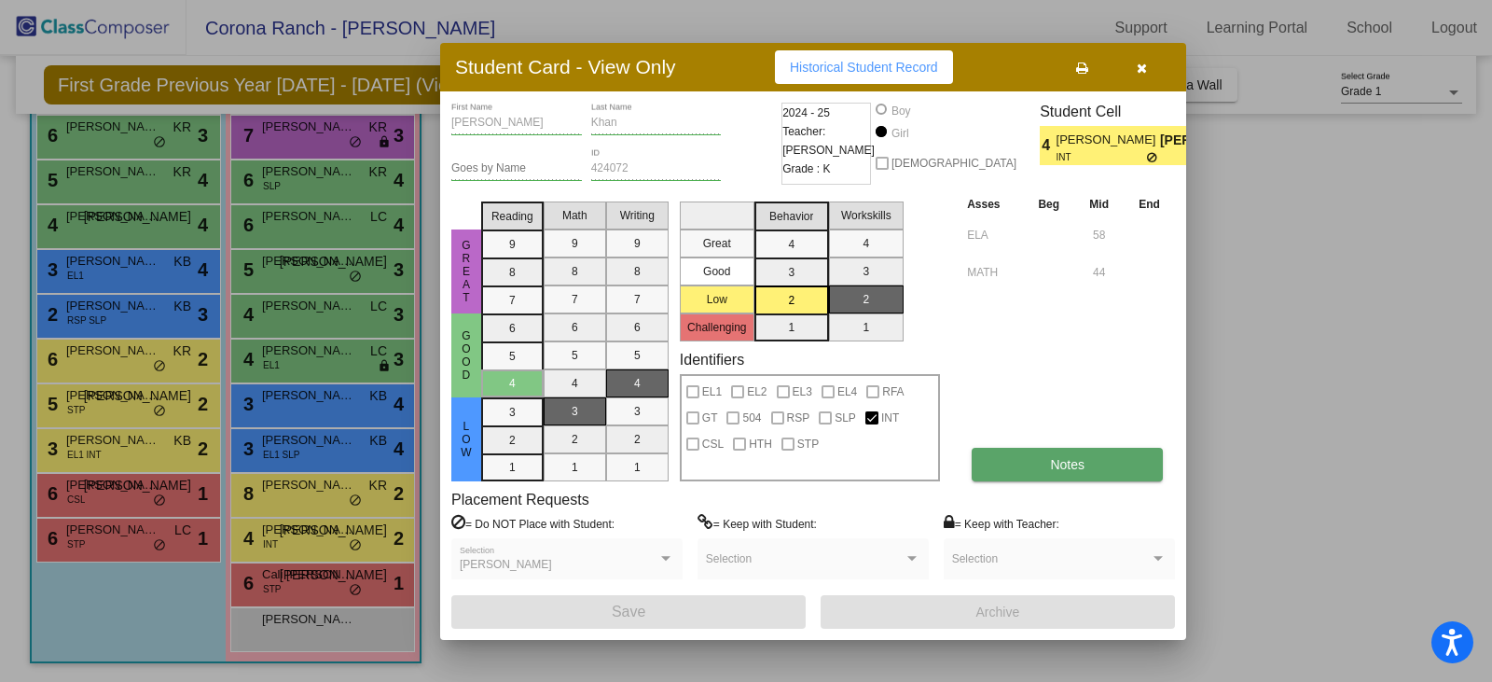
click at [1059, 470] on span "Notes" at bounding box center [1067, 464] width 35 height 15
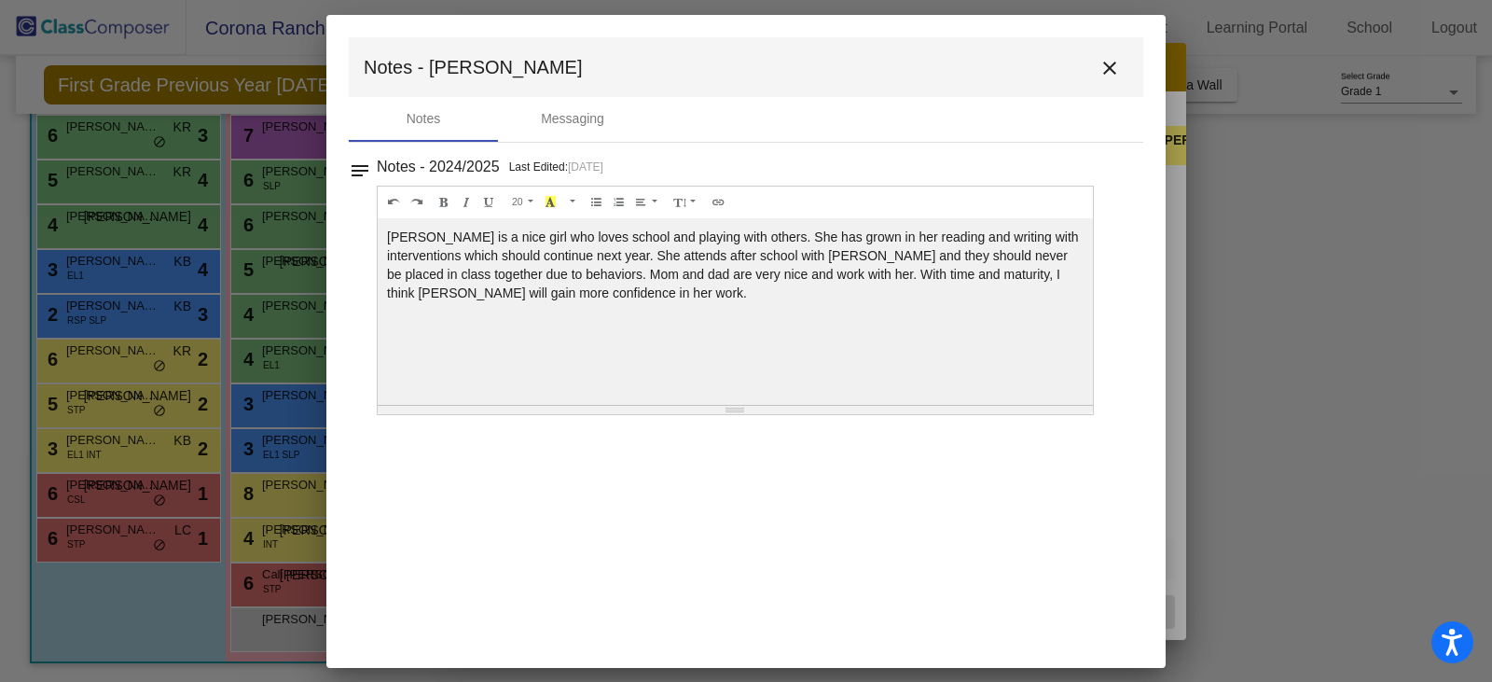
click at [1108, 62] on mat-icon "close" at bounding box center [1110, 68] width 22 height 22
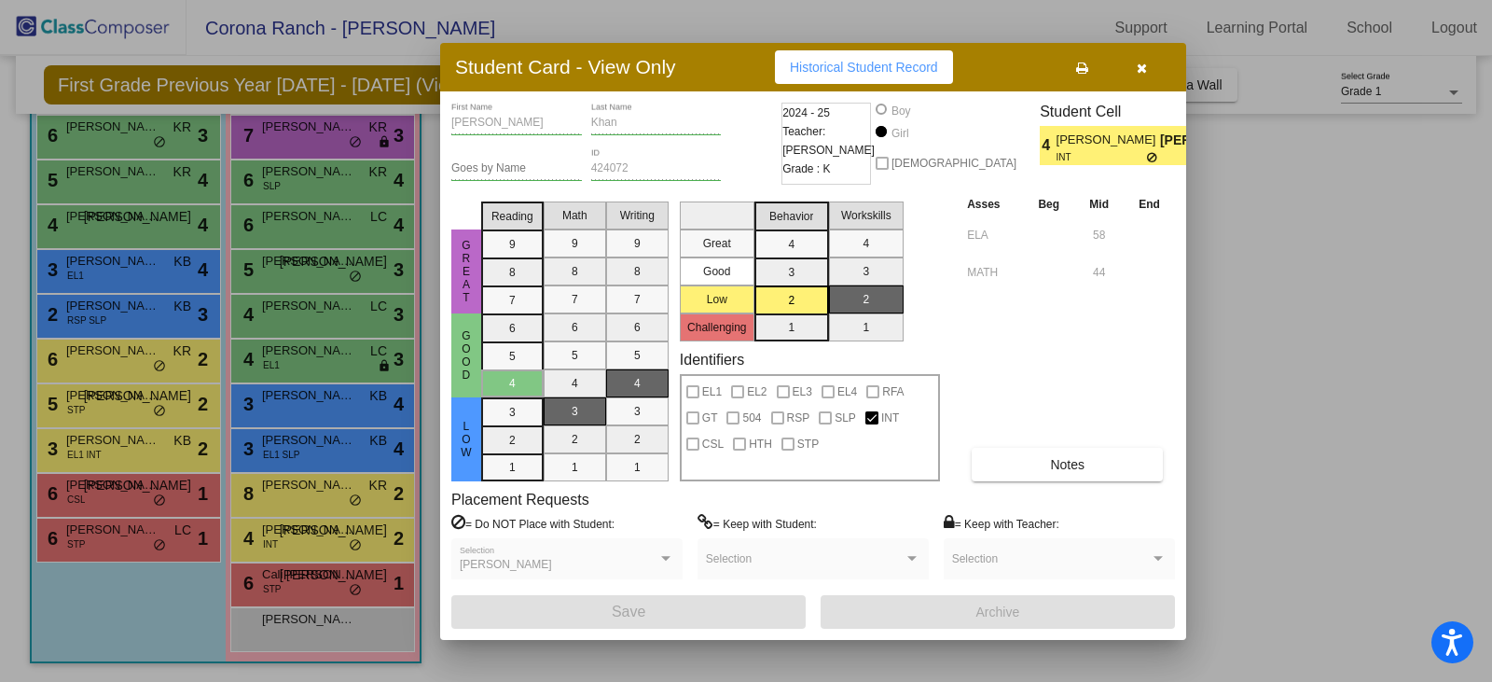
click at [301, 443] on div at bounding box center [746, 341] width 1492 height 682
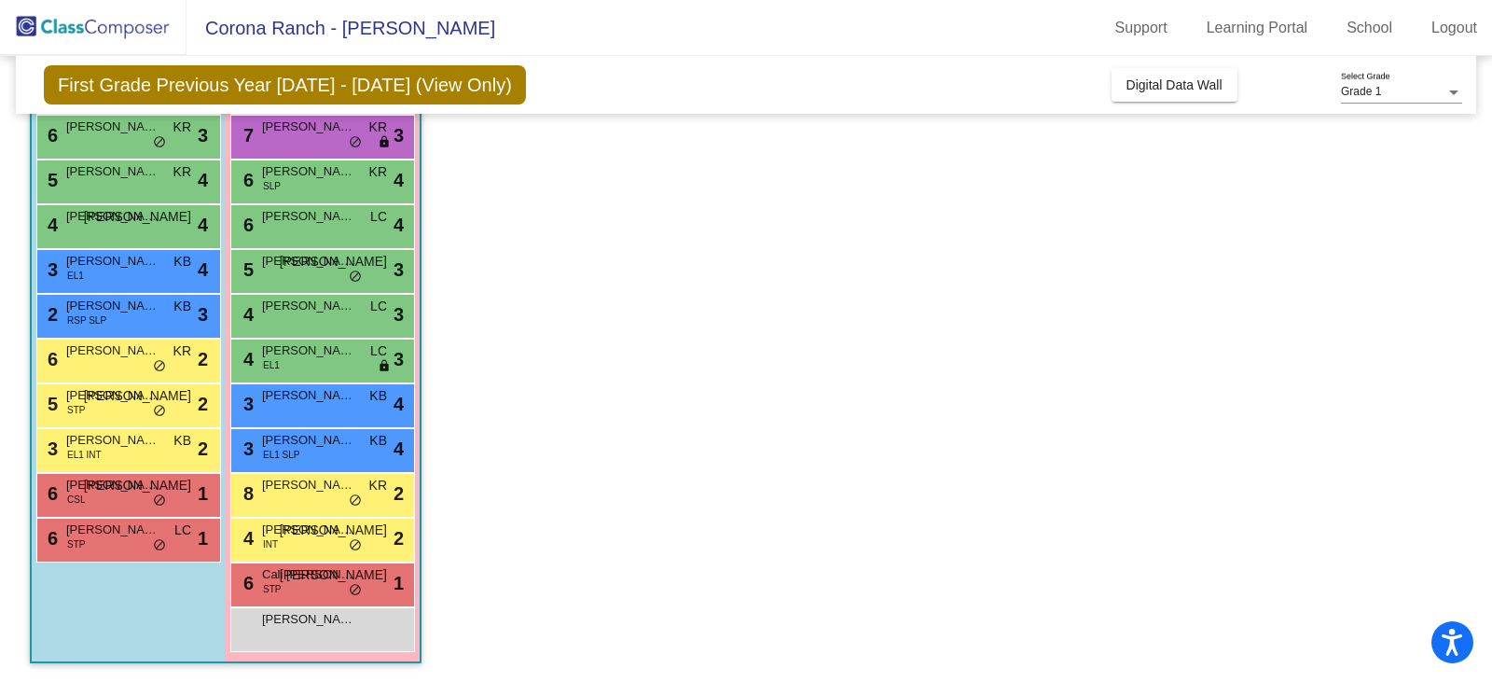
click at [301, 443] on span "[PERSON_NAME]" at bounding box center [308, 440] width 93 height 19
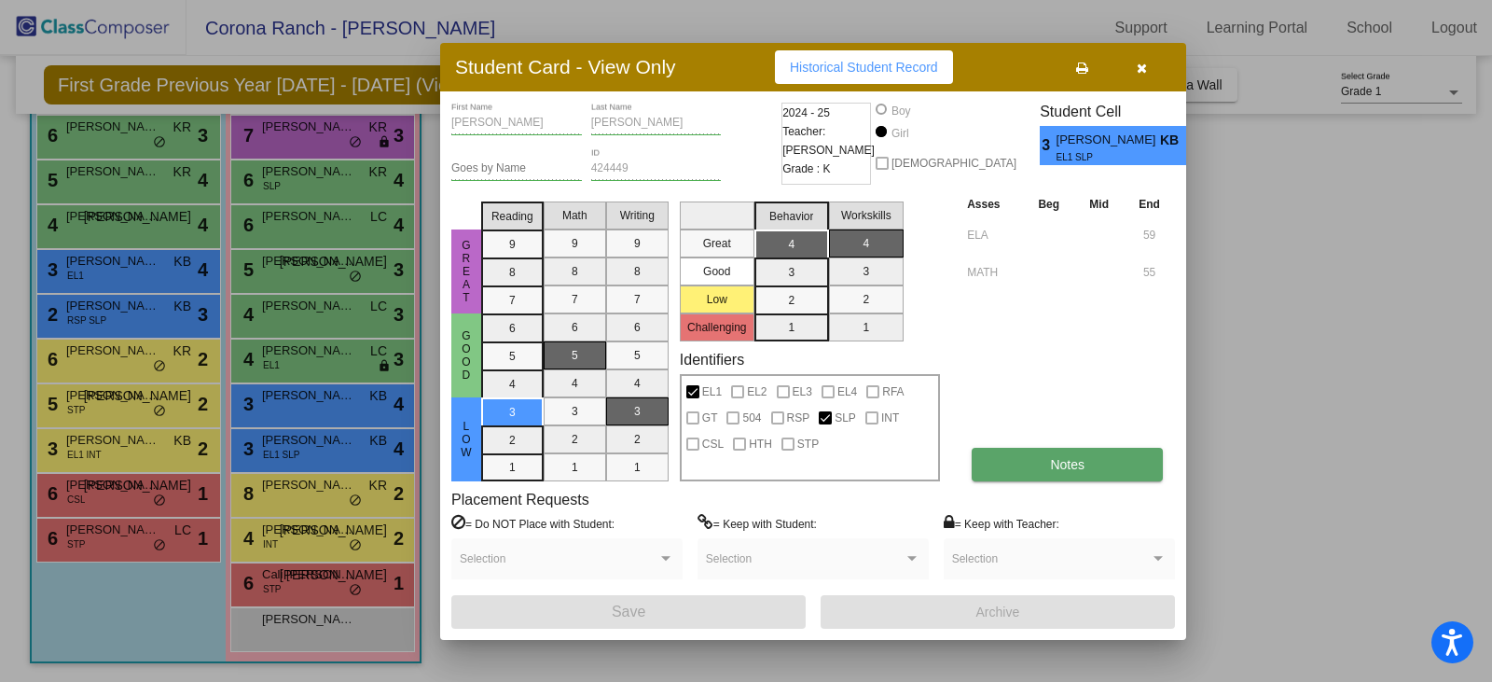
click at [1058, 455] on button "Notes" at bounding box center [1067, 465] width 191 height 34
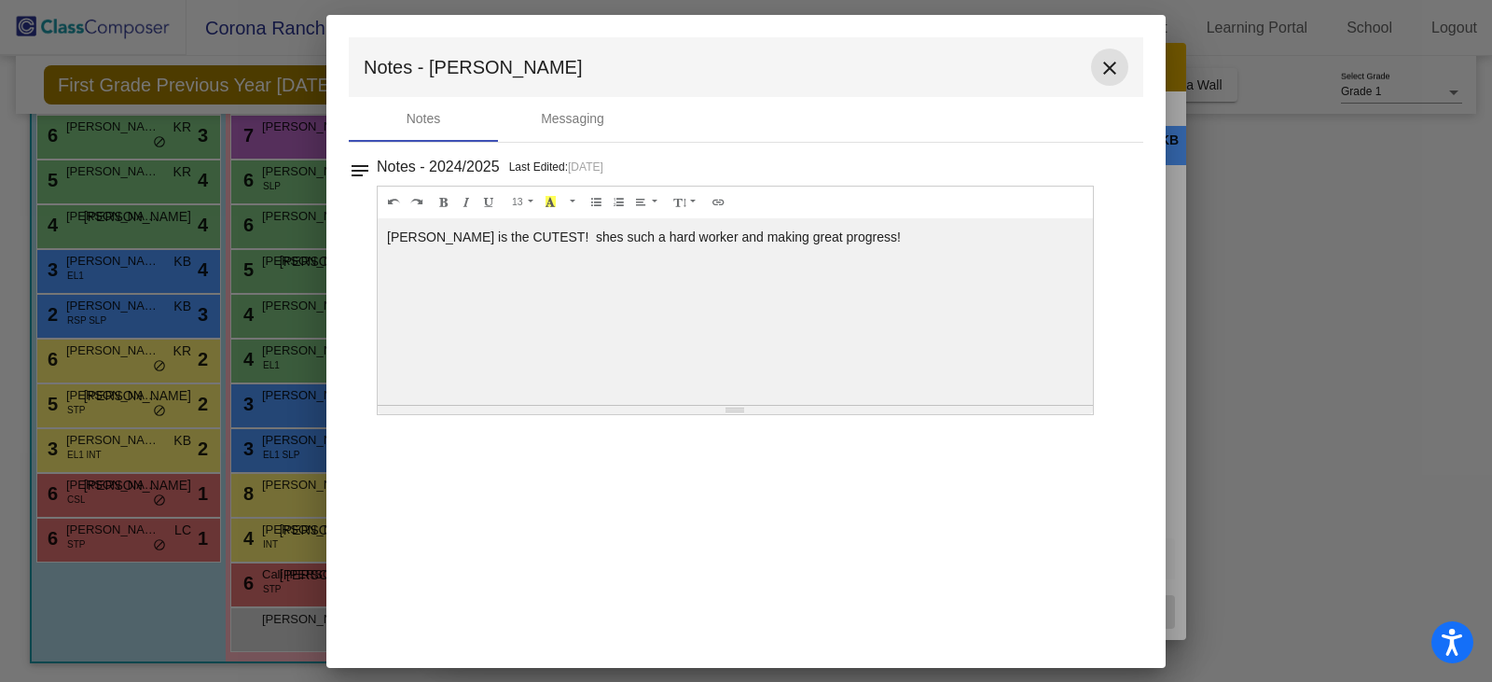
click at [1103, 69] on mat-icon "close" at bounding box center [1110, 68] width 22 height 22
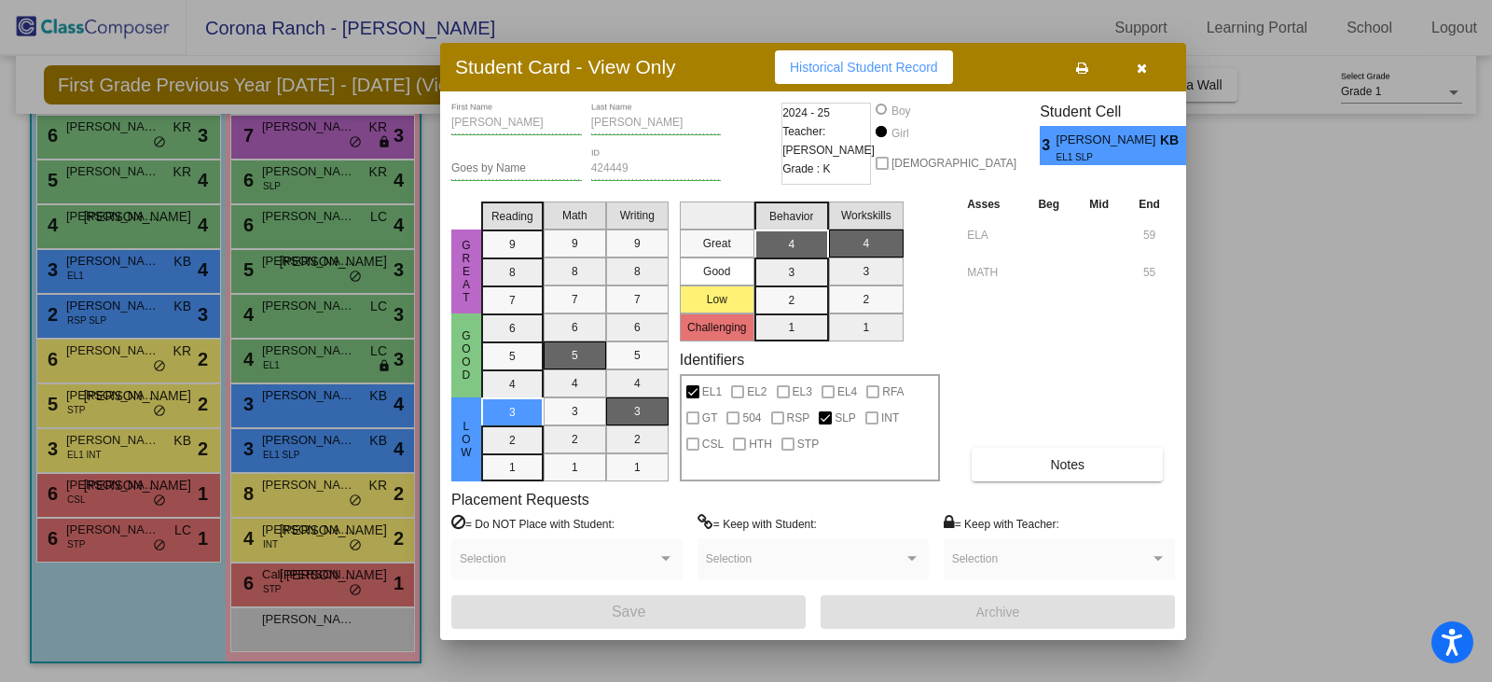
click at [321, 359] on div at bounding box center [746, 341] width 1492 height 682
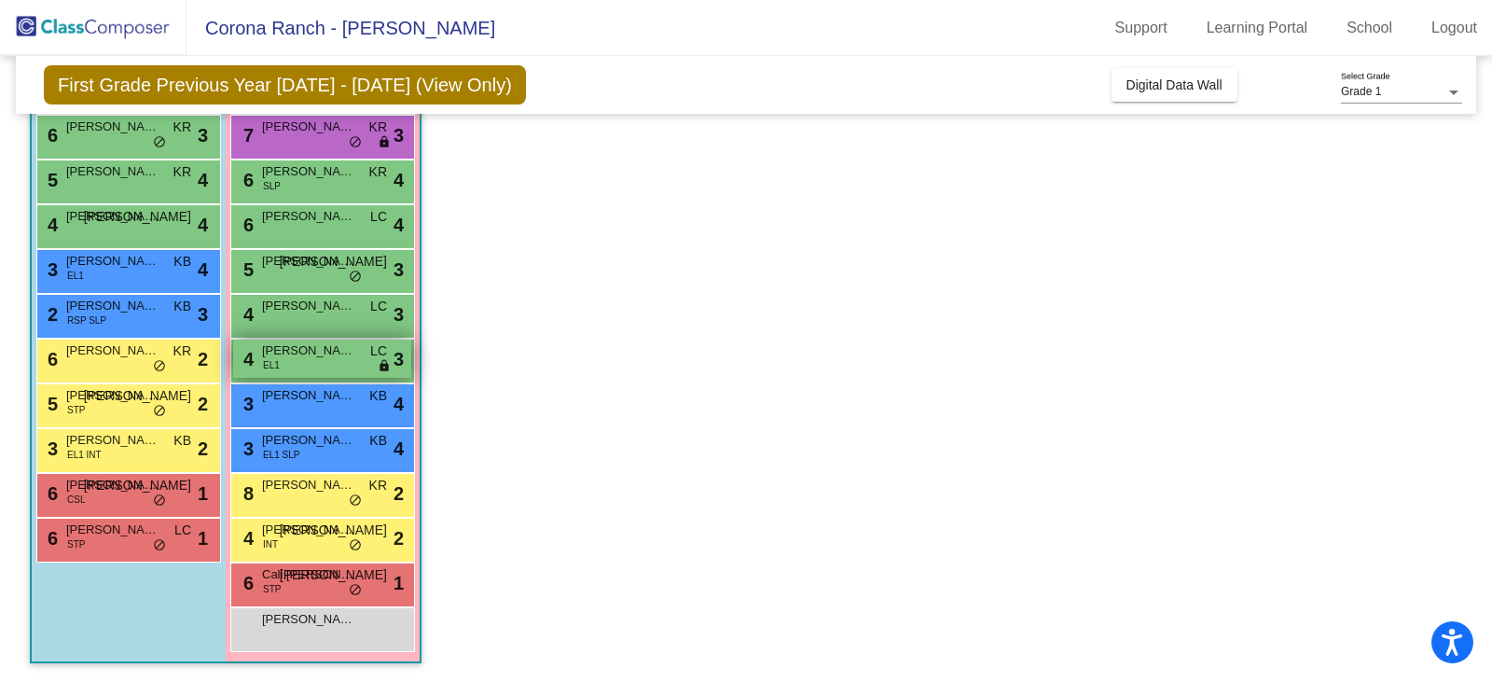
click at [294, 358] on span "[PERSON_NAME]" at bounding box center [308, 350] width 93 height 19
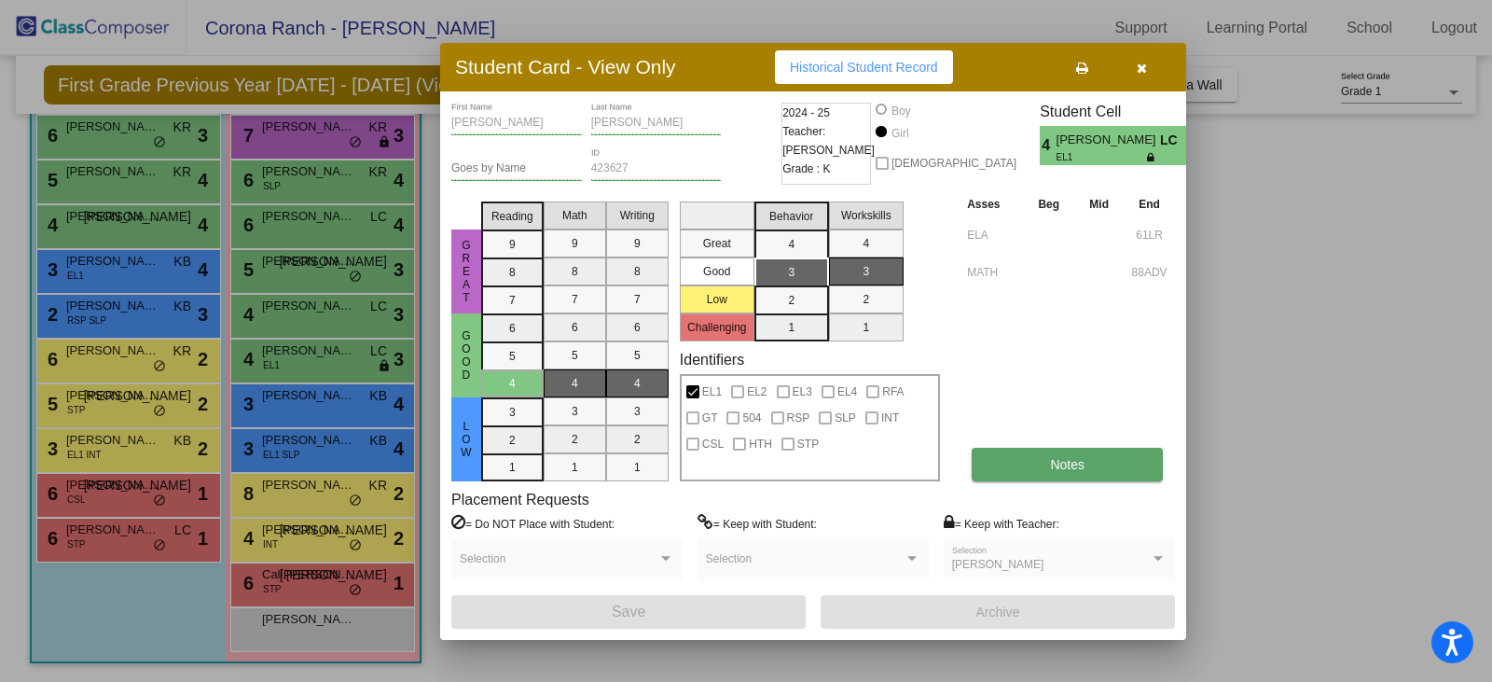
click at [1032, 461] on button "Notes" at bounding box center [1067, 465] width 191 height 34
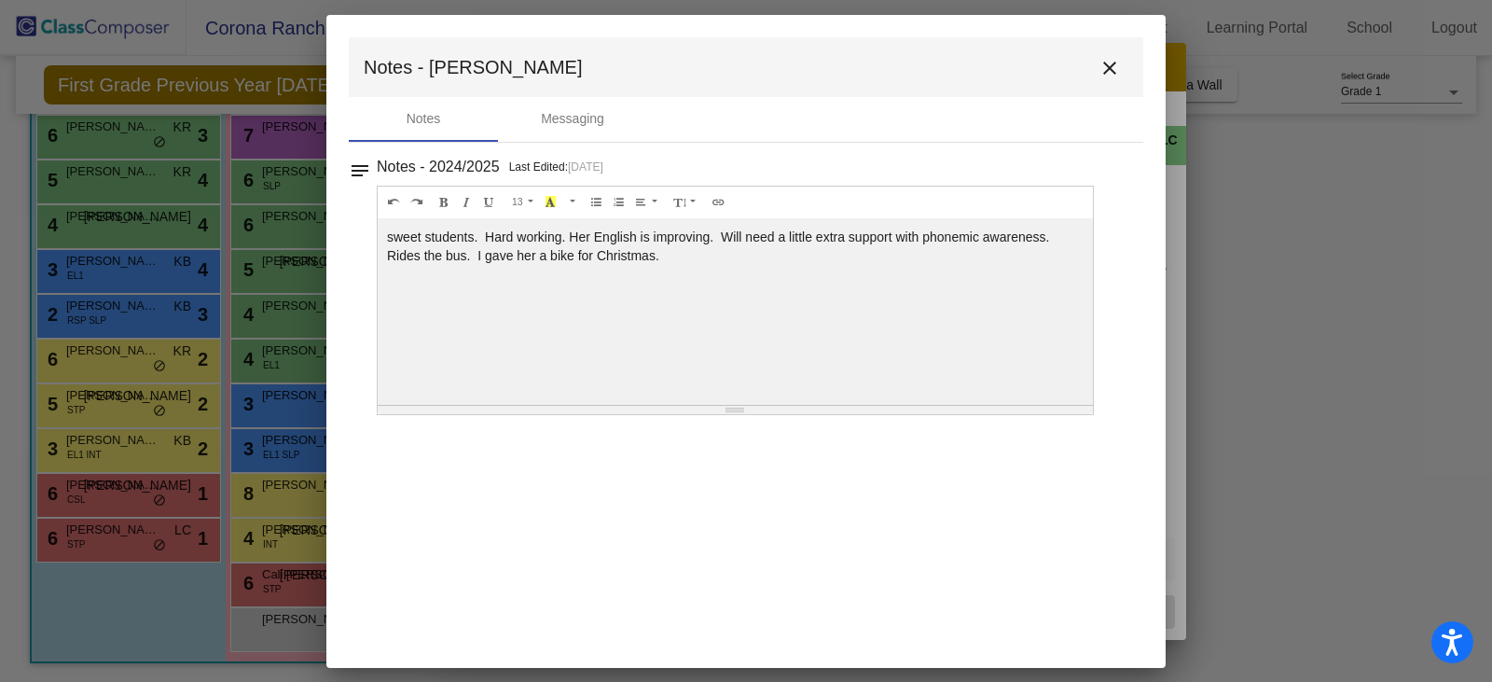
click at [1107, 74] on mat-icon "close" at bounding box center [1110, 68] width 22 height 22
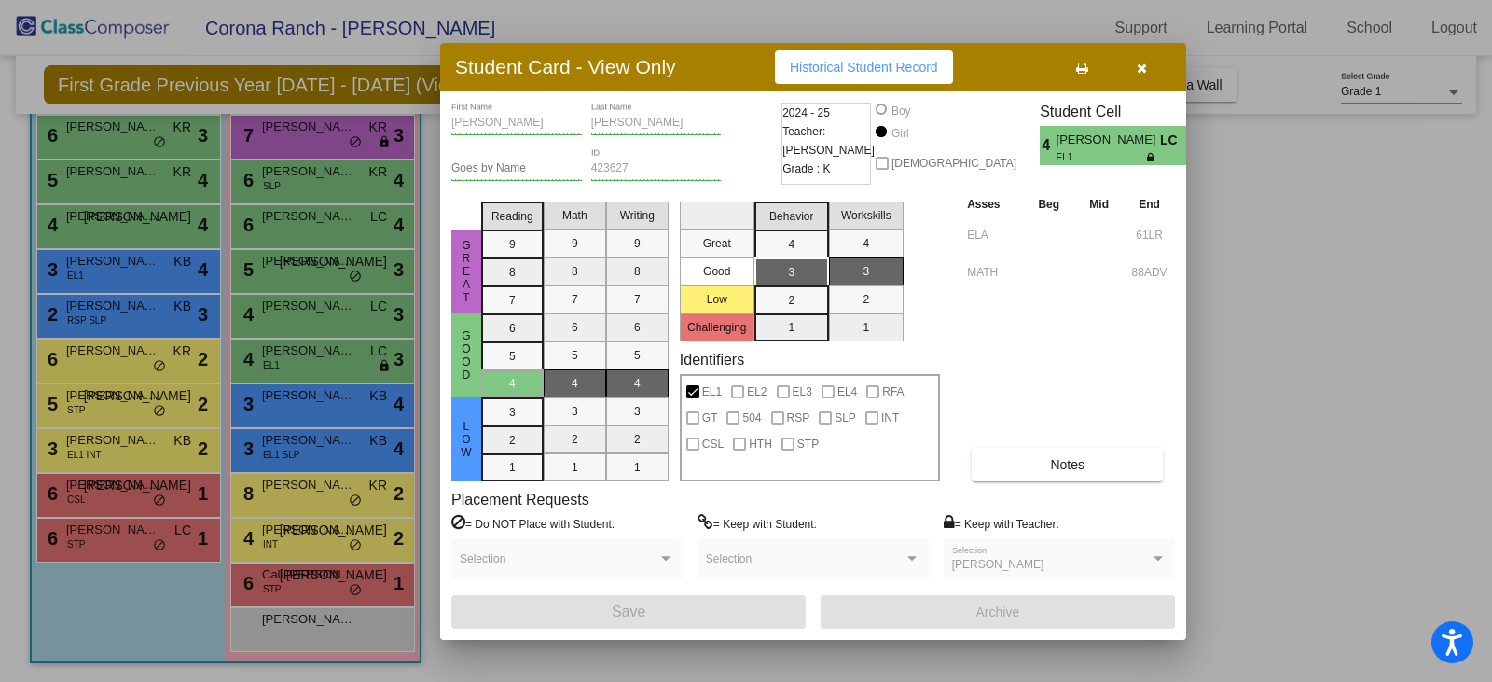
click at [1138, 68] on icon "button" at bounding box center [1142, 68] width 10 height 13
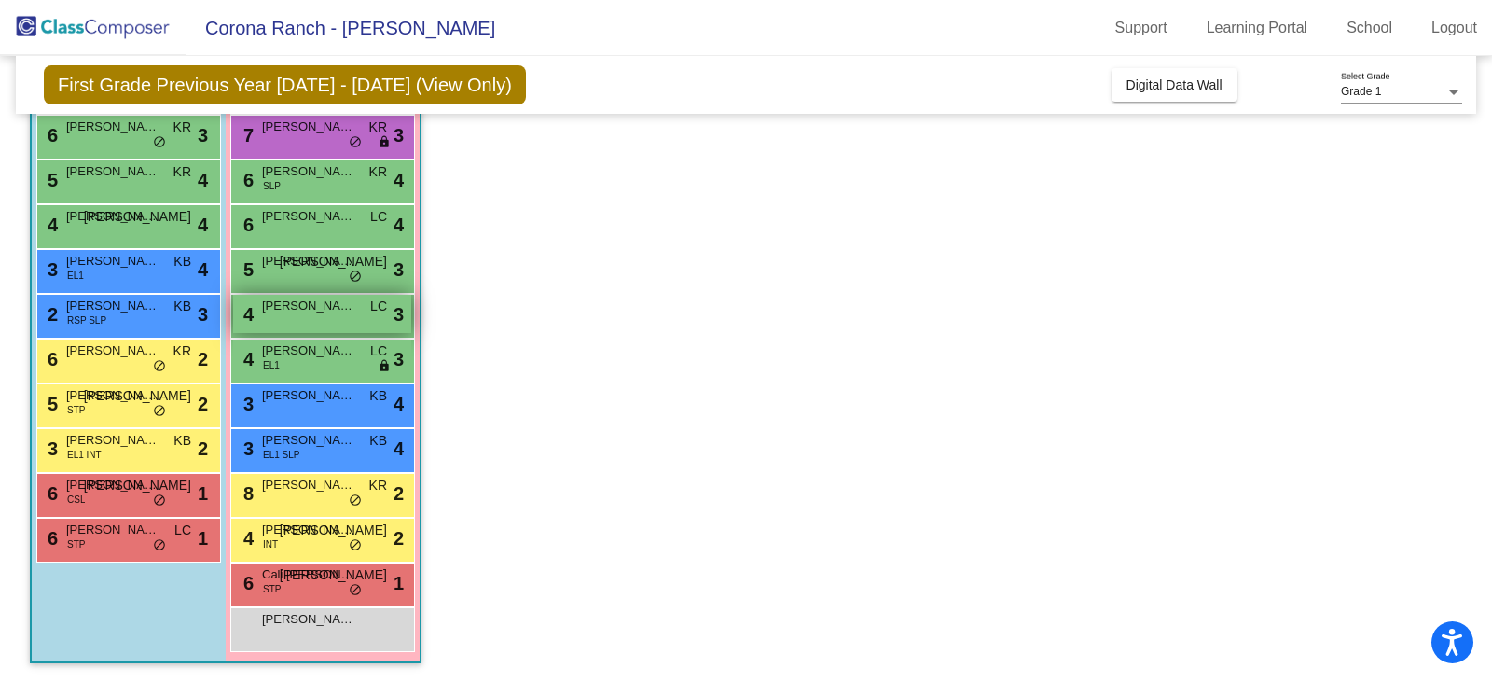
click at [325, 312] on span "[PERSON_NAME]" at bounding box center [308, 306] width 93 height 19
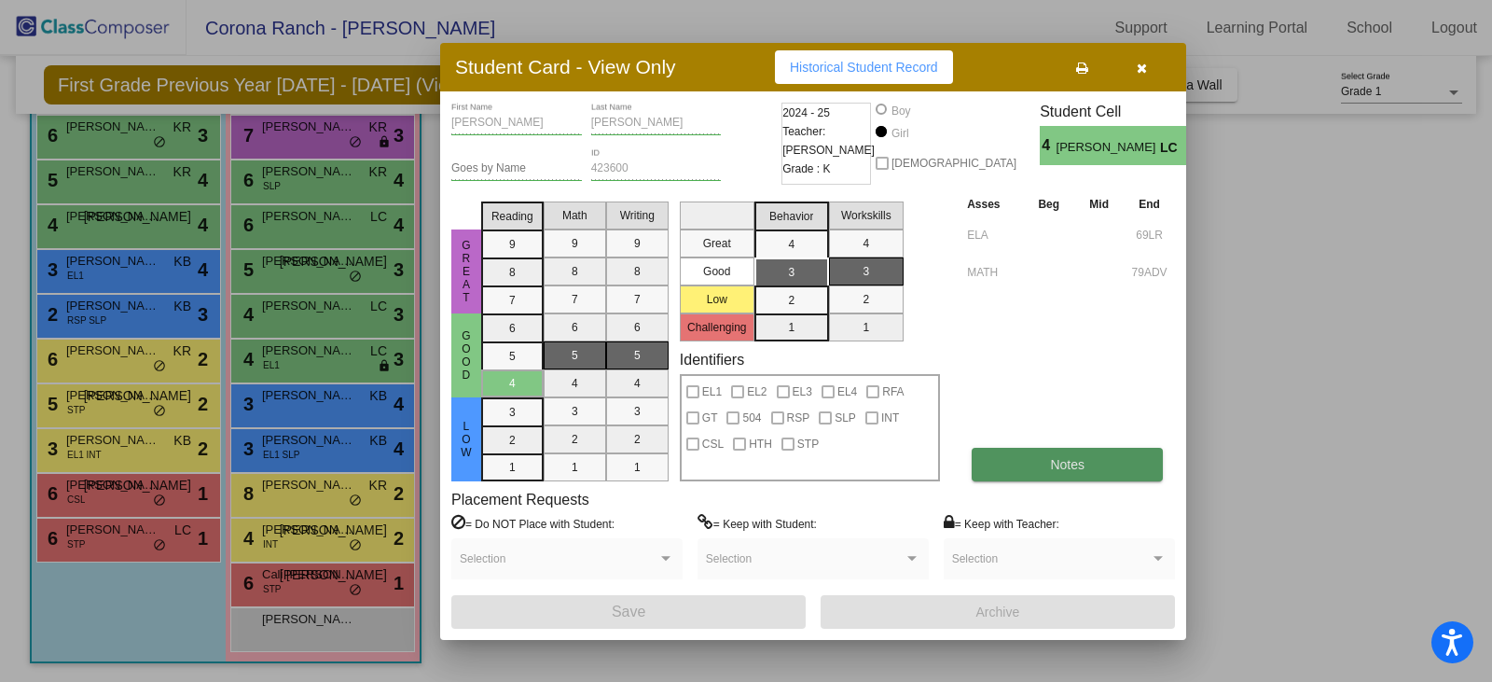
click at [1096, 449] on button "Notes" at bounding box center [1067, 465] width 191 height 34
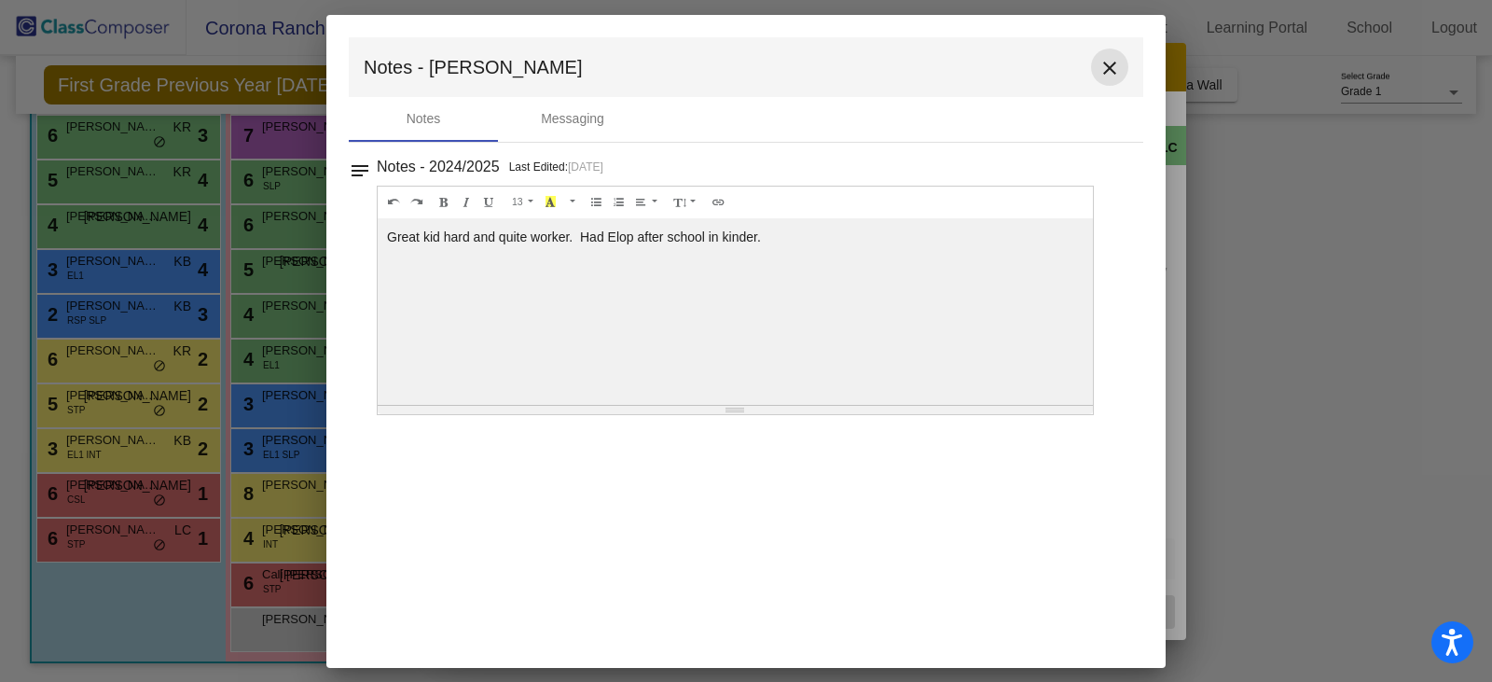
click at [1107, 73] on mat-icon "close" at bounding box center [1110, 68] width 22 height 22
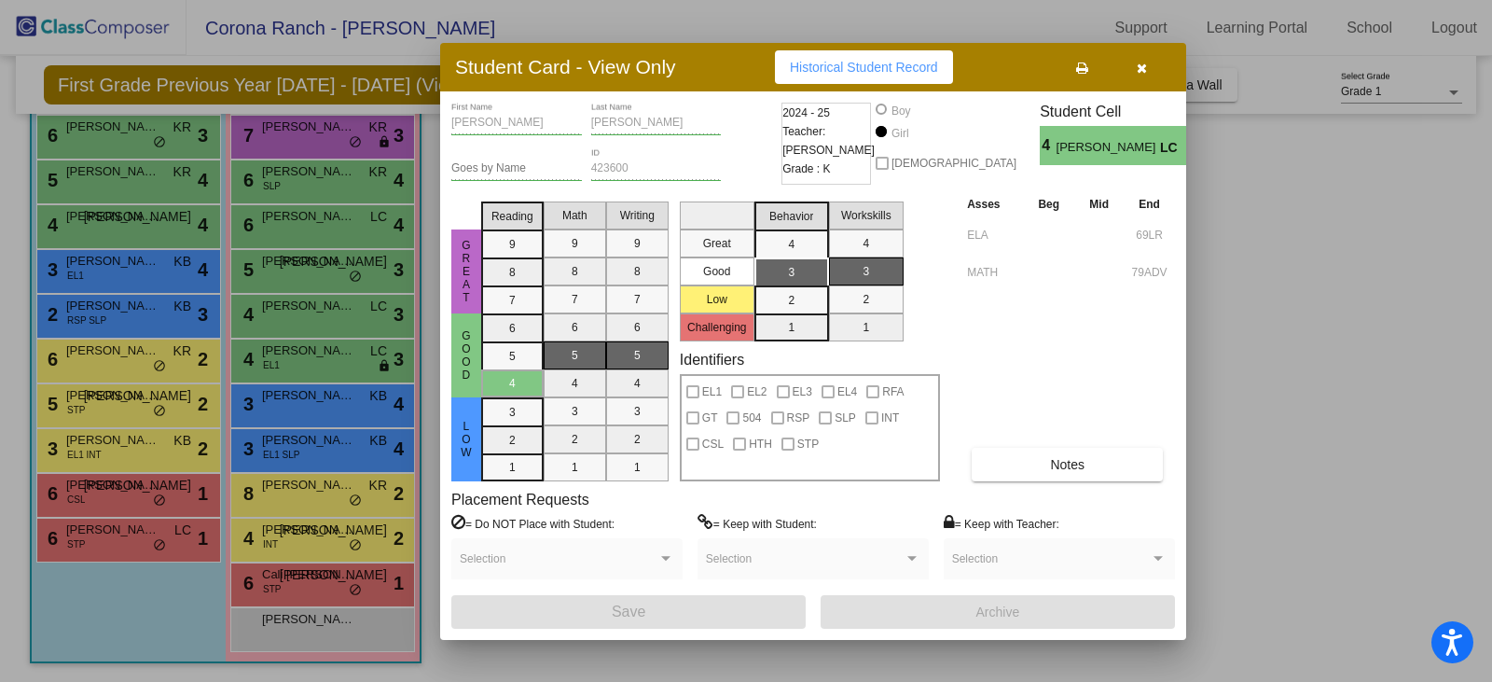
click at [1140, 72] on icon "button" at bounding box center [1142, 68] width 10 height 13
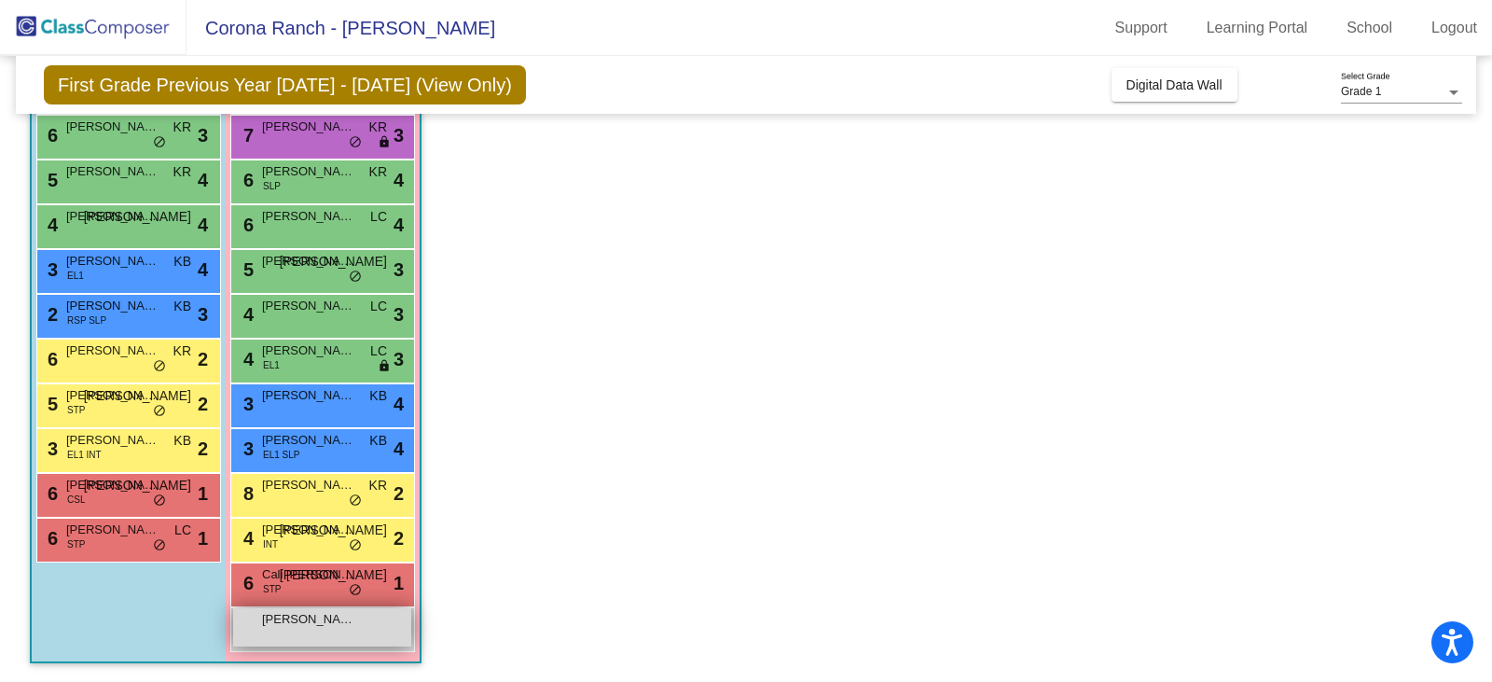
click at [320, 630] on div "[PERSON_NAME] lock do_not_disturb_alt" at bounding box center [322, 627] width 178 height 38
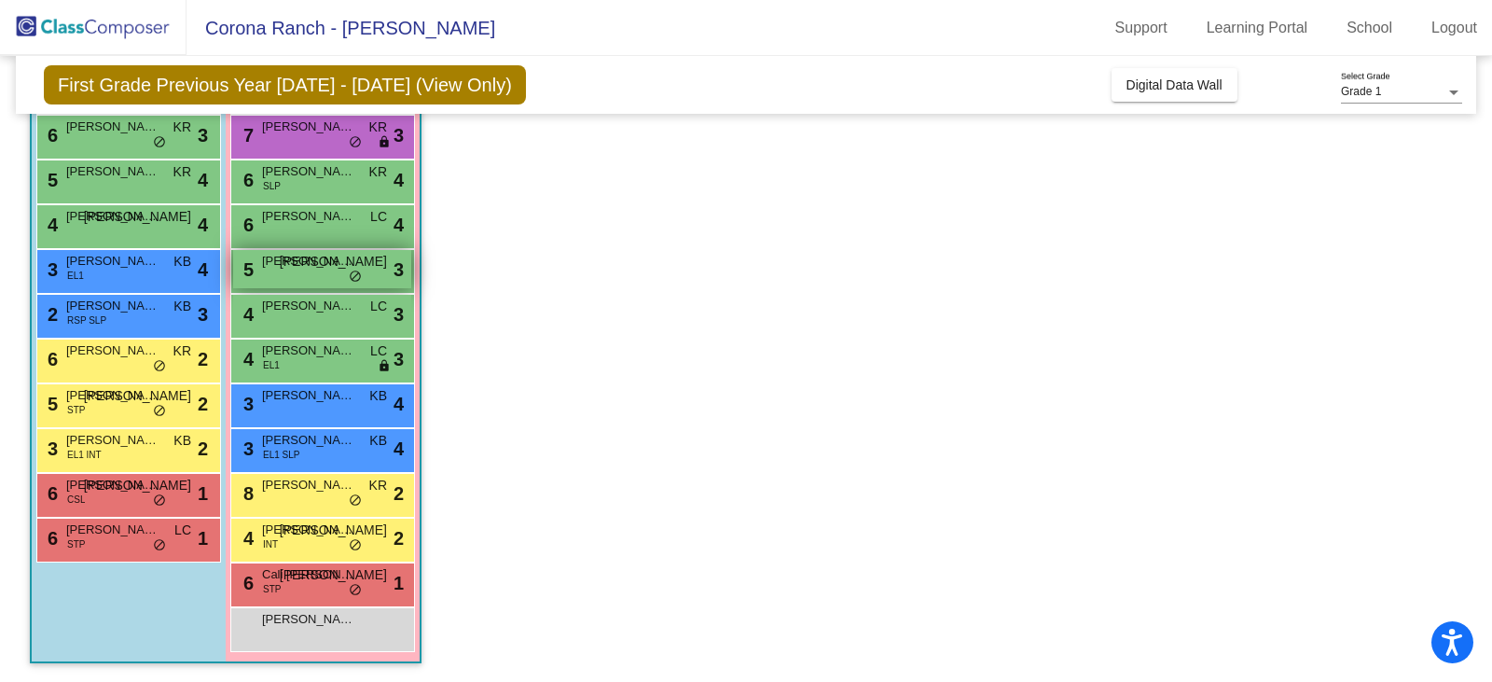
click at [291, 254] on span "[PERSON_NAME]" at bounding box center [308, 261] width 93 height 19
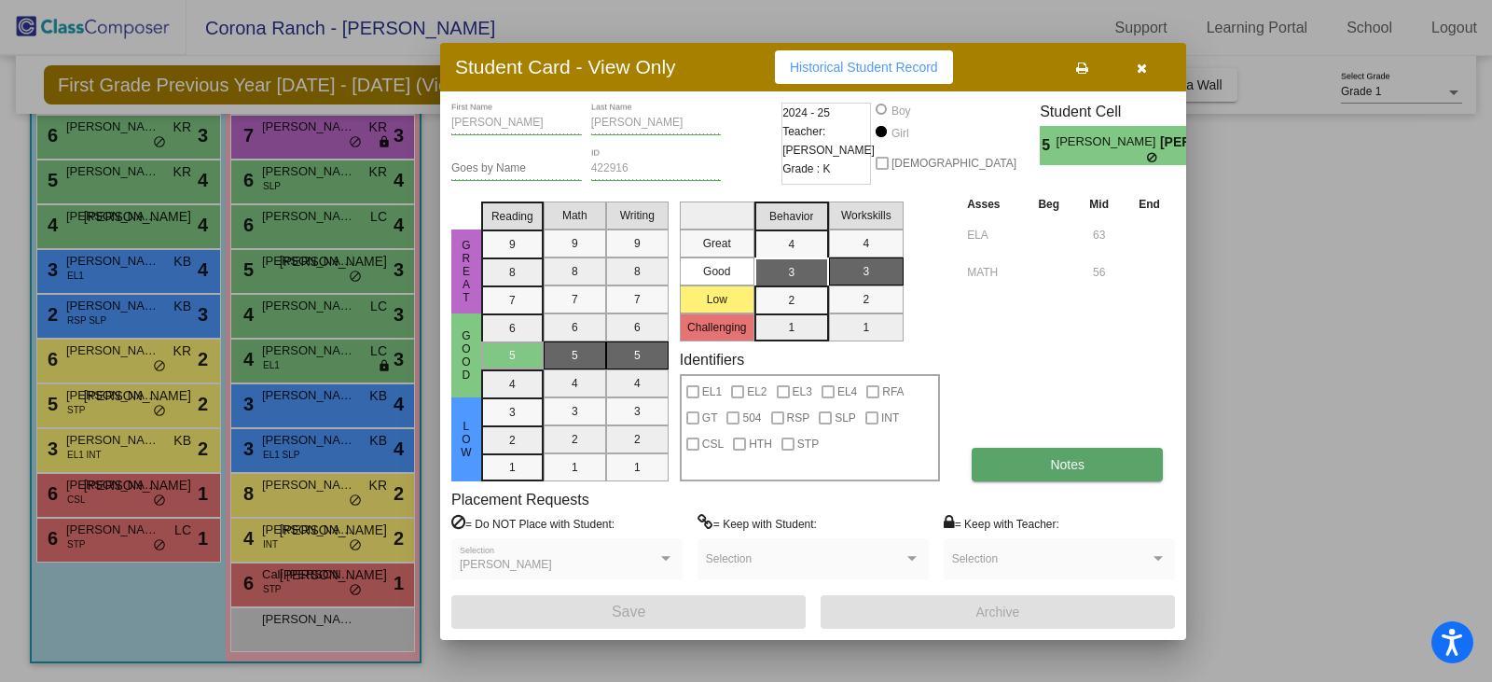
click at [1043, 468] on button "Notes" at bounding box center [1067, 465] width 191 height 34
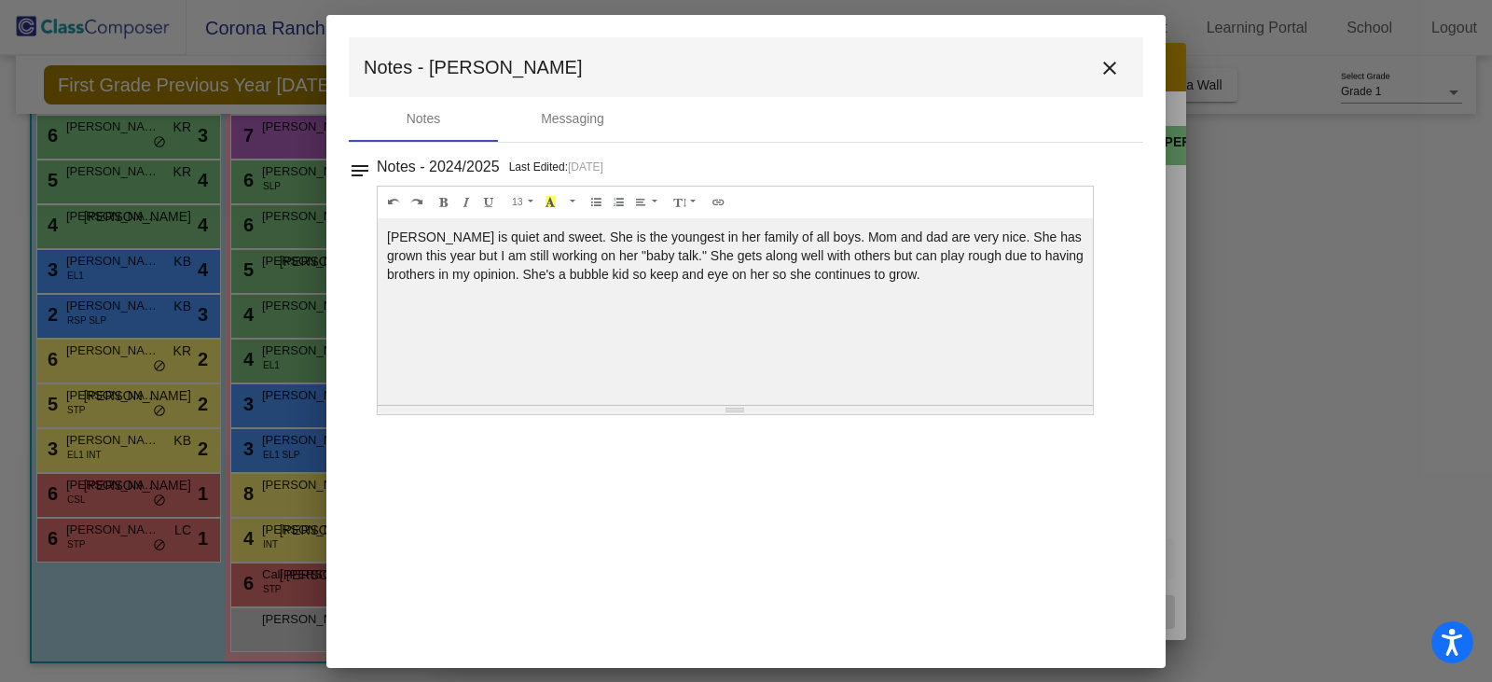
click at [1115, 62] on mat-icon "close" at bounding box center [1110, 68] width 22 height 22
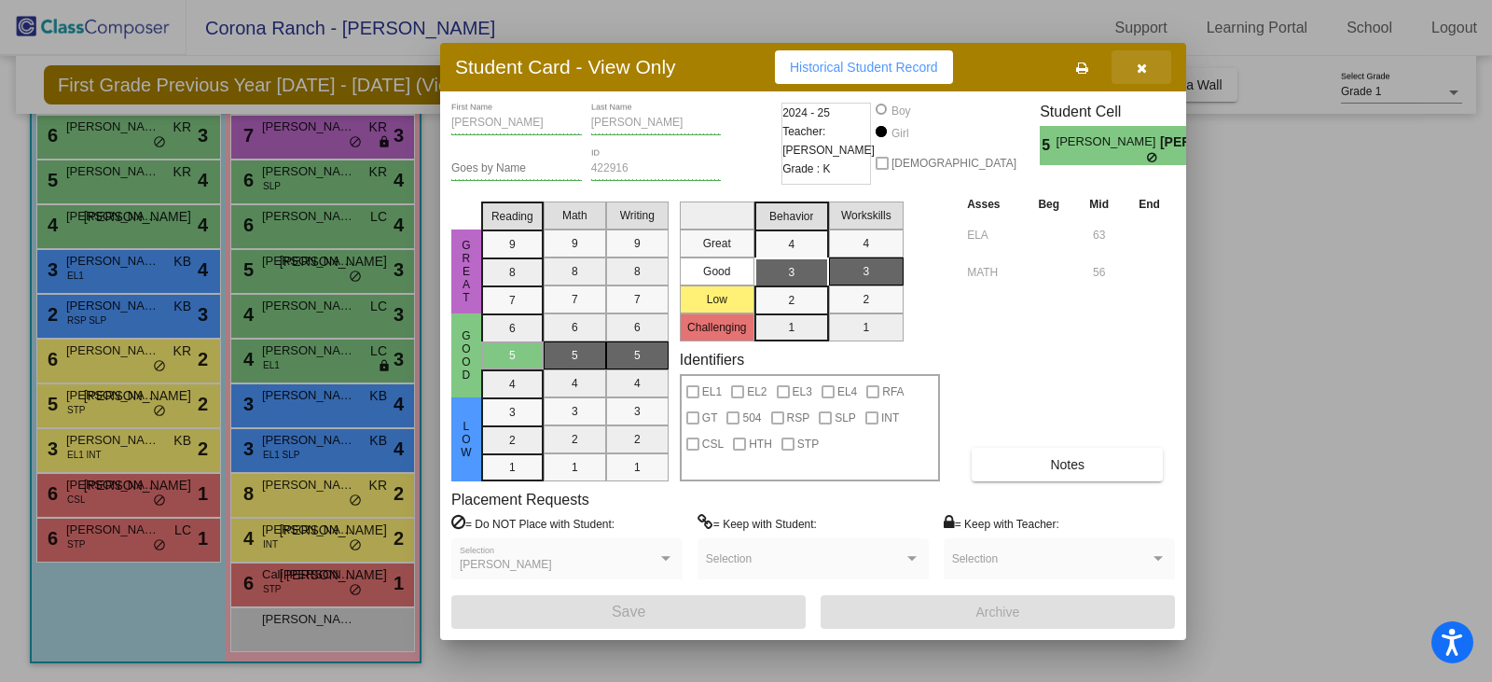
click at [1140, 74] on icon "button" at bounding box center [1142, 68] width 10 height 13
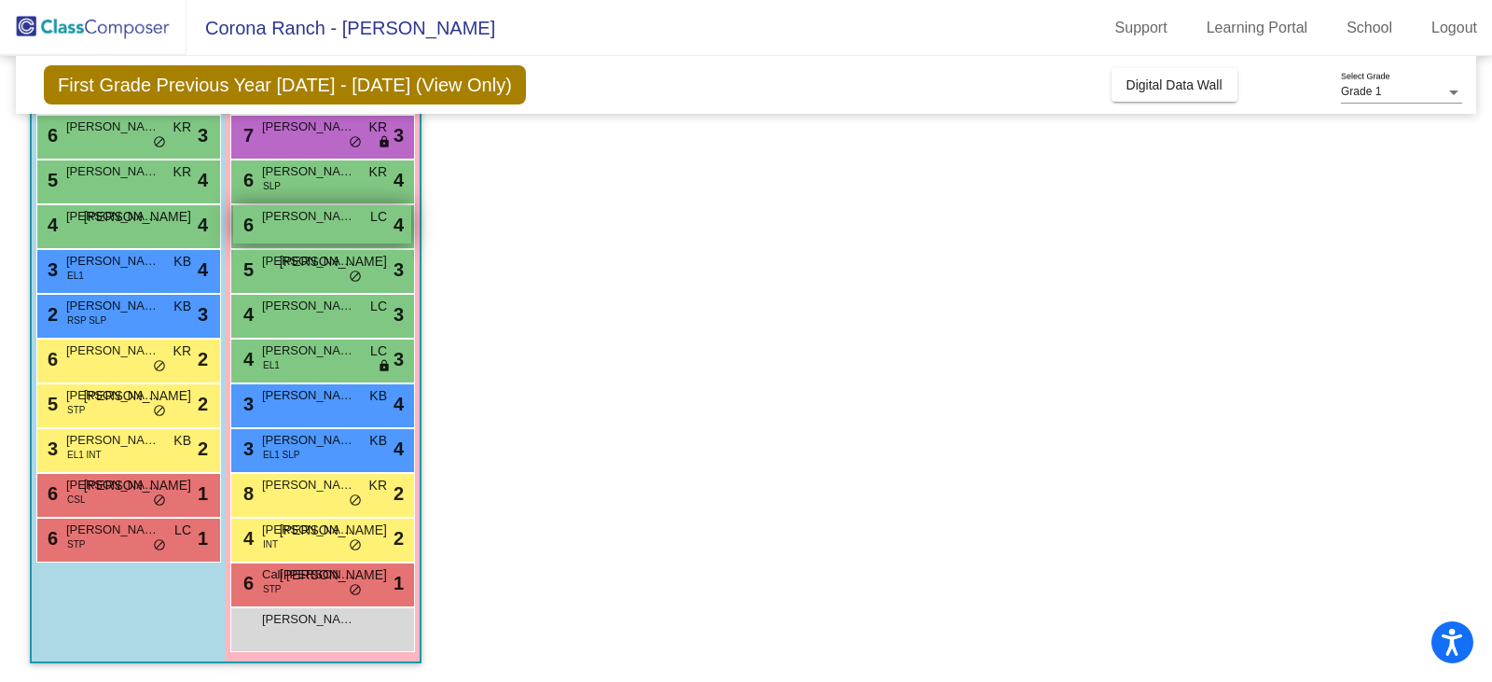
click at [283, 219] on span "[PERSON_NAME]" at bounding box center [308, 216] width 93 height 19
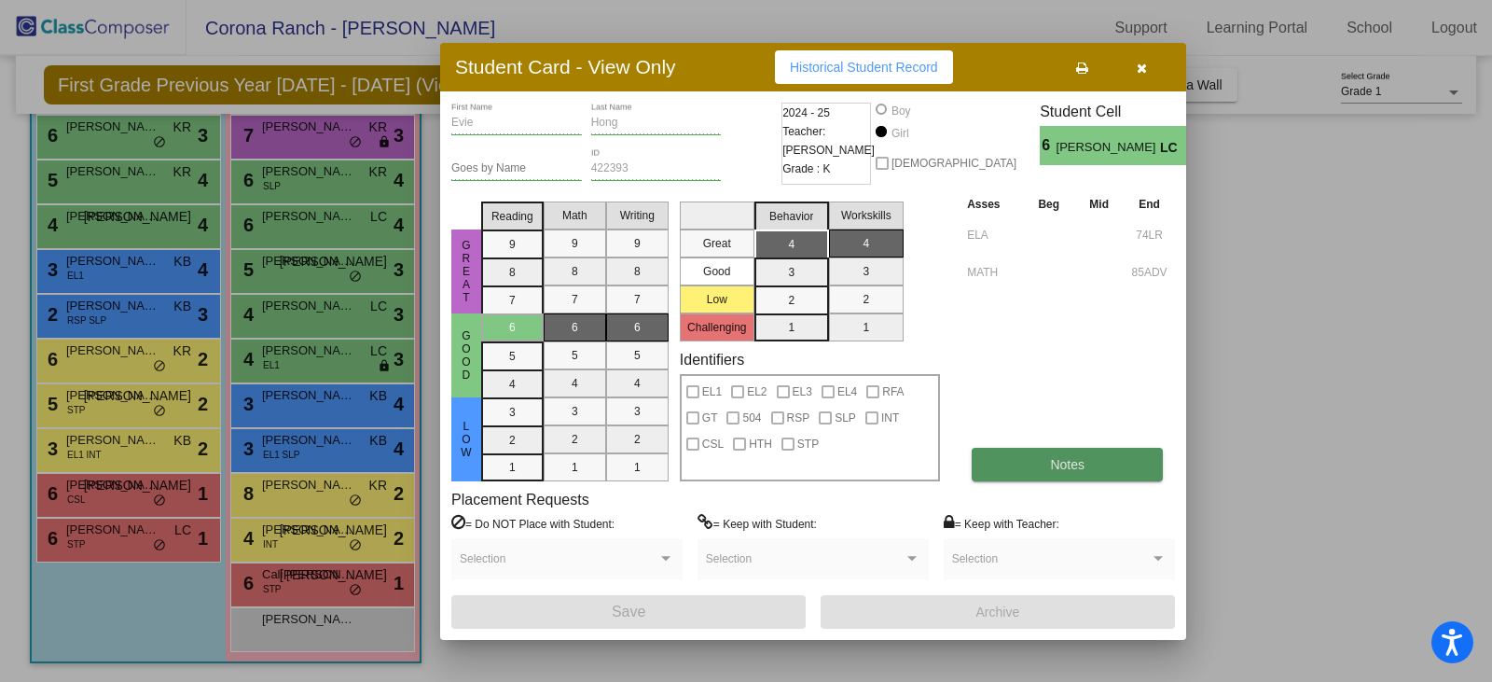
click at [1086, 456] on button "Notes" at bounding box center [1067, 465] width 191 height 34
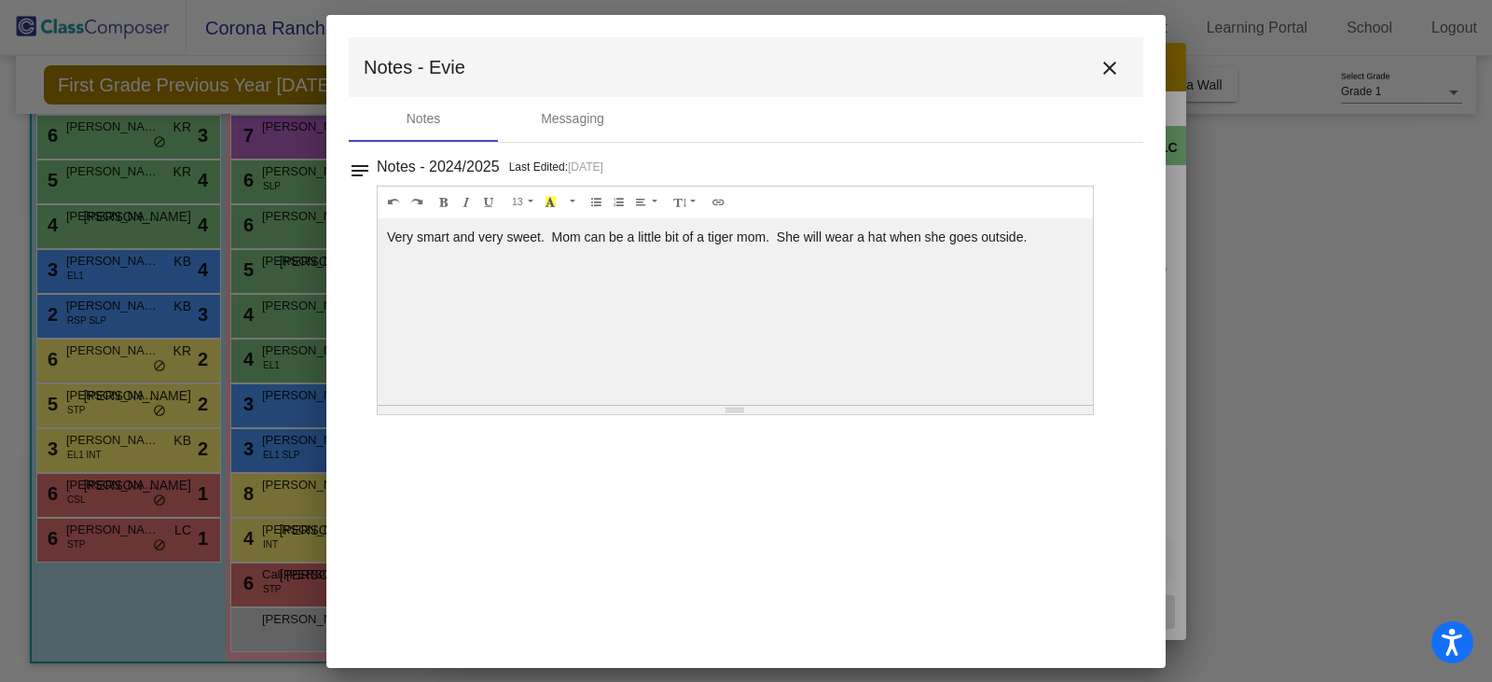
click at [1107, 74] on mat-icon "close" at bounding box center [1110, 68] width 22 height 22
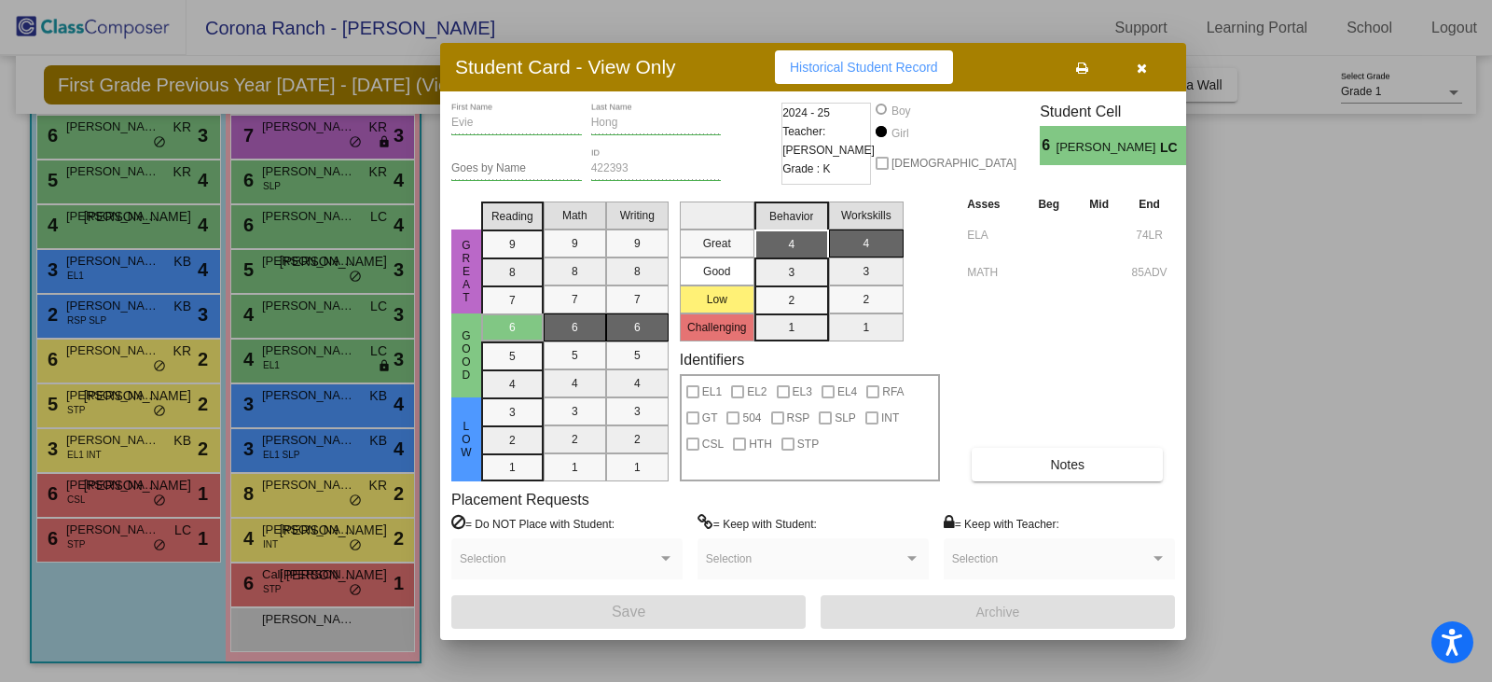
click at [1143, 70] on icon "button" at bounding box center [1142, 68] width 10 height 13
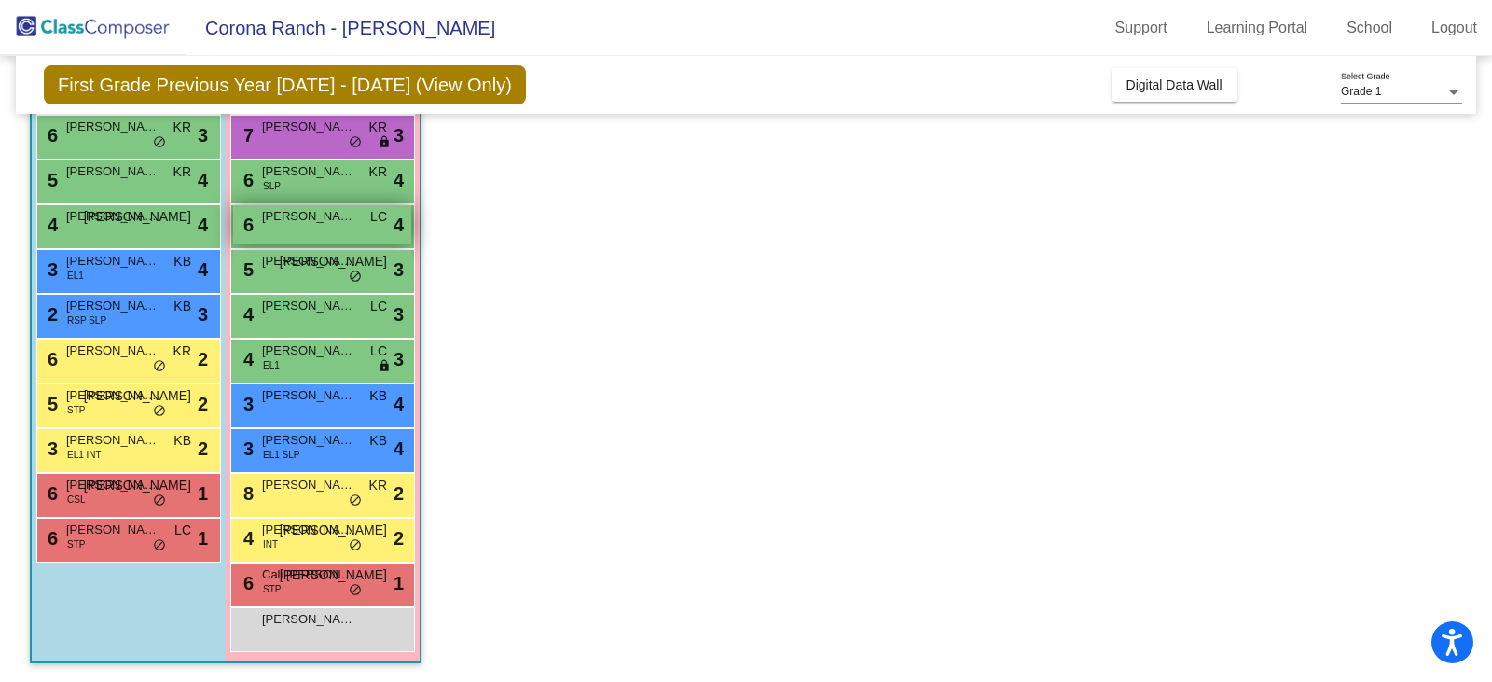
click at [298, 216] on span "[PERSON_NAME]" at bounding box center [308, 216] width 93 height 19
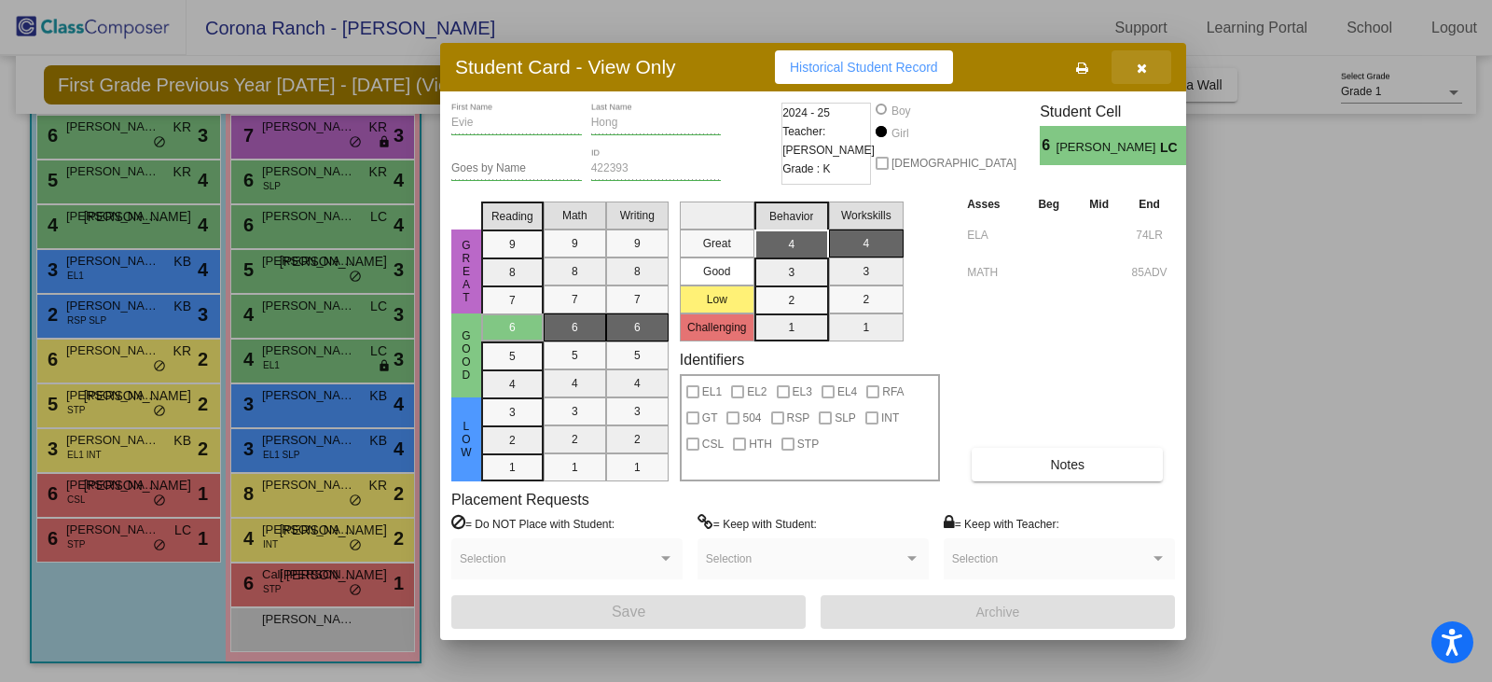
click at [1143, 71] on icon "button" at bounding box center [1142, 68] width 10 height 13
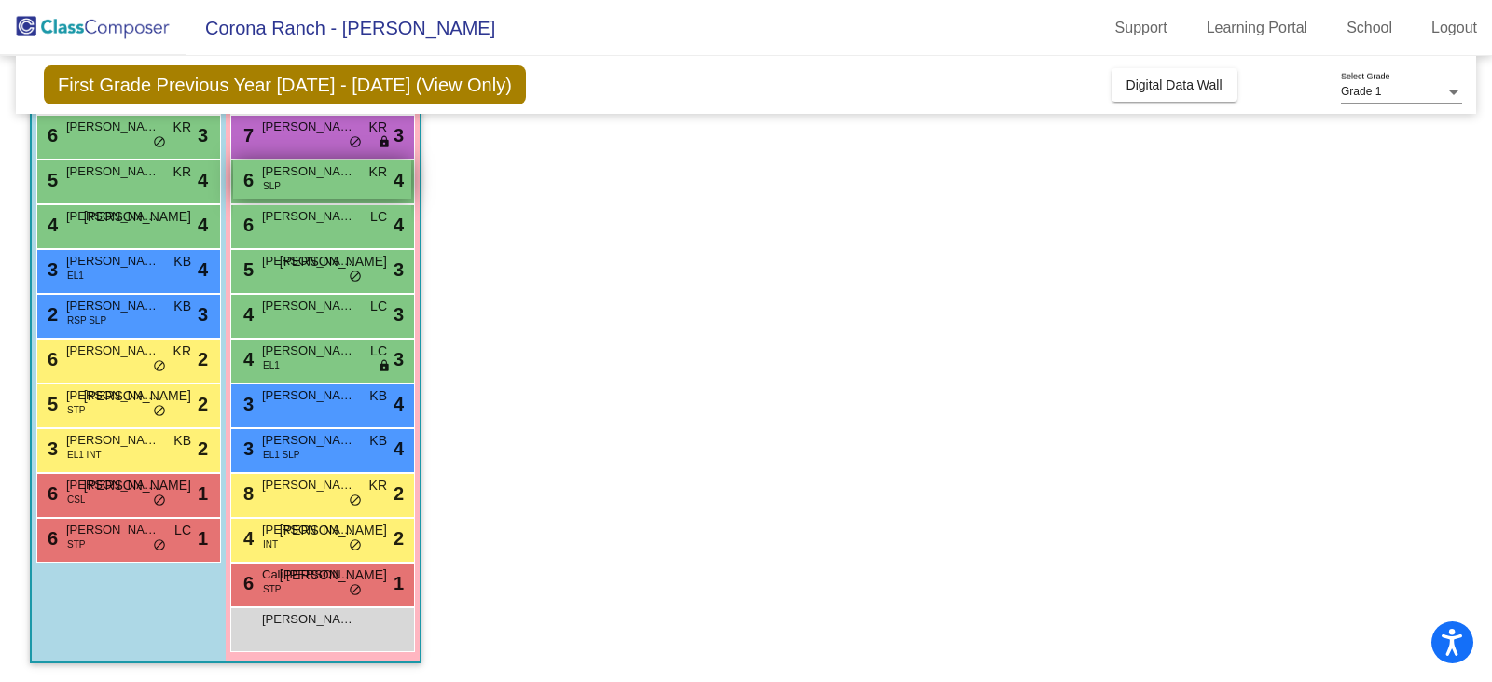
click at [298, 186] on div "6 [PERSON_NAME] SLP KR lock do_not_disturb_alt 4" at bounding box center [322, 179] width 178 height 38
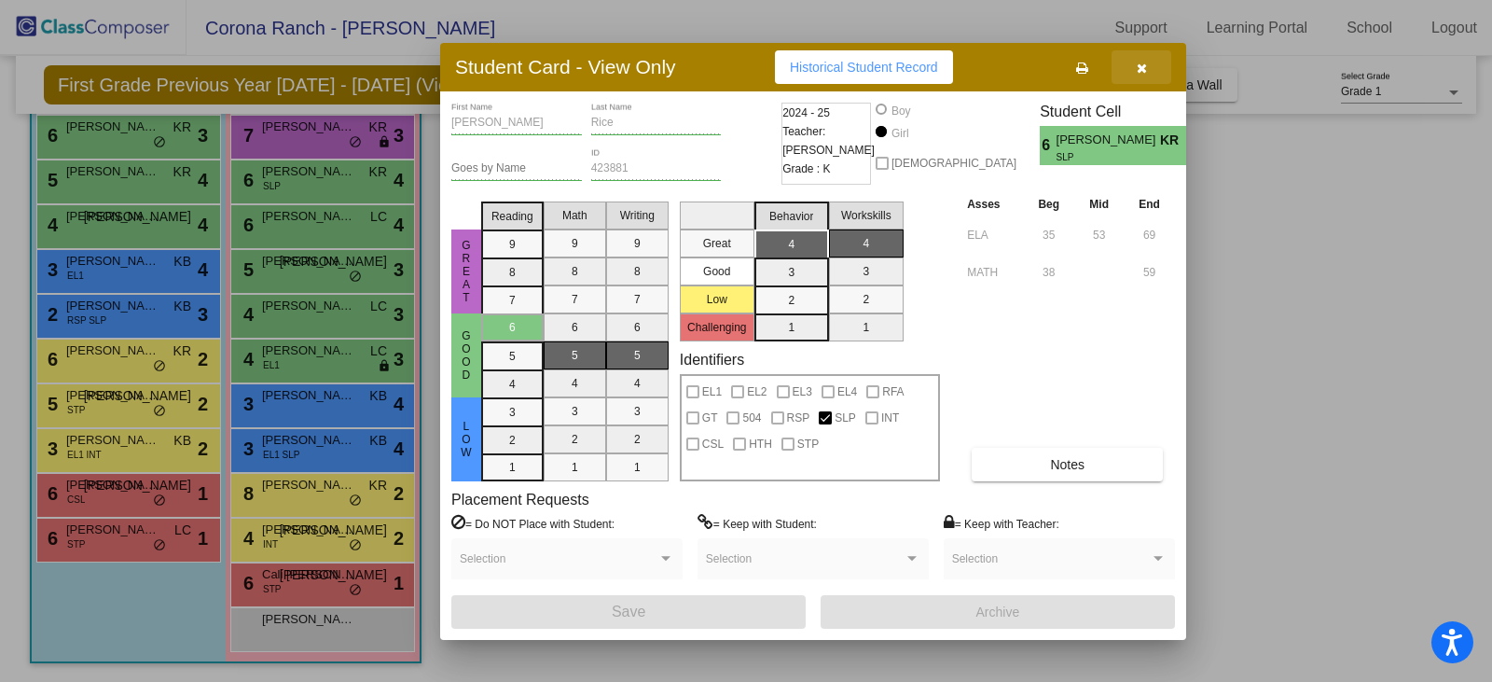
click at [1146, 74] on icon "button" at bounding box center [1142, 68] width 10 height 13
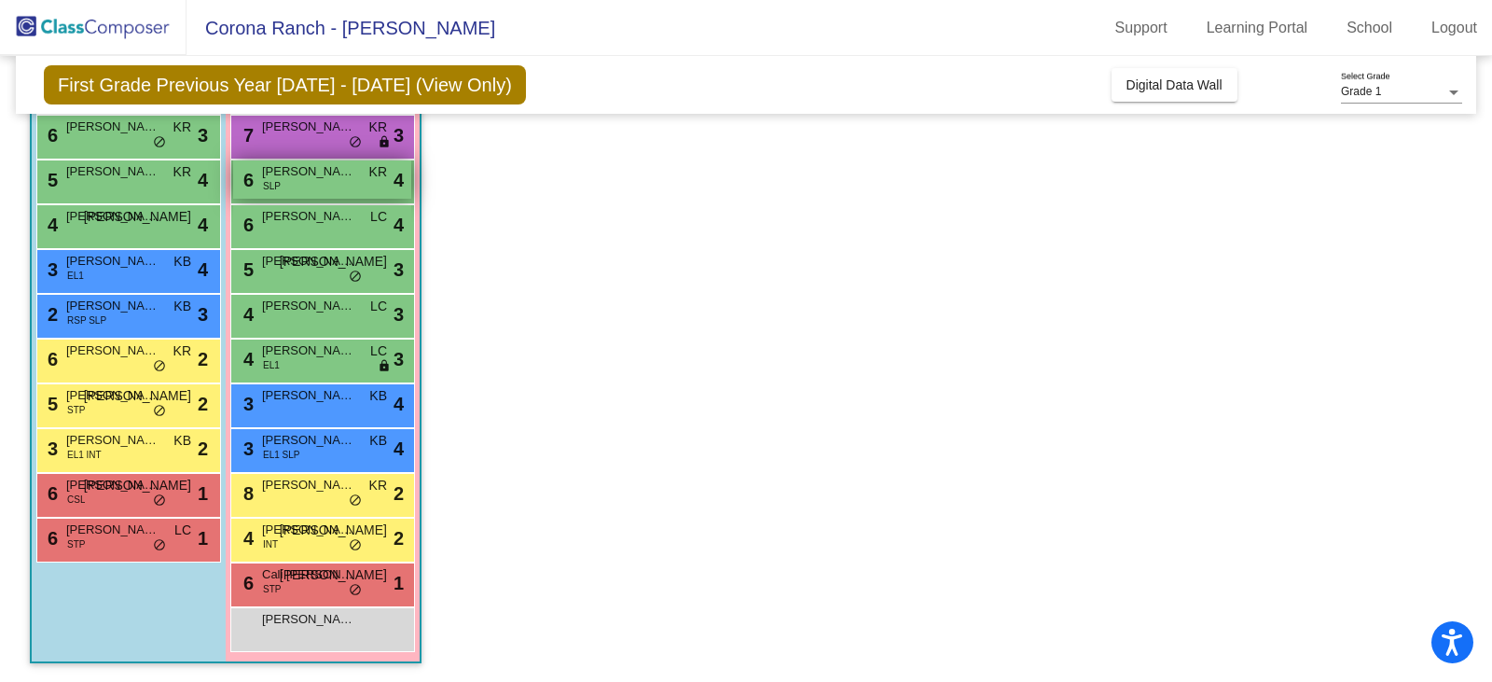
scroll to position [42, 0]
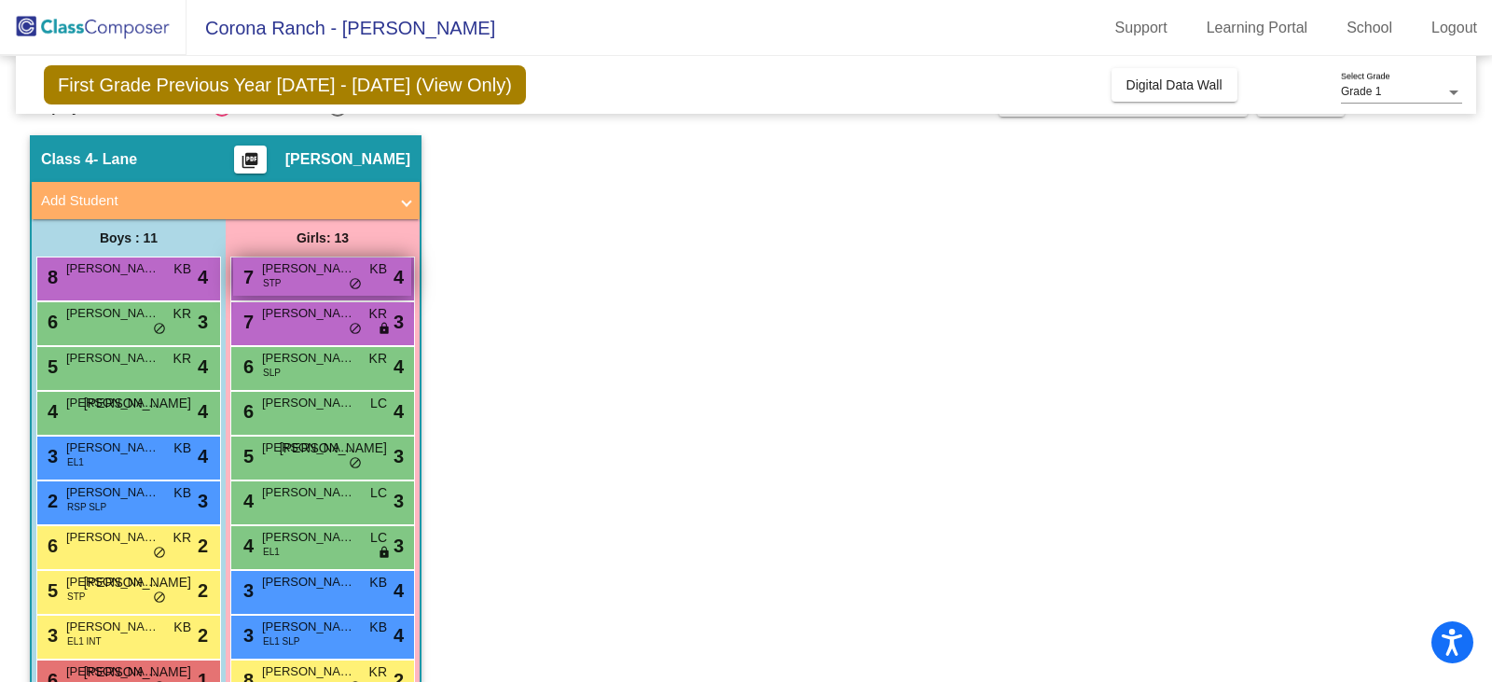
click at [321, 286] on div "7 [PERSON_NAME] STP KB lock do_not_disturb_alt 4" at bounding box center [322, 276] width 178 height 38
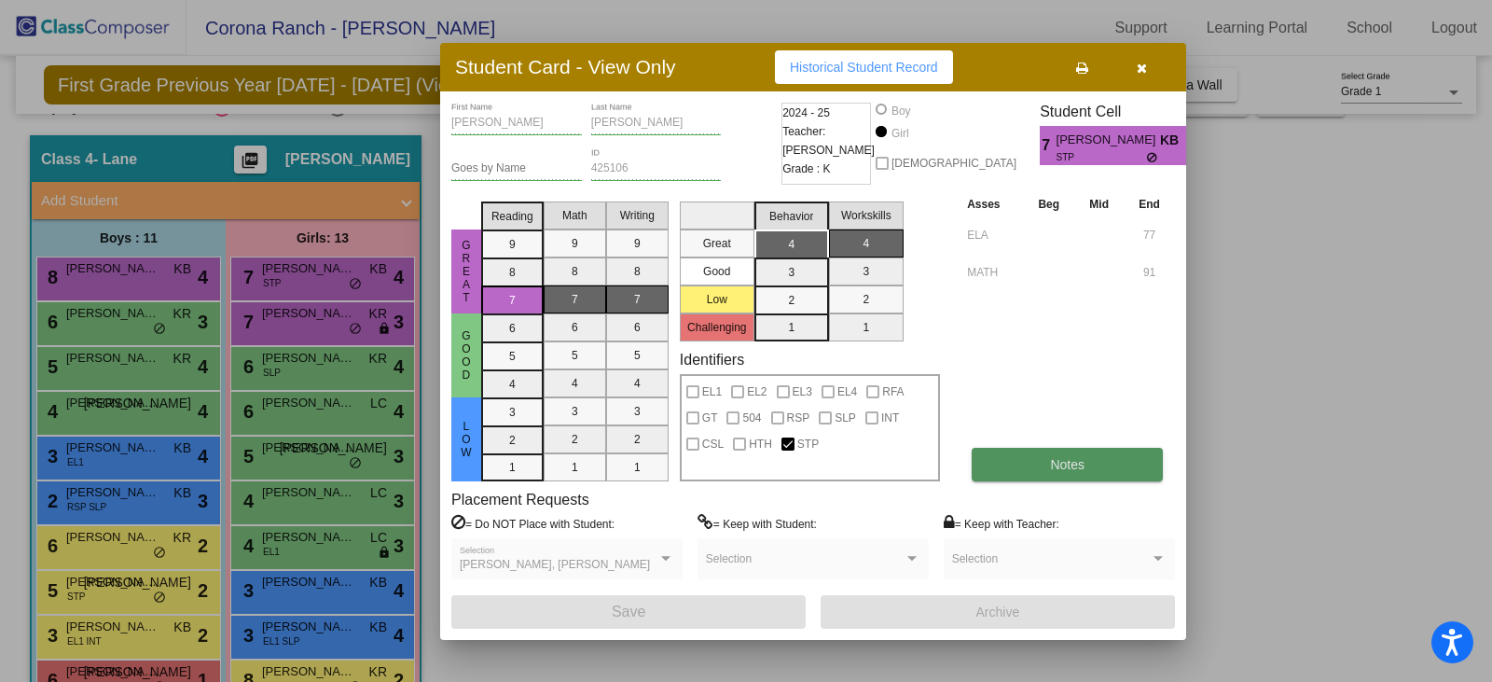
click at [1054, 464] on span "Notes" at bounding box center [1067, 464] width 35 height 15
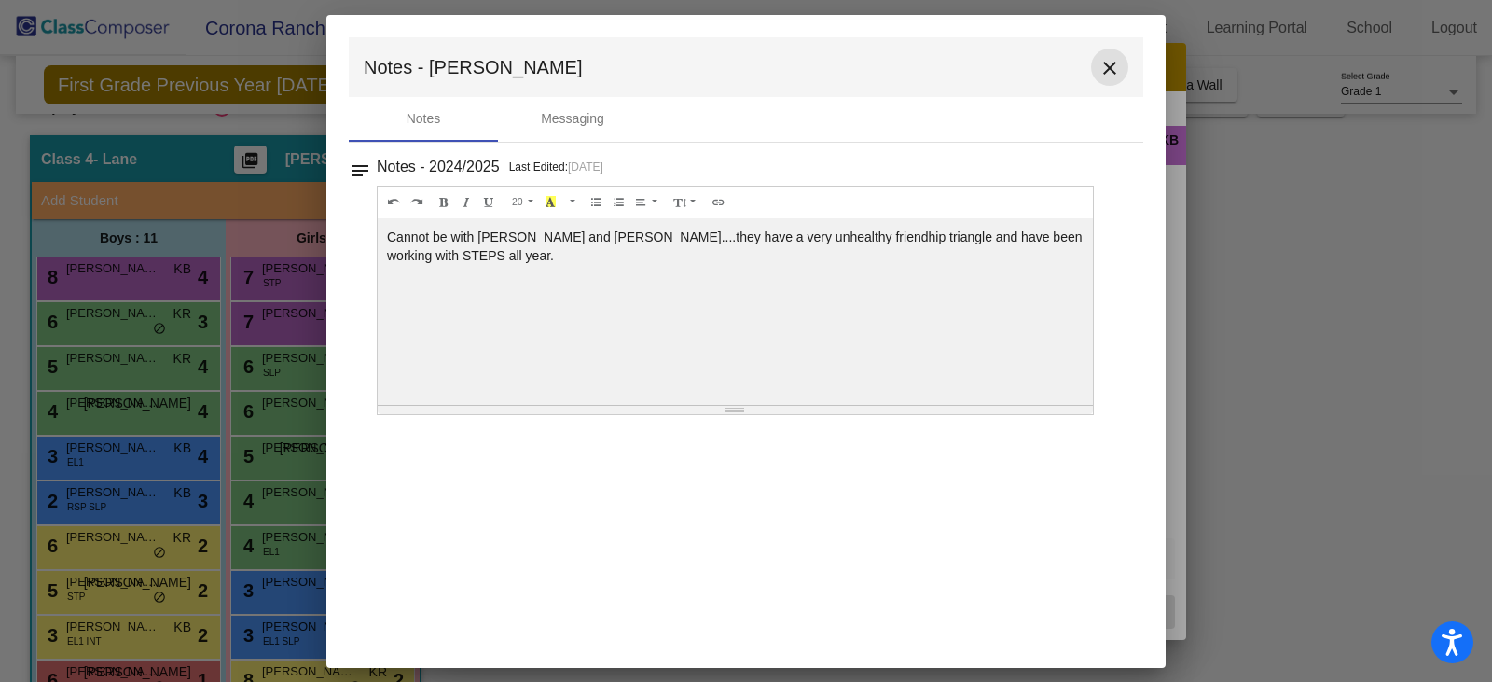
click at [1109, 66] on mat-icon "close" at bounding box center [1110, 68] width 22 height 22
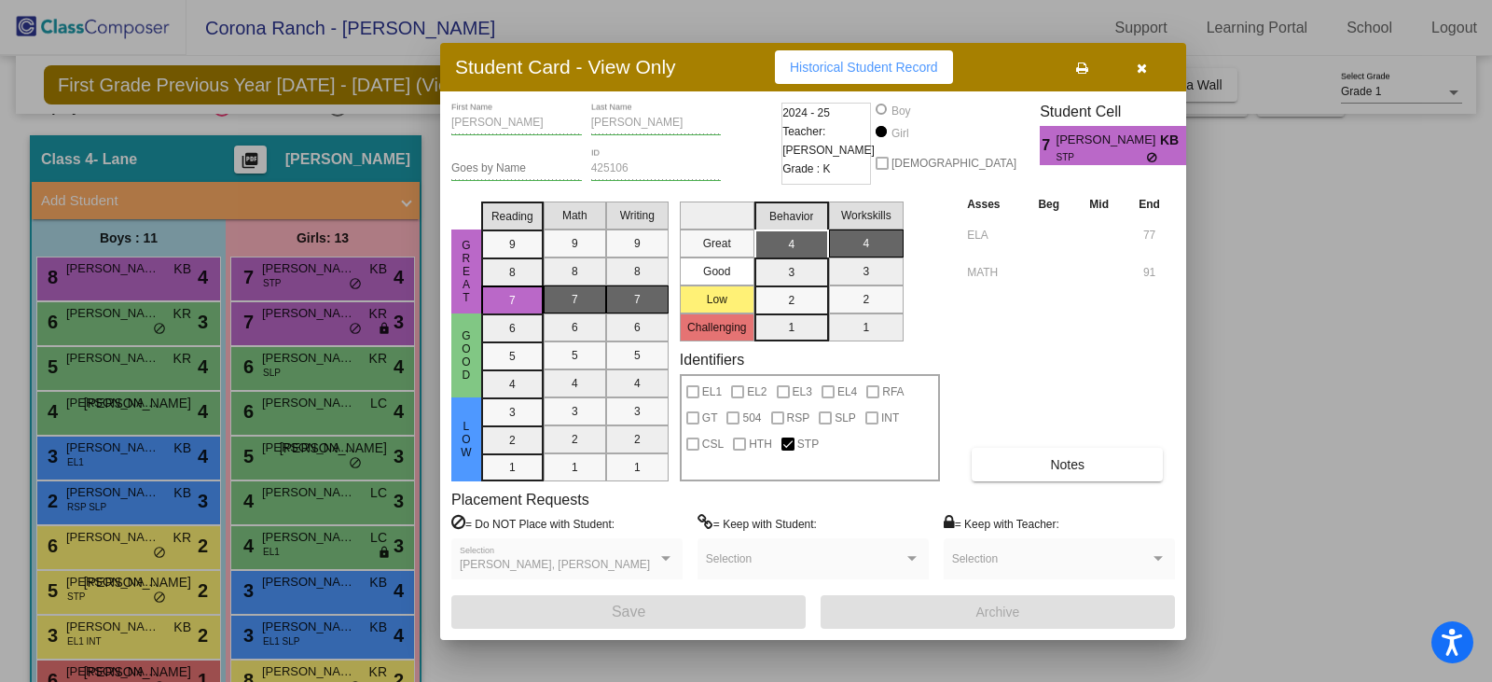
click at [1141, 74] on icon "button" at bounding box center [1142, 68] width 10 height 13
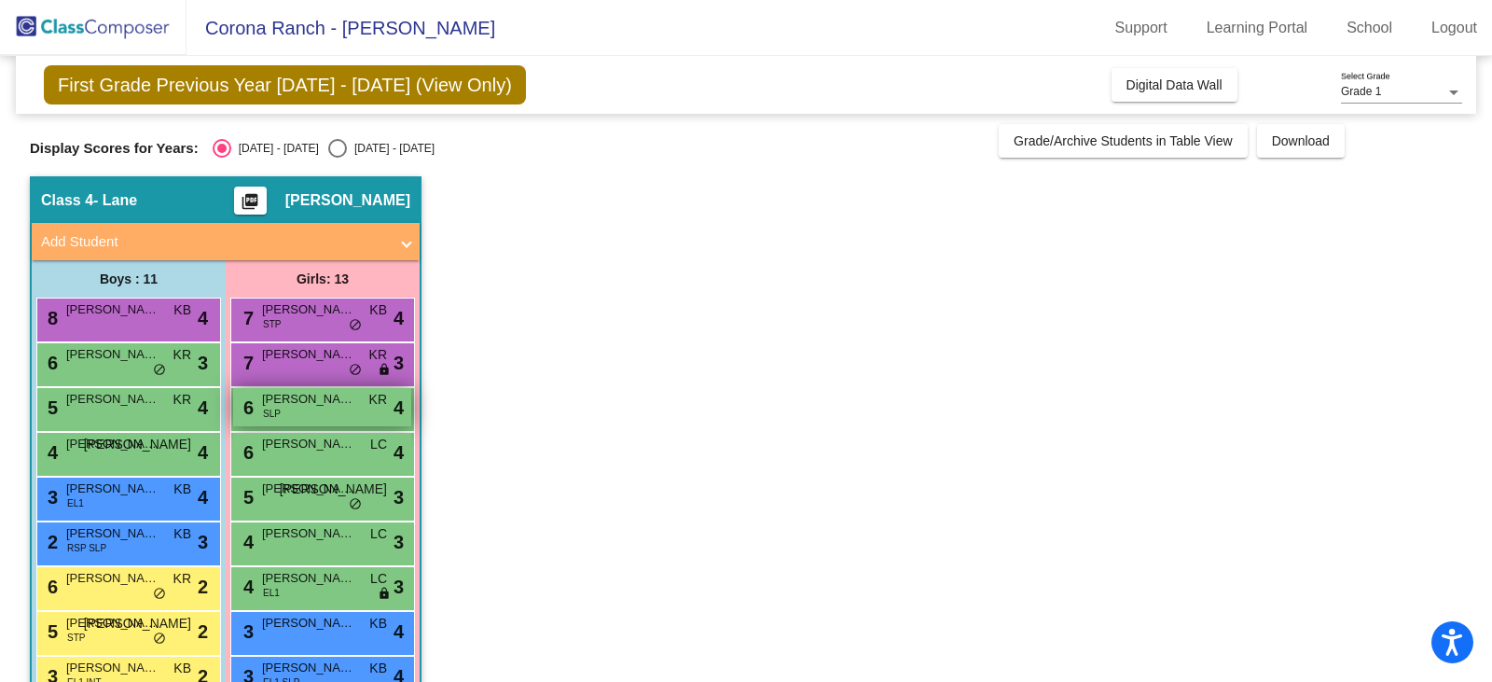
scroll to position [0, 0]
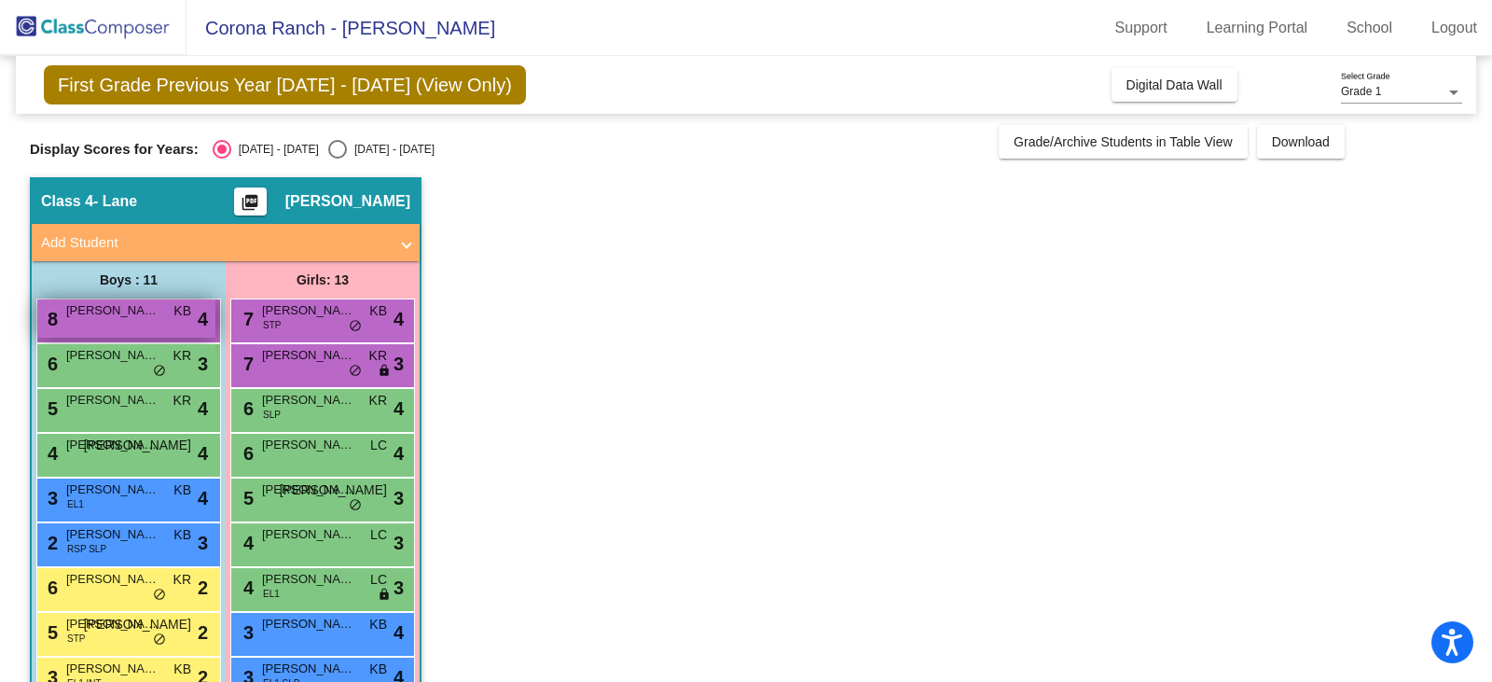
click at [126, 326] on div "8 [PERSON_NAME] KB lock do_not_disturb_alt 4" at bounding box center [126, 318] width 178 height 38
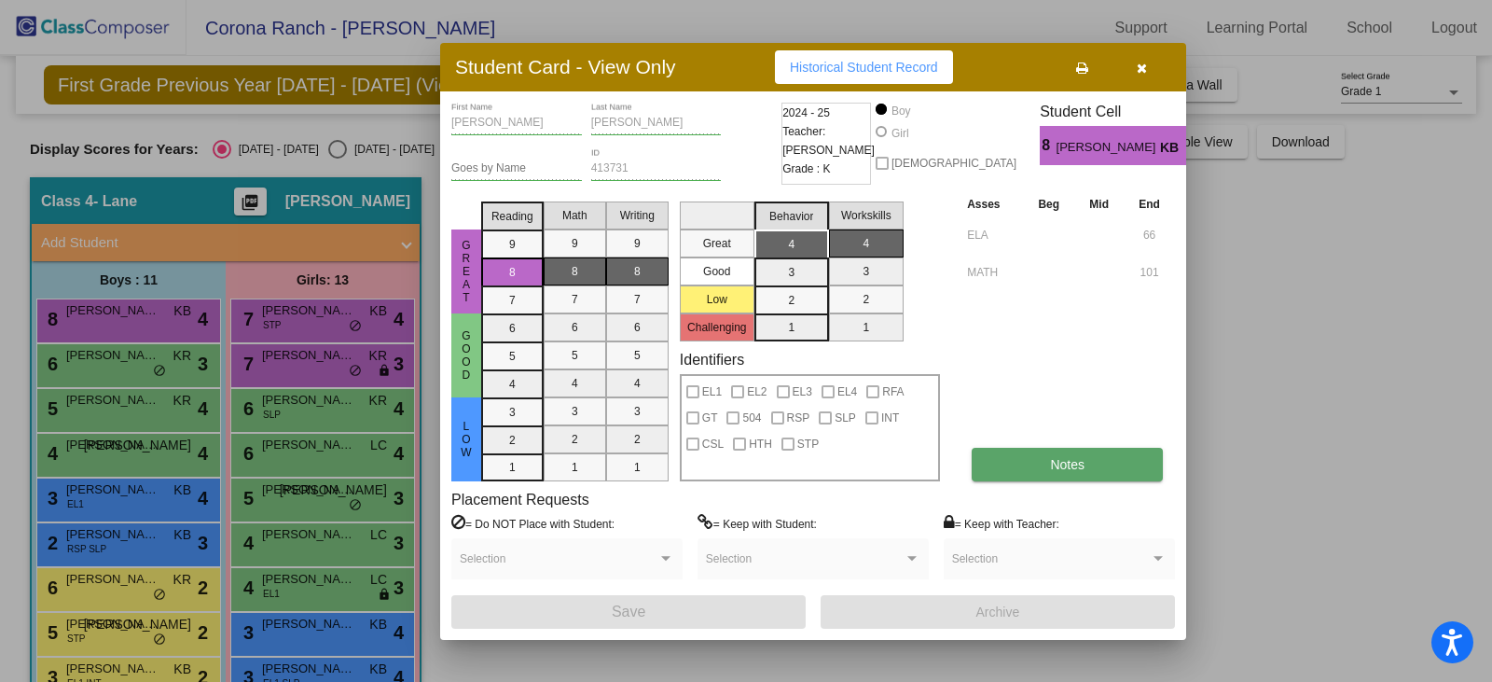
click at [1066, 462] on span "Notes" at bounding box center [1067, 464] width 35 height 15
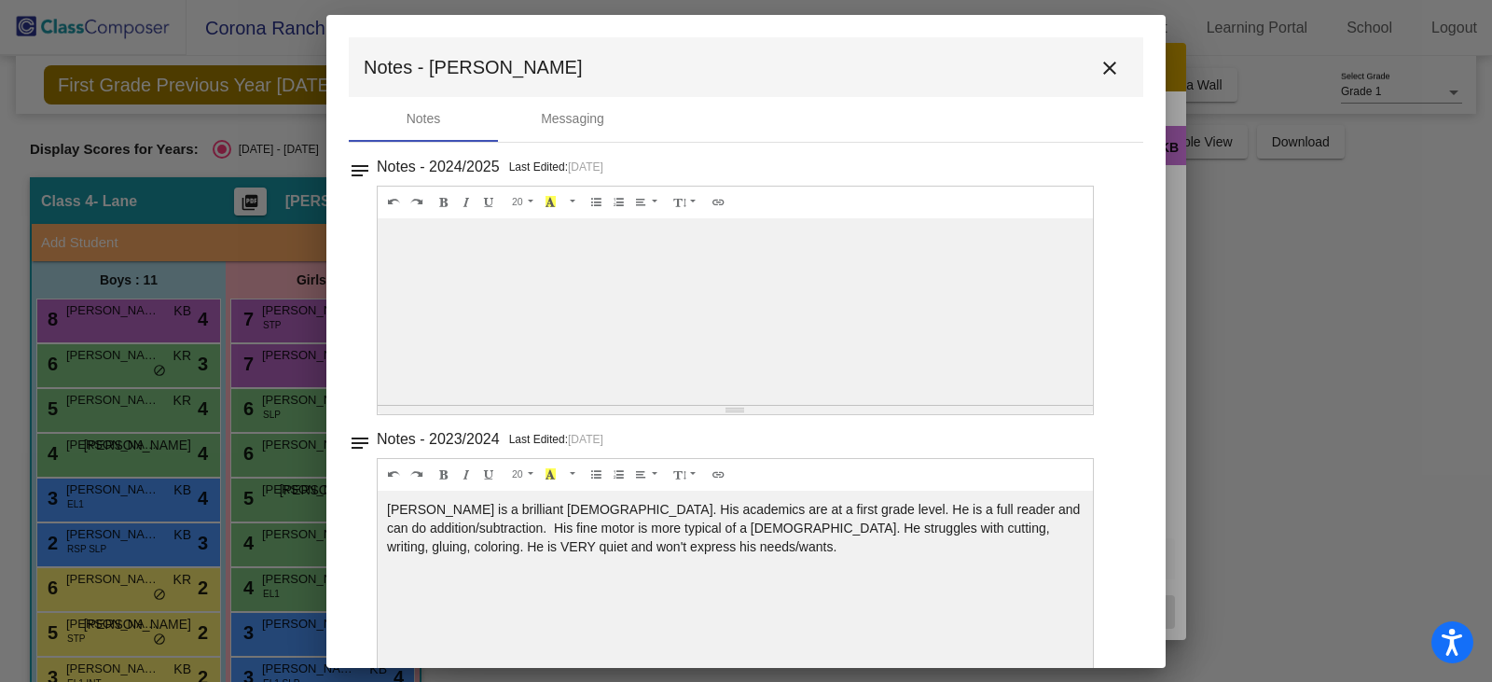
click at [1099, 67] on mat-icon "close" at bounding box center [1110, 68] width 22 height 22
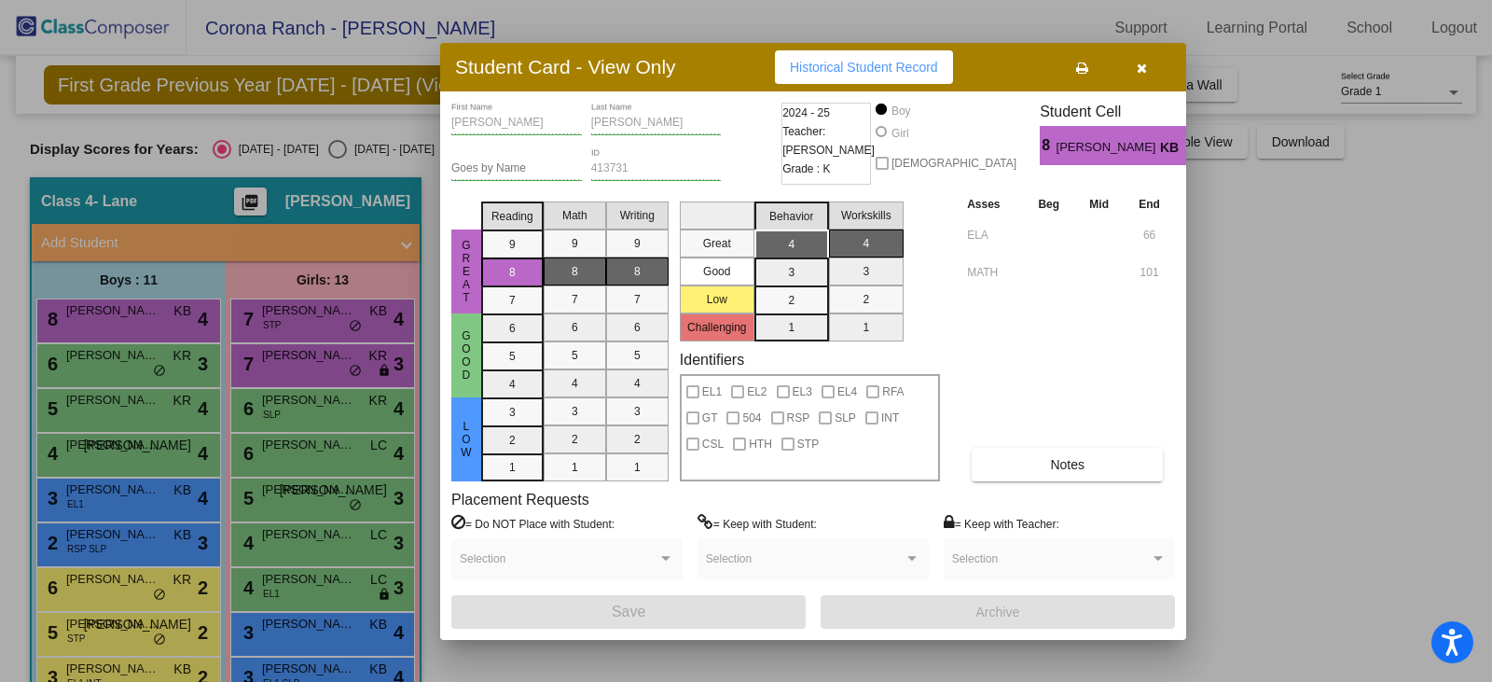
click at [1135, 69] on button "button" at bounding box center [1142, 67] width 60 height 34
